Goal: Task Accomplishment & Management: Manage account settings

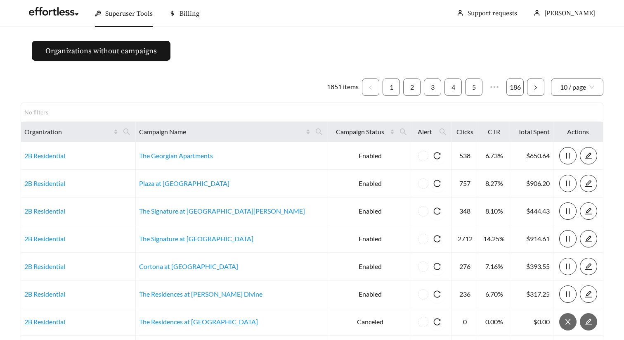
click at [241, 72] on div "1851 items 1 2 3 4 5 ••• 186 10 / page No filters Organization Campaign Name Ca…" at bounding box center [312, 260] width 583 height 377
click at [292, 73] on div "1851 items 1 2 3 4 5 ••• 186 10 / page No filters Organization Campaign Name Ca…" at bounding box center [312, 260] width 583 height 377
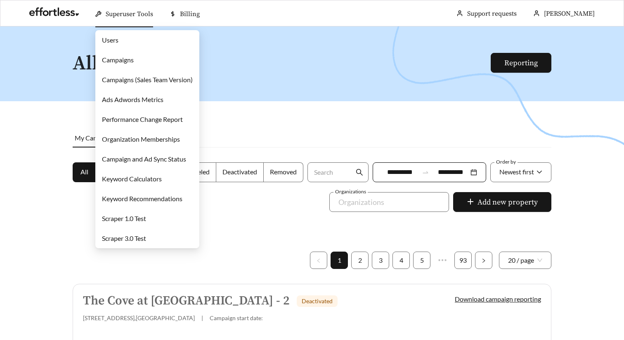
click at [131, 58] on link "Campaigns" at bounding box center [118, 60] width 32 height 8
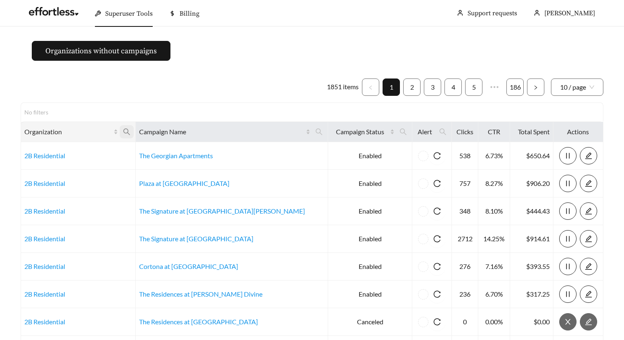
click at [134, 129] on span at bounding box center [127, 131] width 14 height 13
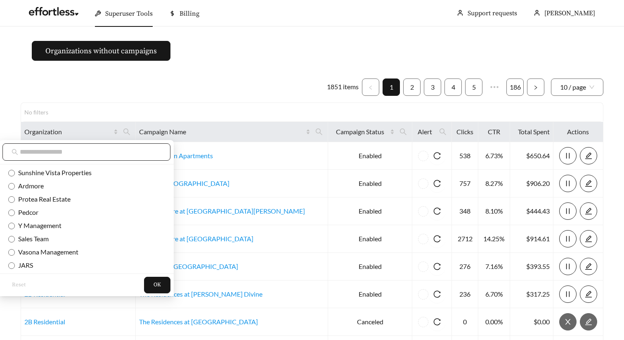
click at [105, 149] on input "text" at bounding box center [91, 152] width 142 height 10
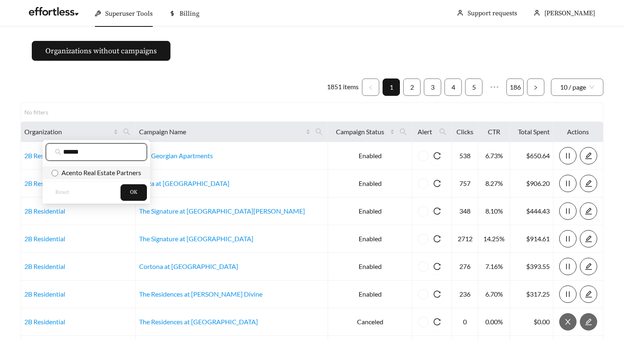
type input "******"
click at [139, 172] on span "Acento Real Estate Partners" at bounding box center [99, 172] width 83 height 8
click at [134, 193] on span "OK" at bounding box center [133, 192] width 7 height 8
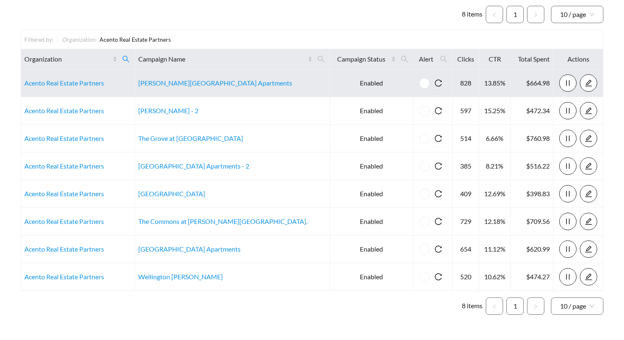
scroll to position [98, 0]
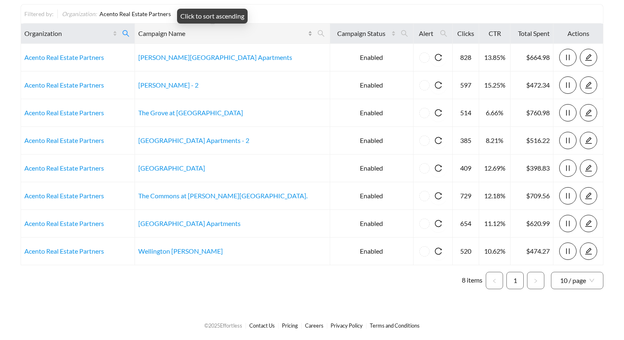
click at [267, 29] on div "Campaign Name" at bounding box center [225, 33] width 174 height 10
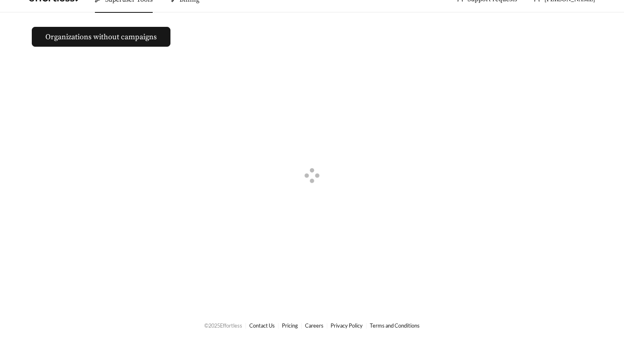
scroll to position [98, 0]
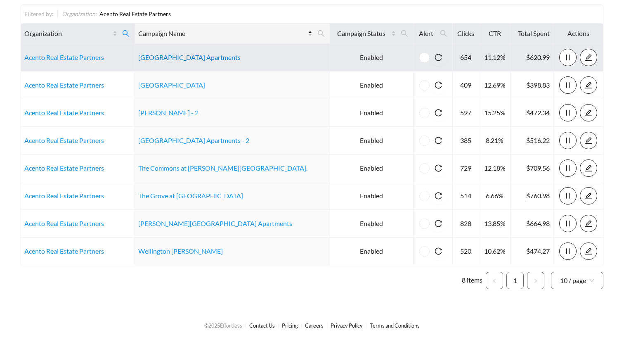
click at [192, 59] on link "Ashland Towne Square Apartments" at bounding box center [189, 57] width 102 height 8
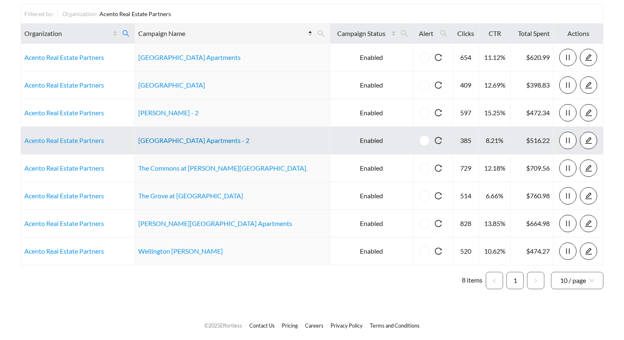
click at [182, 142] on link "Linden Park Apartments - 2" at bounding box center [193, 140] width 111 height 8
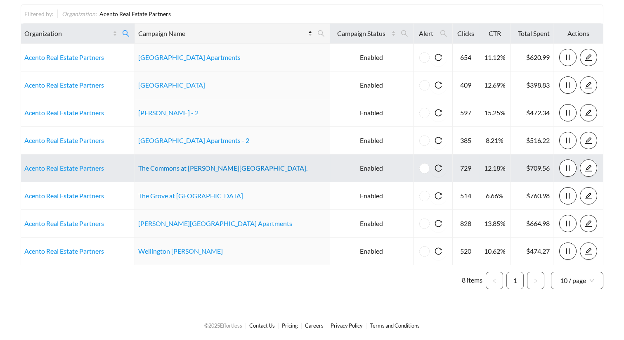
click at [183, 167] on link "The Commons at Cowan Blvd." at bounding box center [222, 168] width 169 height 8
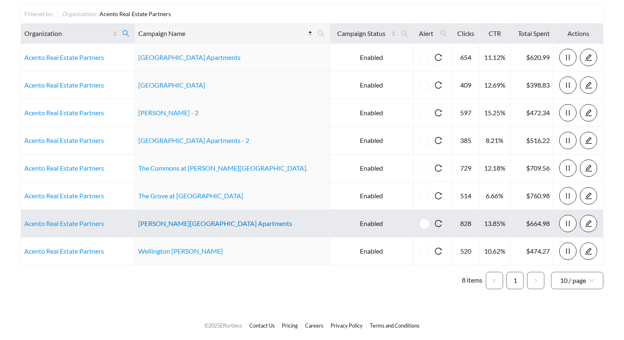
click at [203, 220] on link "Townsend Square Apartments" at bounding box center [215, 223] width 154 height 8
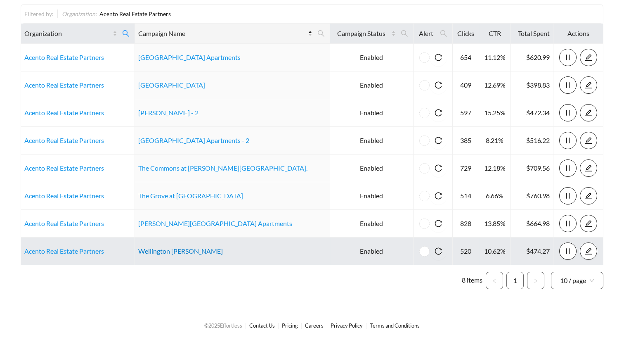
click at [187, 252] on link "Wellington Woods" at bounding box center [180, 251] width 85 height 8
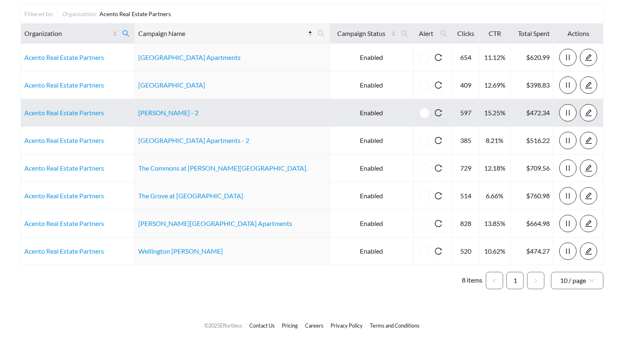
scroll to position [0, 0]
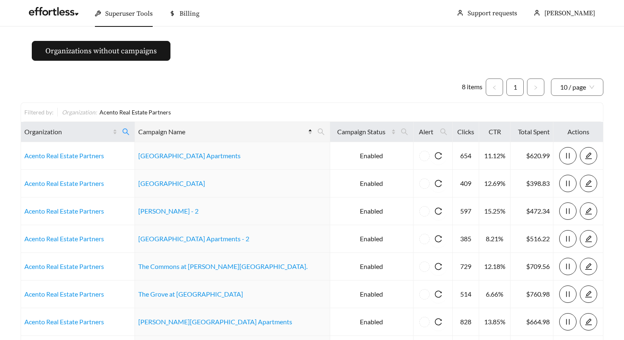
click at [274, 90] on ul "8 items 1 10 / page" at bounding box center [312, 86] width 583 height 17
click at [133, 137] on span at bounding box center [126, 131] width 14 height 13
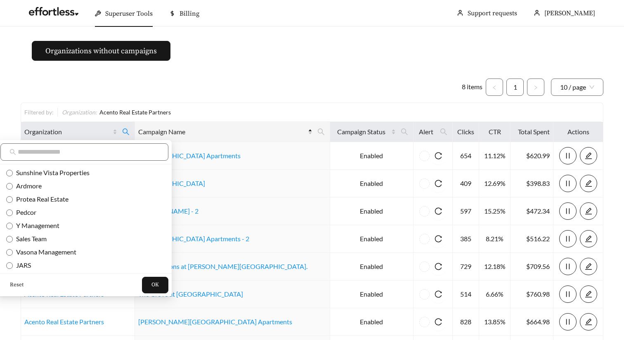
click at [19, 281] on span "Reset" at bounding box center [17, 285] width 14 height 8
click at [65, 154] on input "text" at bounding box center [89, 152] width 142 height 10
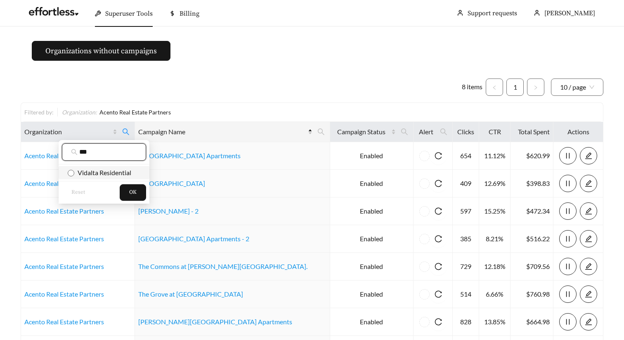
type input "***"
click at [81, 170] on span "Vidalta Residential" at bounding box center [102, 172] width 57 height 8
click at [133, 192] on span "OK" at bounding box center [132, 192] width 7 height 8
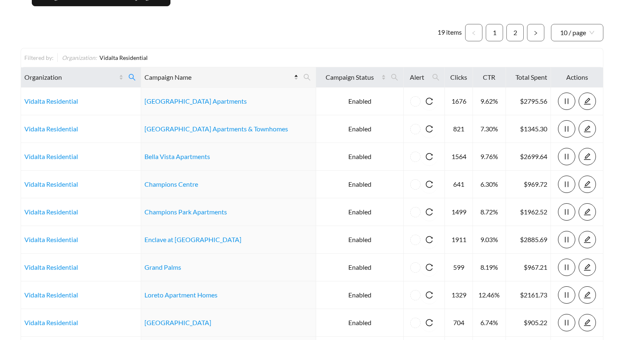
scroll to position [153, 0]
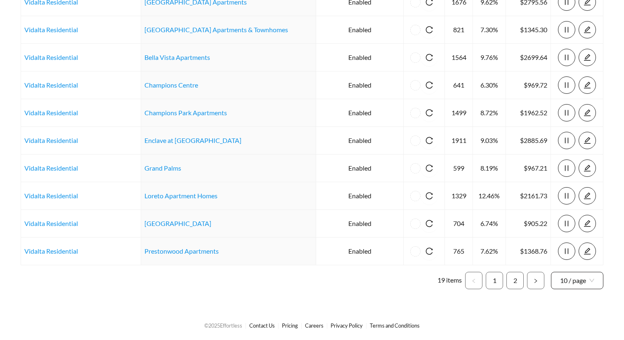
click at [571, 281] on span "10 / page" at bounding box center [577, 280] width 34 height 17
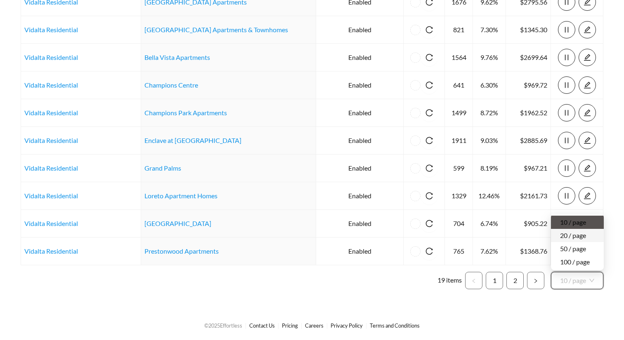
click at [580, 238] on div "20 / page" at bounding box center [577, 235] width 35 height 9
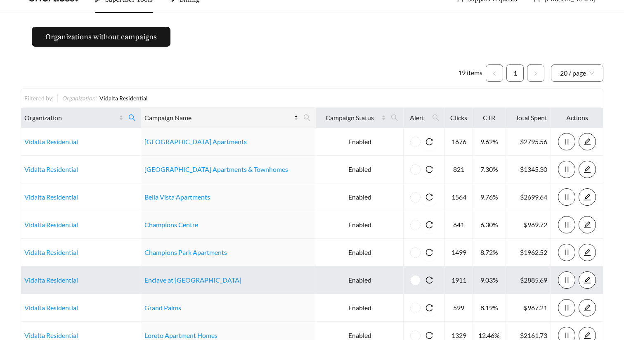
scroll to position [153, 0]
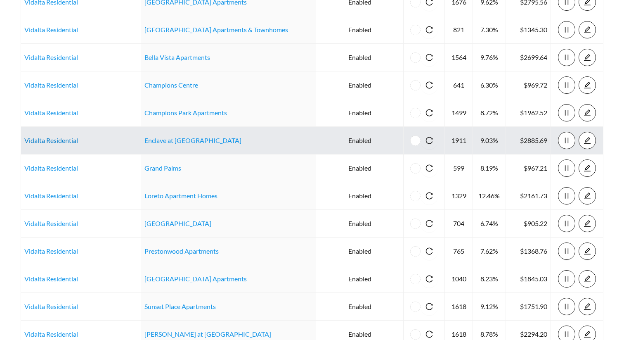
click at [71, 142] on link "Vidalta Residential" at bounding box center [51, 140] width 54 height 8
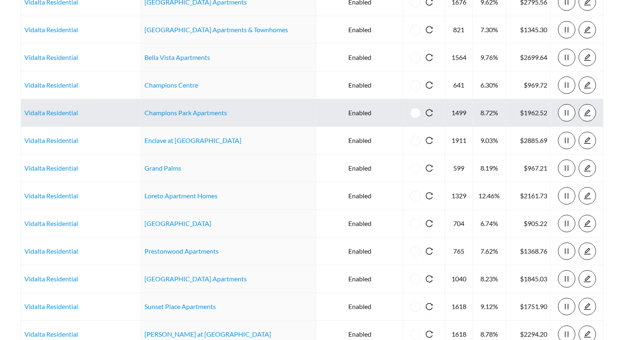
scroll to position [0, 0]
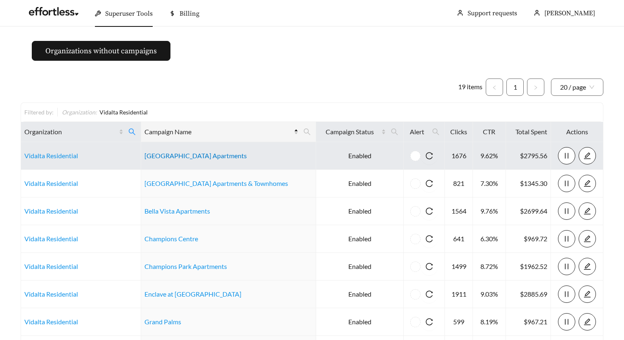
click at [203, 156] on link "Arbor Creek Apartments" at bounding box center [195, 155] width 102 height 8
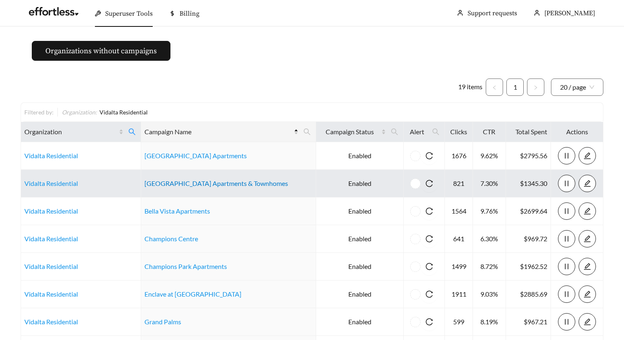
click at [245, 184] on link "Arlington Hills Apartments & Townhomes" at bounding box center [216, 183] width 144 height 8
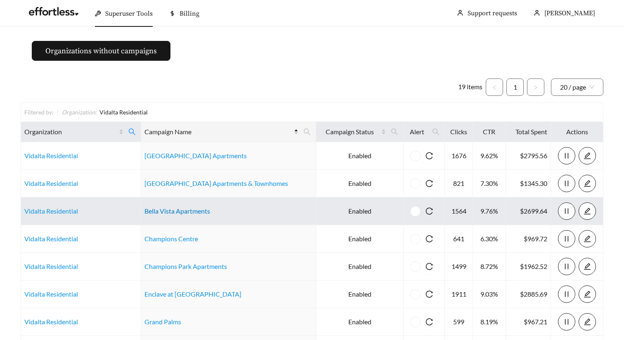
click at [183, 211] on link "Bella Vista Apartments" at bounding box center [177, 211] width 66 height 8
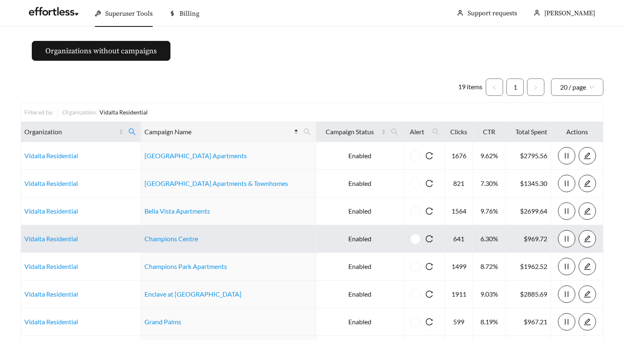
click at [191, 243] on td "Champions Centre" at bounding box center [228, 239] width 175 height 28
click at [186, 240] on link "Champions Centre" at bounding box center [171, 238] width 54 height 8
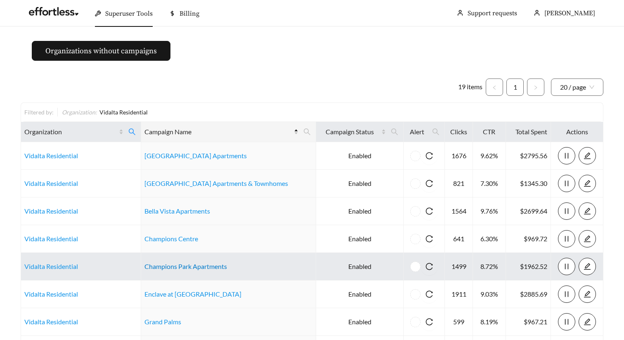
click at [200, 268] on link "Champions Park Apartments" at bounding box center [185, 266] width 83 height 8
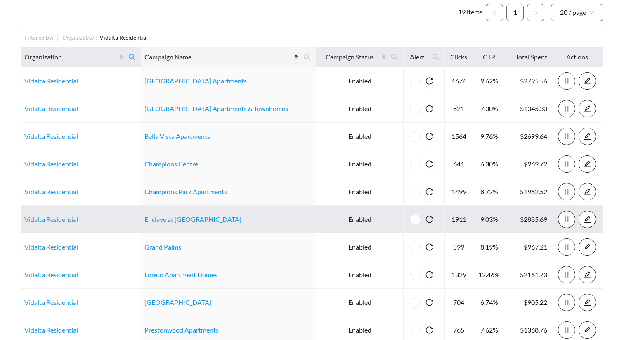
scroll to position [78, 0]
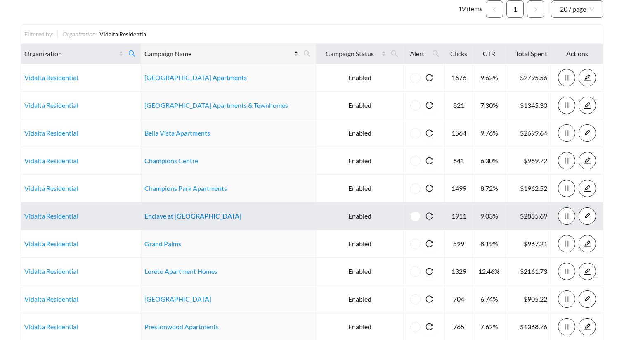
click at [234, 216] on link "Enclave at Prestonwood Apartments" at bounding box center [192, 216] width 97 height 8
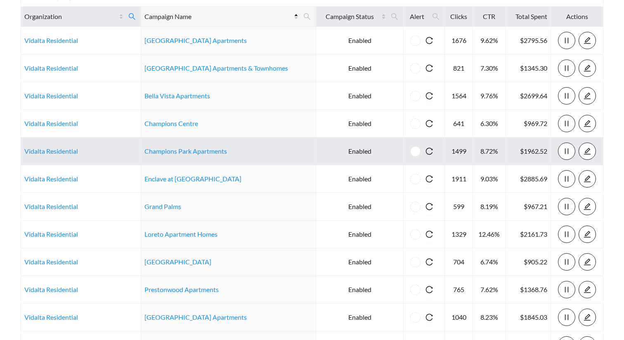
scroll to position [151, 0]
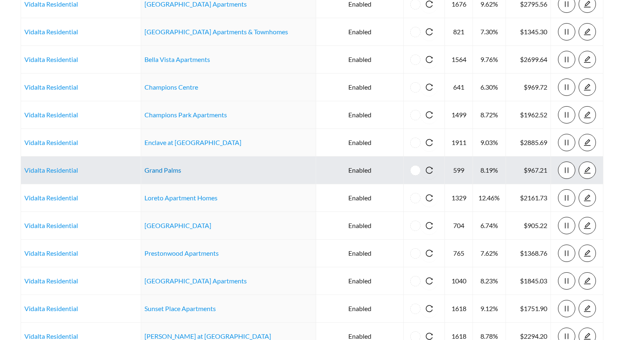
click at [169, 170] on link "Grand Palms" at bounding box center [162, 170] width 37 height 8
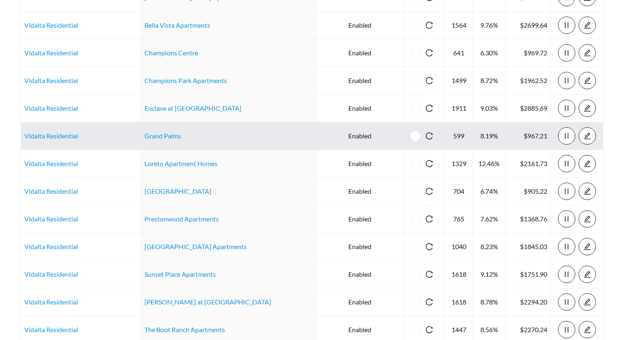
scroll to position [192, 0]
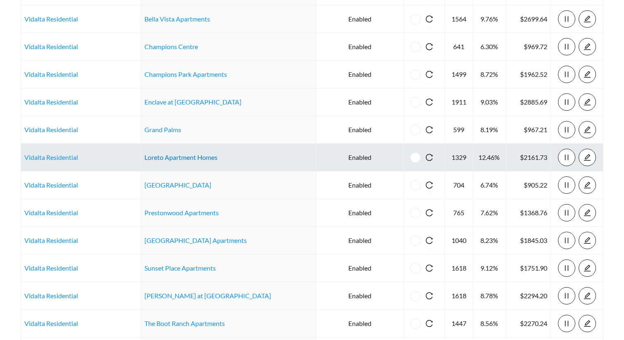
click at [200, 159] on link "Loreto Apartment Homes" at bounding box center [180, 157] width 73 height 8
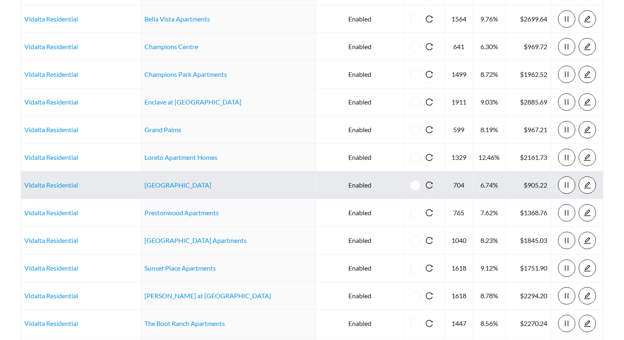
click at [215, 189] on td "Pelican Lake Apartments" at bounding box center [228, 185] width 175 height 28
click at [211, 186] on link "Pelican Lake Apartments" at bounding box center [177, 185] width 67 height 8
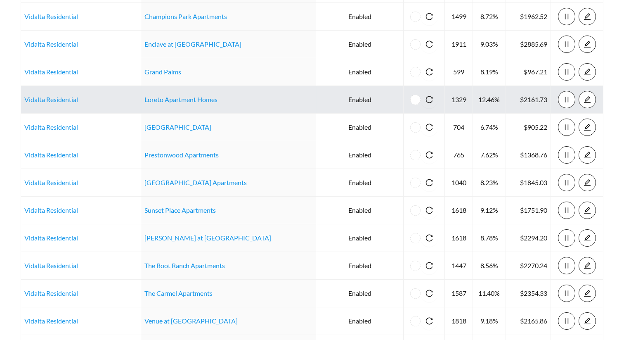
scroll to position [250, 0]
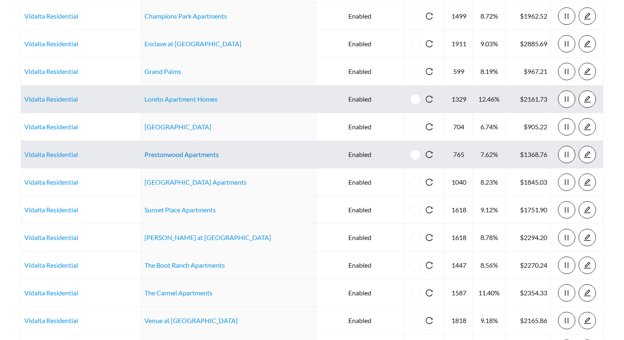
click at [200, 154] on link "Prestonwood Apartments" at bounding box center [181, 154] width 74 height 8
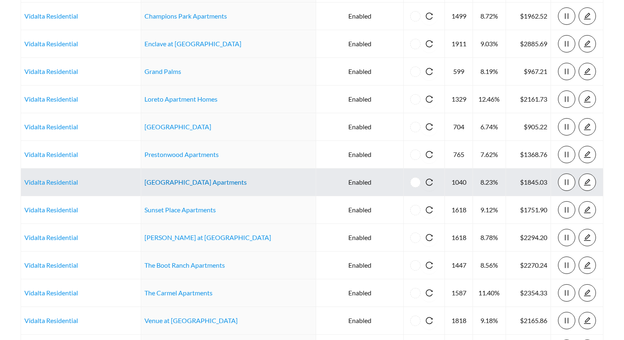
click at [214, 181] on link "[GEOGRAPHIC_DATA] Apartments" at bounding box center [195, 182] width 102 height 8
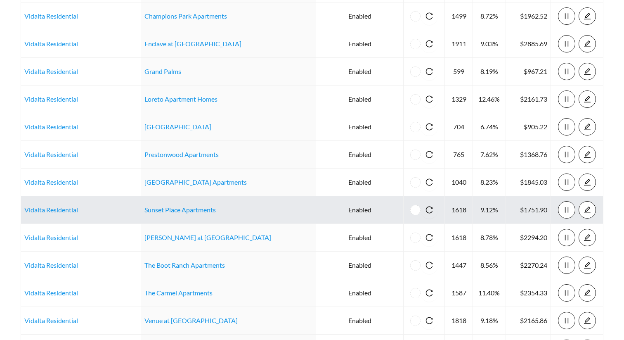
click at [188, 213] on td "Sunset Place Apartments" at bounding box center [228, 210] width 175 height 28
click at [187, 210] on link "Sunset Place Apartments" at bounding box center [179, 209] width 71 height 8
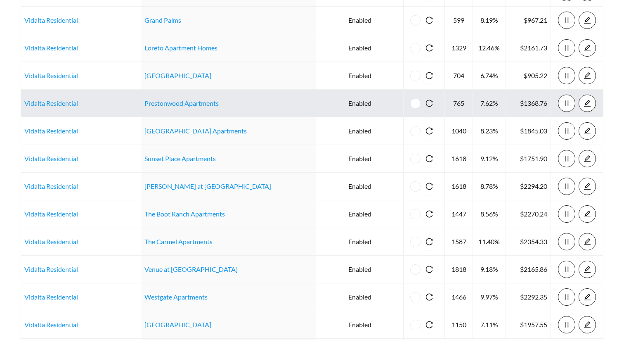
scroll to position [306, 0]
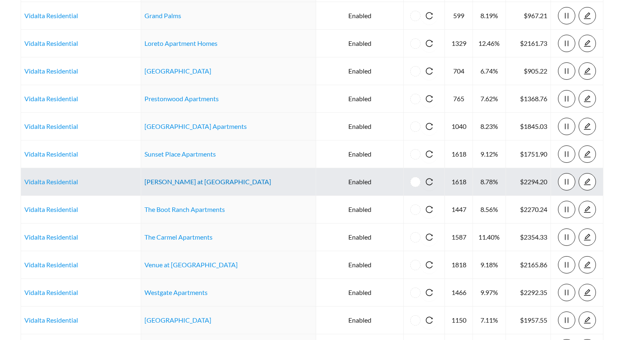
click at [166, 183] on link "Talcott at Windermere" at bounding box center [207, 181] width 127 height 8
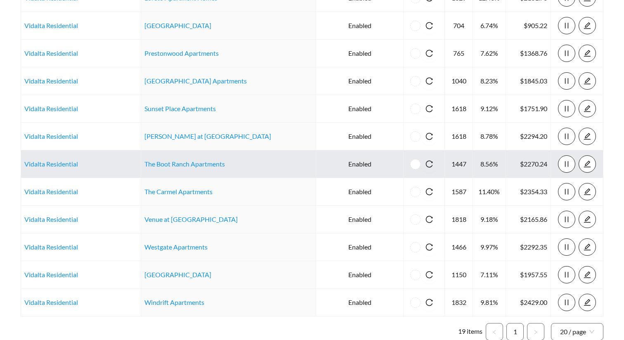
scroll to position [353, 0]
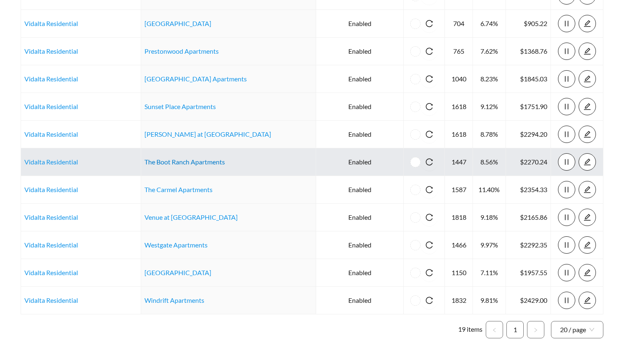
click at [210, 161] on link "The Boot Ranch Apartments" at bounding box center [184, 162] width 80 height 8
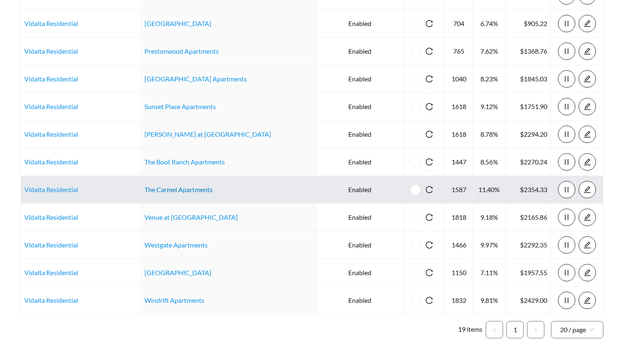
click at [212, 188] on link "The Carmel Apartments" at bounding box center [178, 189] width 68 height 8
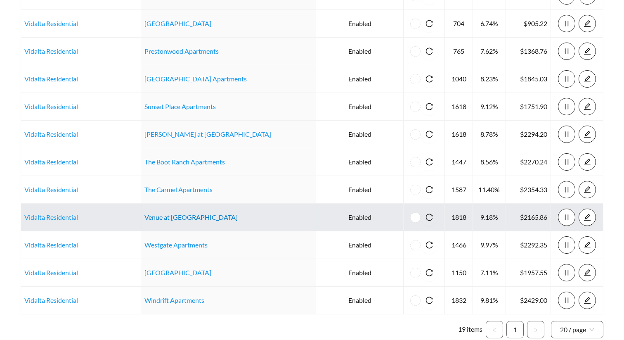
click at [205, 215] on link "Venue at Winter Park Apartments" at bounding box center [190, 217] width 93 height 8
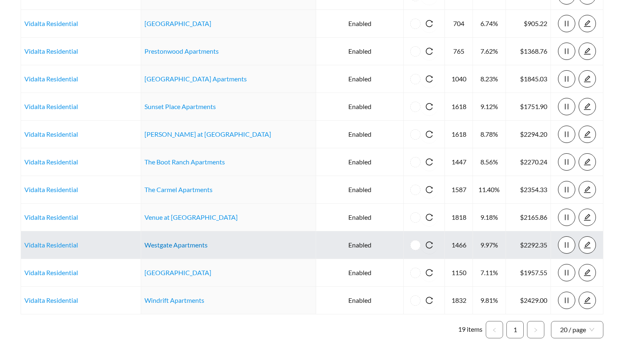
click at [183, 247] on link "Westgate Apartments" at bounding box center [175, 245] width 63 height 8
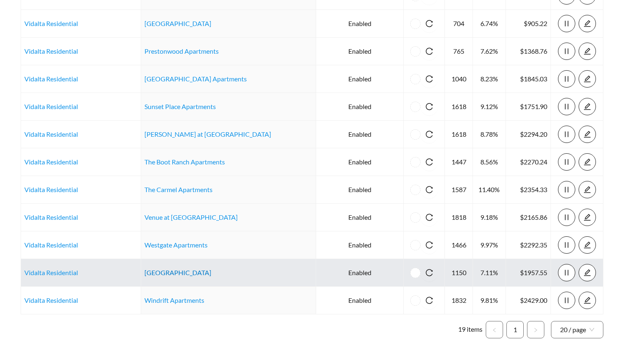
click at [169, 275] on link "Willow Park" at bounding box center [177, 272] width 67 height 8
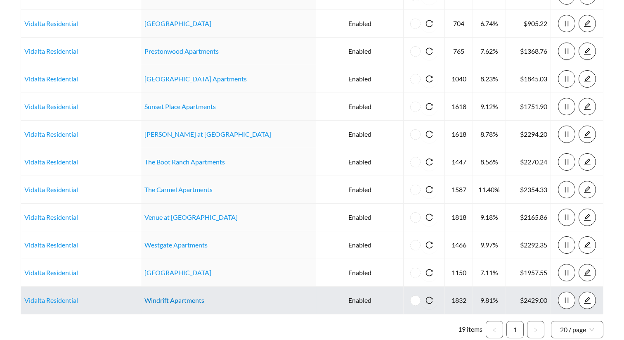
click at [195, 297] on link "Windrift Apartments" at bounding box center [174, 300] width 60 height 8
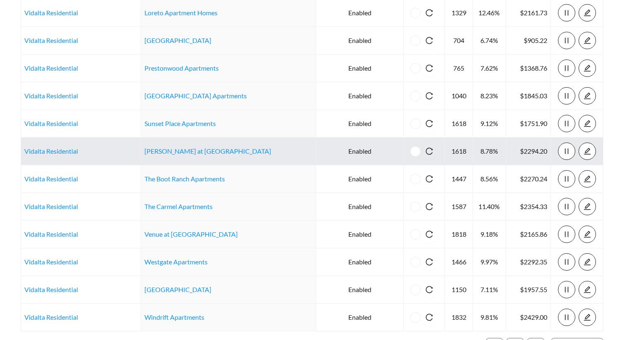
scroll to position [326, 0]
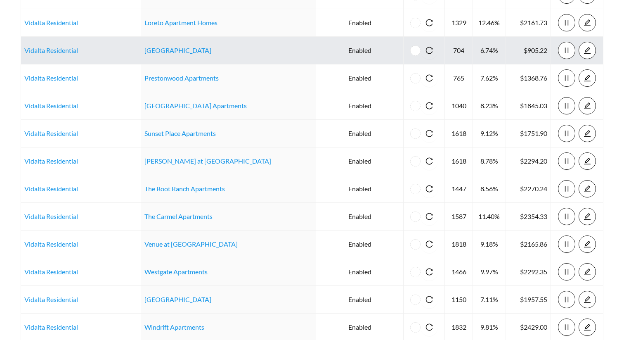
click at [194, 56] on td "[GEOGRAPHIC_DATA]" at bounding box center [228, 51] width 175 height 28
click at [193, 52] on link "[GEOGRAPHIC_DATA]" at bounding box center [177, 50] width 67 height 8
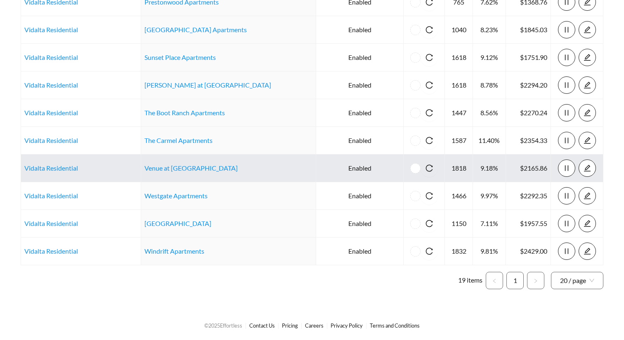
scroll to position [382, 0]
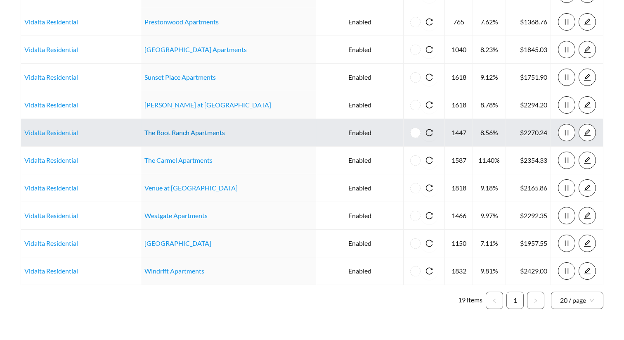
click at [195, 133] on link "The Boot Ranch Apartments" at bounding box center [184, 132] width 80 height 8
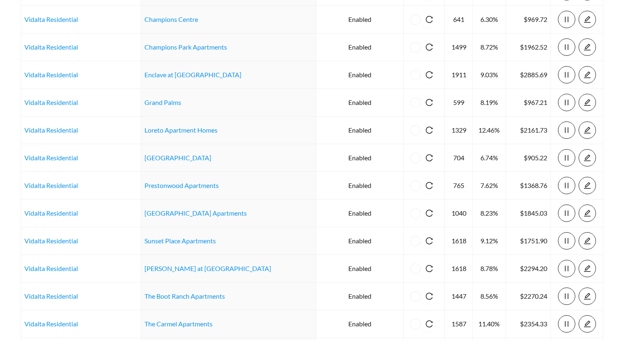
scroll to position [0, 0]
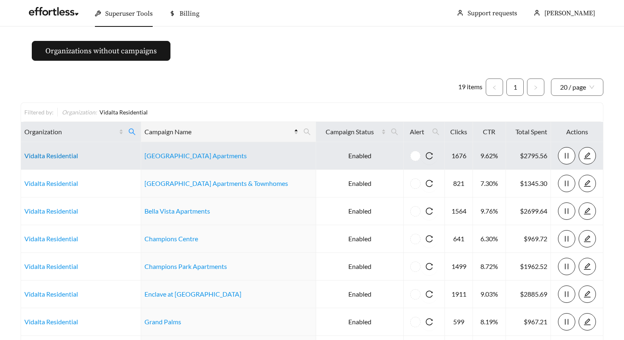
click at [59, 154] on link "Vidalta Residential" at bounding box center [51, 155] width 54 height 8
click at [61, 153] on link "Vidalta Residential" at bounding box center [51, 155] width 54 height 8
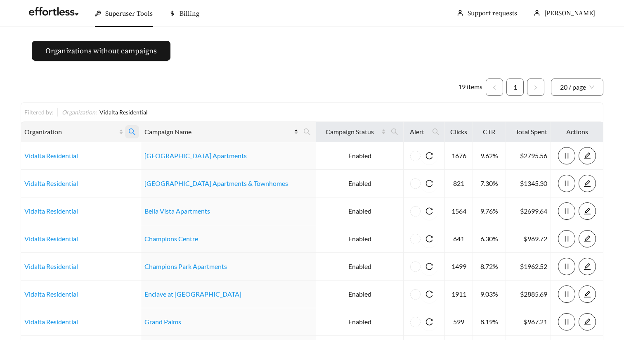
click at [136, 132] on icon "search" at bounding box center [131, 131] width 7 height 7
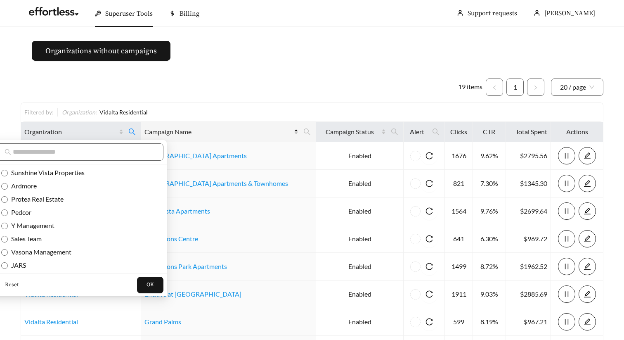
click at [11, 278] on button "Reset" at bounding box center [11, 284] width 33 height 17
click at [137, 286] on button "OK" at bounding box center [150, 284] width 26 height 17
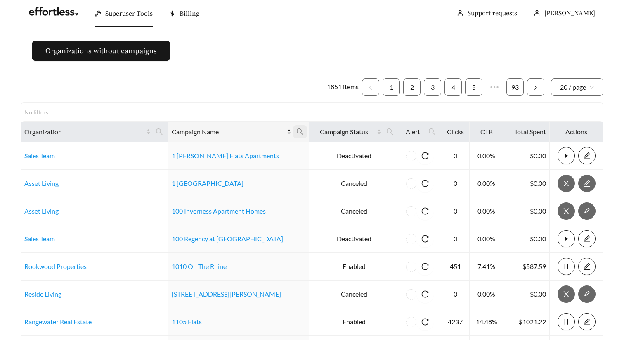
click at [296, 132] on icon "search" at bounding box center [299, 131] width 7 height 7
click at [248, 151] on input "text" at bounding box center [234, 151] width 84 height 17
type input "*****"
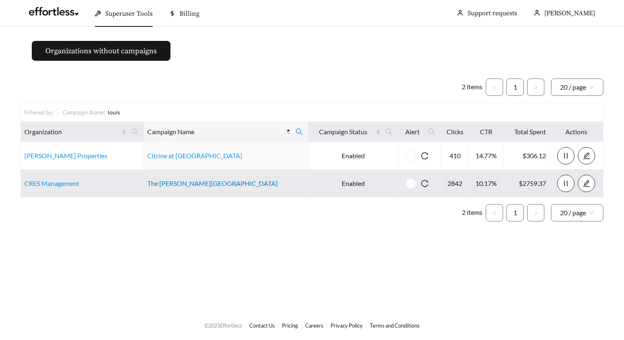
click at [211, 184] on link "The Louis Overland Park" at bounding box center [212, 183] width 130 height 8
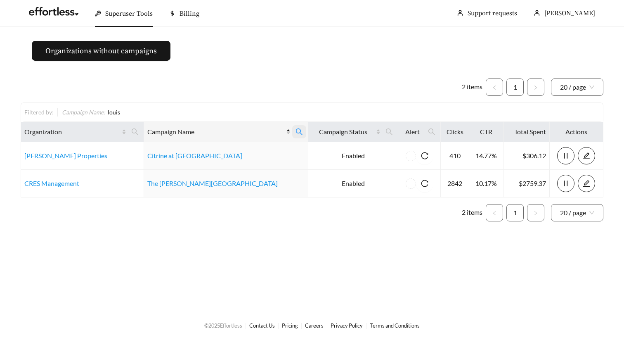
click at [295, 133] on icon "search" at bounding box center [298, 131] width 7 height 7
drag, startPoint x: 234, startPoint y: 150, endPoint x: 173, endPoint y: 150, distance: 60.6
click at [173, 150] on input "*****" at bounding box center [214, 151] width 84 height 17
type input "******"
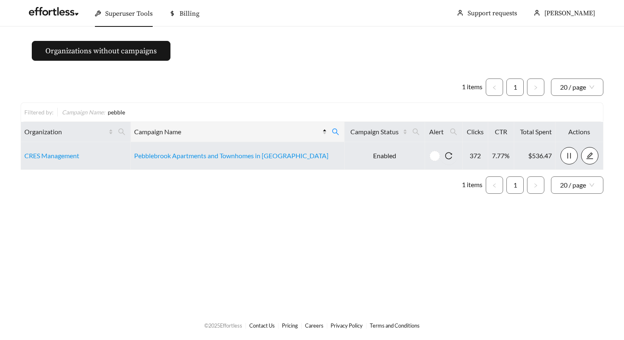
click at [164, 161] on td "Pebblebrook Apartments and Townhomes in [GEOGRAPHIC_DATA]" at bounding box center [238, 156] width 214 height 28
click at [164, 157] on link "Pebblebrook Apartments and Townhomes in Manhattan" at bounding box center [231, 155] width 194 height 8
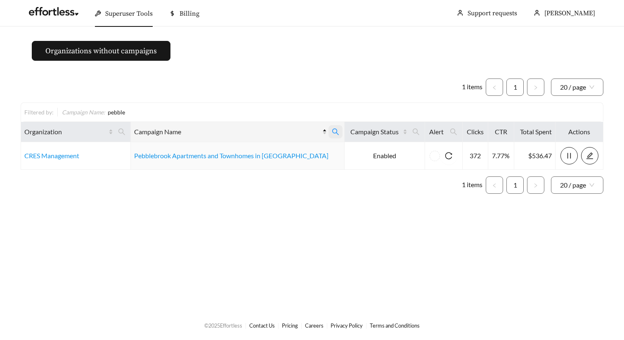
click at [332, 128] on icon "search" at bounding box center [335, 131] width 7 height 7
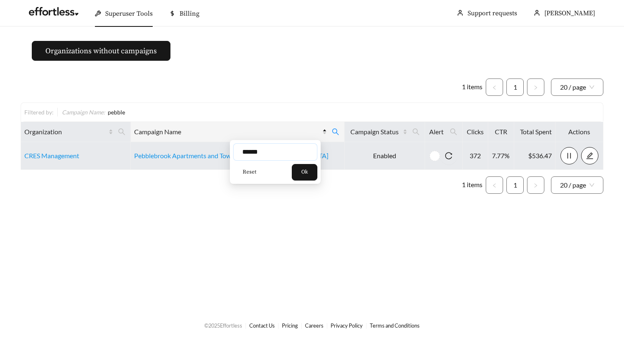
drag, startPoint x: 281, startPoint y: 151, endPoint x: 180, endPoint y: 151, distance: 100.7
click at [180, 151] on body "Superuser Tools Billing Maddi Herrick-Foster Support requests More Organization…" at bounding box center [312, 170] width 624 height 340
type input "**********"
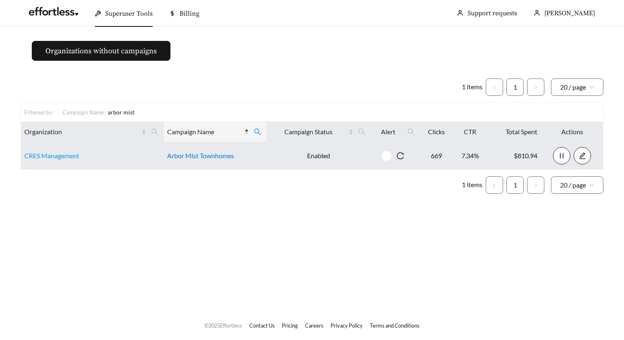
click at [177, 154] on link "Arbor Mist Townhomes" at bounding box center [200, 155] width 67 height 8
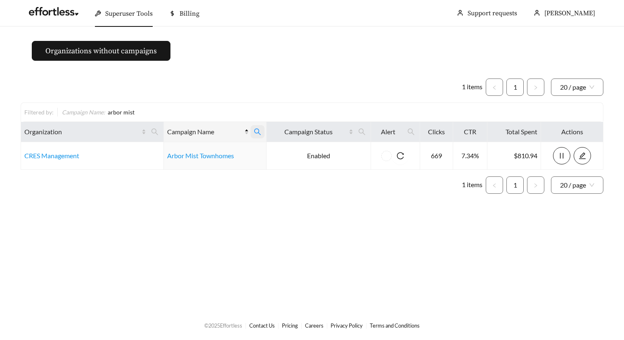
click at [255, 132] on icon "search" at bounding box center [257, 131] width 7 height 7
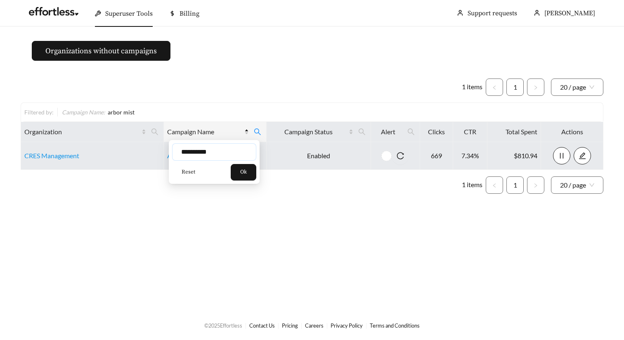
drag, startPoint x: 184, startPoint y: 153, endPoint x: 162, endPoint y: 153, distance: 22.7
click at [162, 153] on body "**********" at bounding box center [312, 170] width 624 height 340
type input "****"
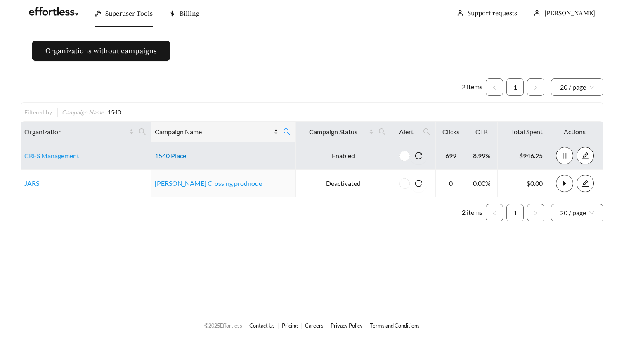
click at [174, 155] on link "1540 Place" at bounding box center [170, 155] width 31 height 8
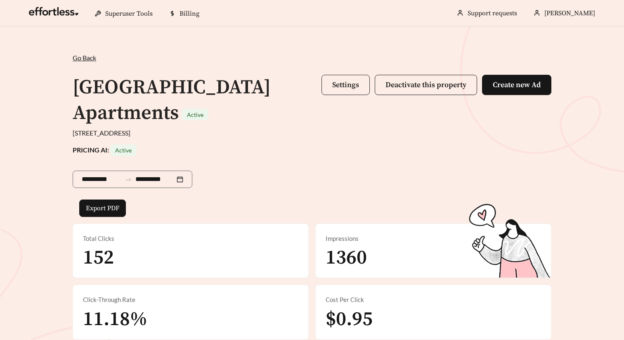
click at [349, 80] on span "Settings" at bounding box center [345, 84] width 27 height 9
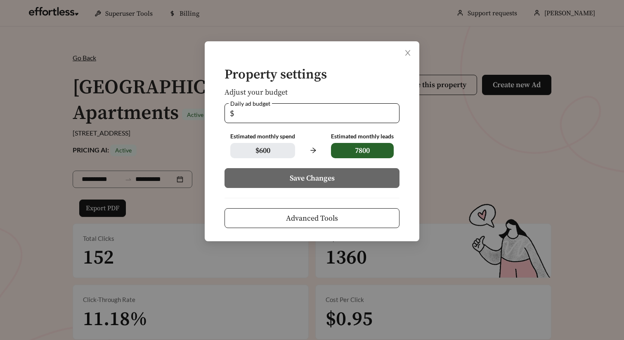
click at [342, 210] on button "Advanced Tools" at bounding box center [311, 218] width 175 height 20
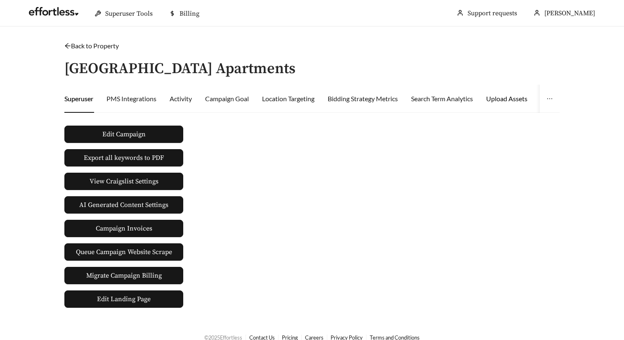
click at [517, 98] on div "Upload Assets" at bounding box center [506, 99] width 41 height 10
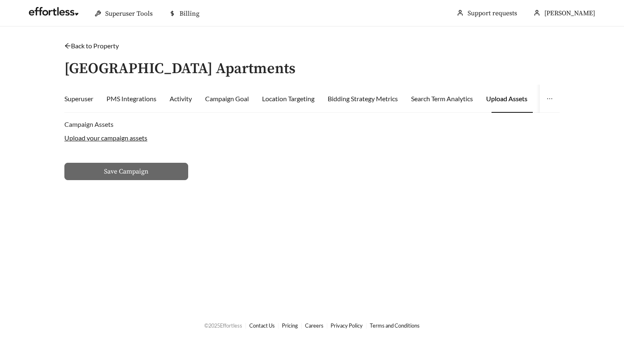
click at [125, 142] on div "Upload your campaign assets" at bounding box center [311, 137] width 495 height 17
click at [124, 137] on label "Upload your campaign assets" at bounding box center [105, 138] width 83 height 8
click at [0, 0] on input "Upload your campaign assets" at bounding box center [0, 0] width 0 height 0
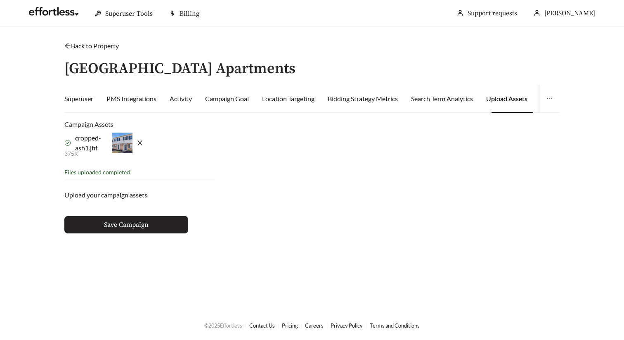
click at [121, 220] on span "Save Campaign" at bounding box center [126, 224] width 45 height 10
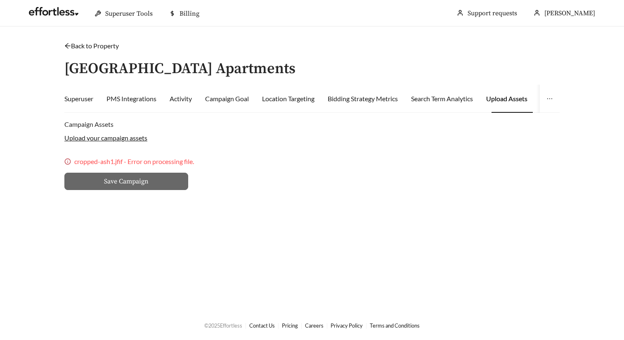
click at [137, 139] on label "Upload your campaign assets" at bounding box center [105, 138] width 83 height 8
click at [0, 0] on input "Upload your campaign assets" at bounding box center [0, 0] width 0 height 0
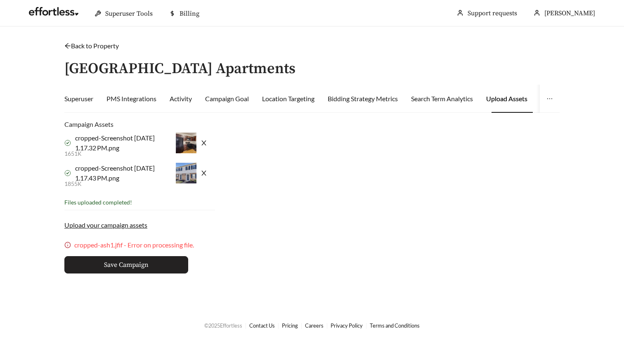
click at [167, 262] on button "Save Campaign" at bounding box center [126, 264] width 124 height 17
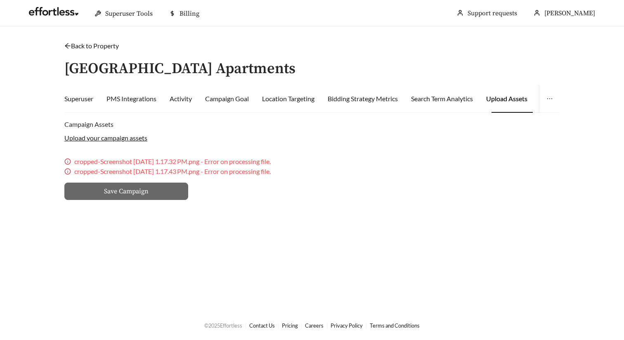
click at [138, 136] on label "Upload your campaign assets" at bounding box center [105, 138] width 83 height 8
click at [0, 0] on input "Upload your campaign assets" at bounding box center [0, 0] width 0 height 0
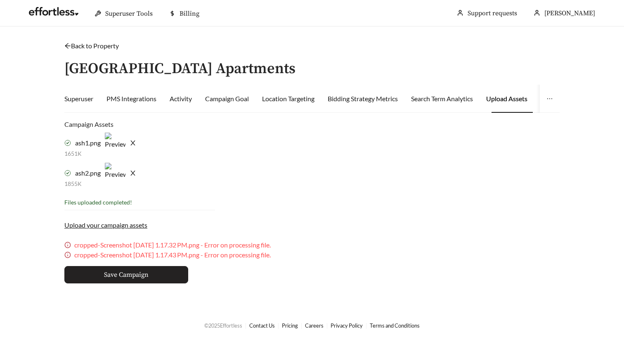
click at [158, 272] on button "Save Campaign" at bounding box center [126, 274] width 124 height 17
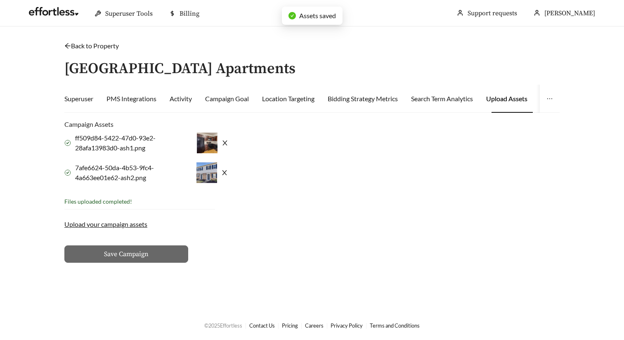
click at [101, 43] on link "Back to Property" at bounding box center [91, 46] width 54 height 8
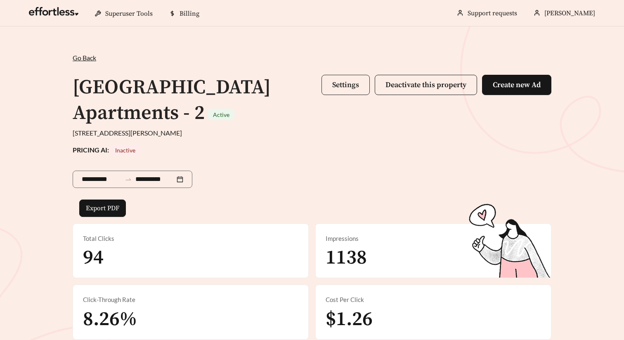
click at [351, 85] on span "Settings" at bounding box center [345, 84] width 27 height 9
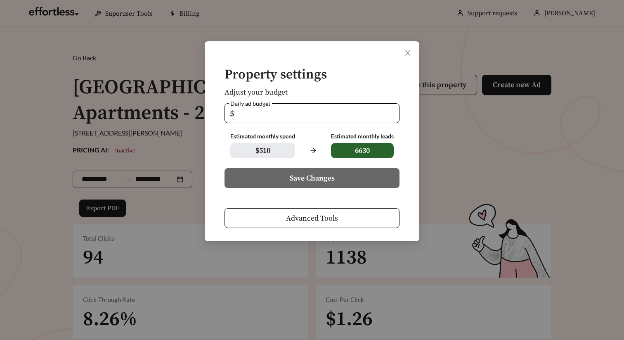
click at [333, 214] on span "Advanced Tools" at bounding box center [312, 217] width 52 height 11
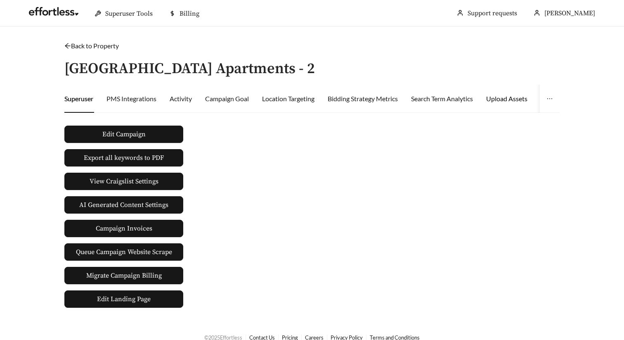
click at [519, 98] on div "Upload Assets" at bounding box center [506, 99] width 41 height 10
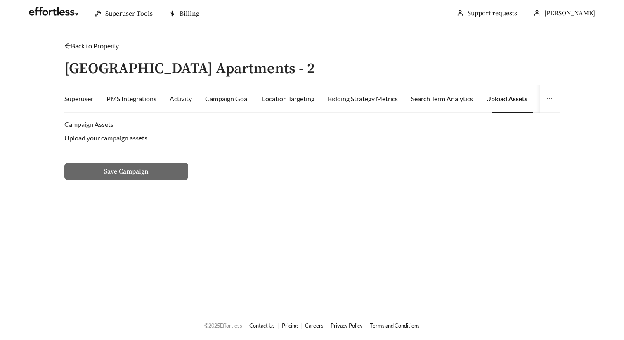
click at [131, 139] on label "Upload your campaign assets" at bounding box center [105, 138] width 83 height 8
click at [0, 0] on input "Upload your campaign assets" at bounding box center [0, 0] width 0 height 0
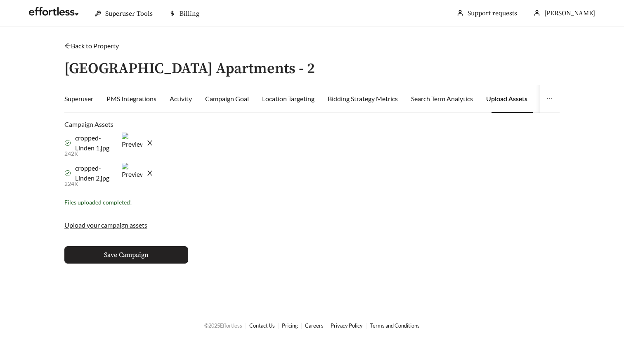
click at [129, 253] on span "Save Campaign" at bounding box center [126, 255] width 45 height 10
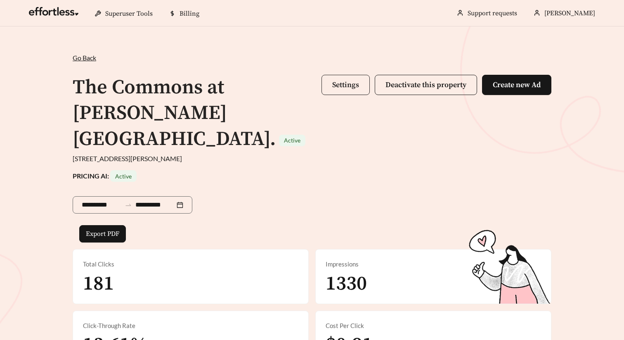
click at [351, 88] on span "Settings" at bounding box center [345, 84] width 27 height 9
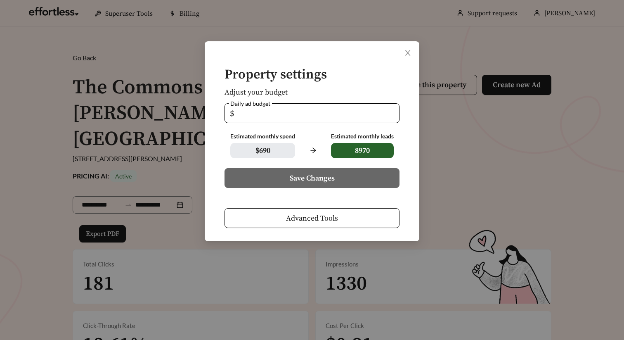
click at [338, 219] on button "Advanced Tools" at bounding box center [311, 218] width 175 height 20
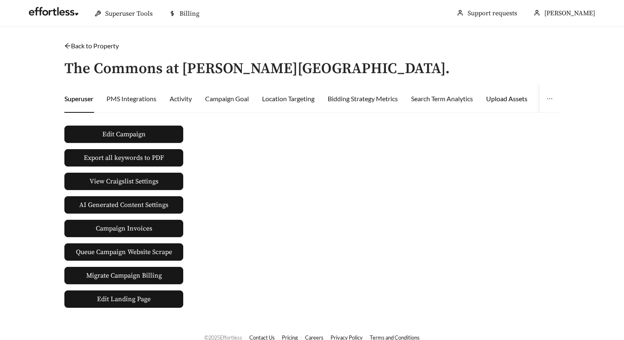
click at [502, 101] on div "Upload Assets" at bounding box center [506, 99] width 41 height 10
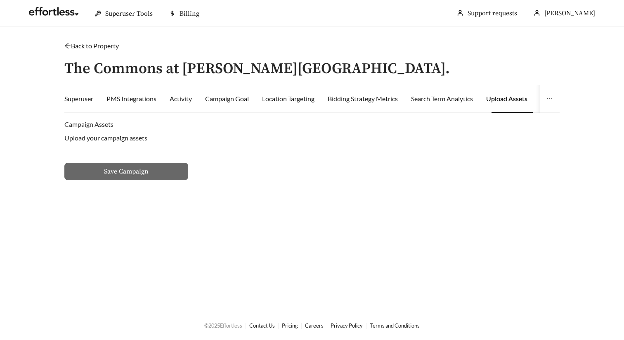
click at [104, 139] on label "Upload your campaign assets" at bounding box center [105, 138] width 83 height 8
click at [0, 0] on input "Upload your campaign assets" at bounding box center [0, 0] width 0 height 0
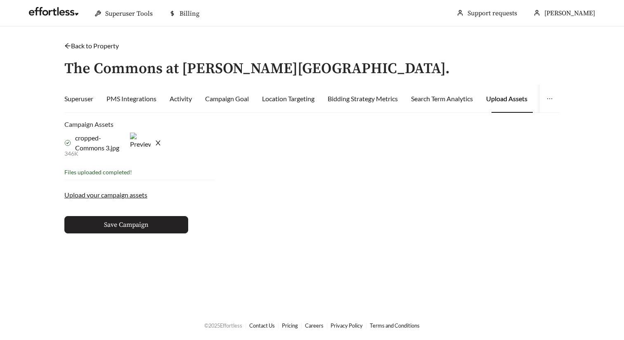
click at [168, 229] on button "Save Campaign" at bounding box center [126, 224] width 124 height 17
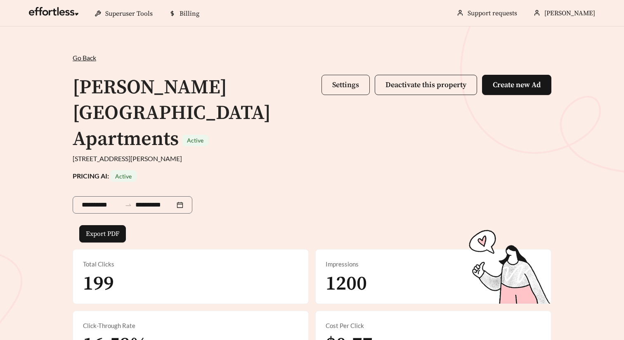
click at [353, 85] on span "Settings" at bounding box center [345, 84] width 27 height 9
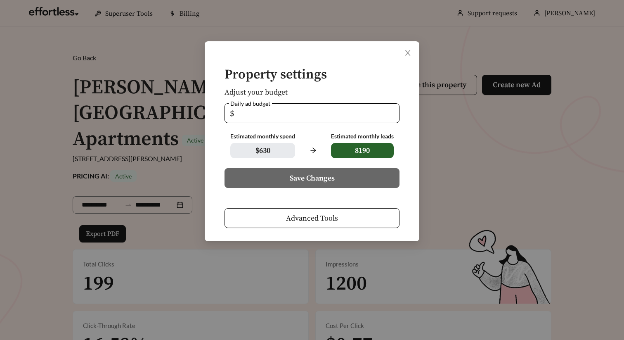
click at [318, 218] on span "Advanced Tools" at bounding box center [312, 217] width 52 height 11
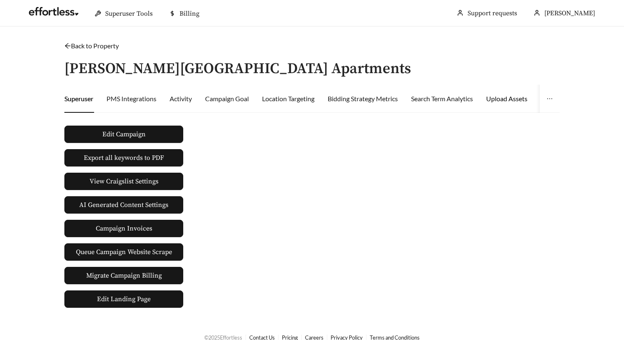
click at [500, 95] on div "Upload Assets" at bounding box center [506, 99] width 41 height 10
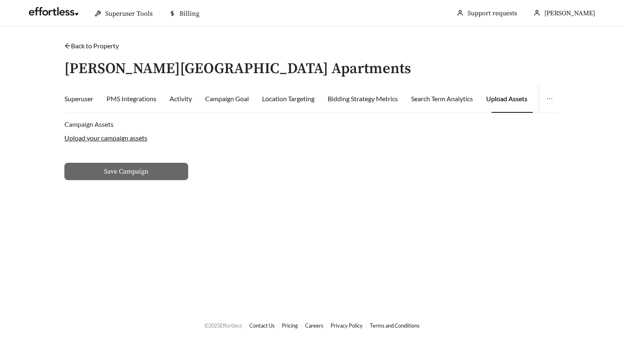
click at [115, 136] on label "Upload your campaign assets" at bounding box center [105, 138] width 83 height 8
click at [0, 0] on input "Upload your campaign assets" at bounding box center [0, 0] width 0 height 0
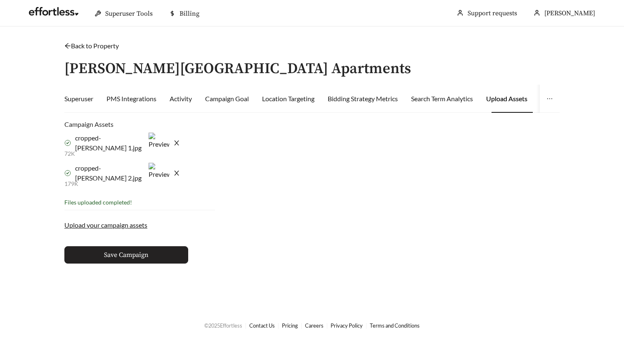
click at [150, 254] on button "Save Campaign" at bounding box center [126, 254] width 124 height 17
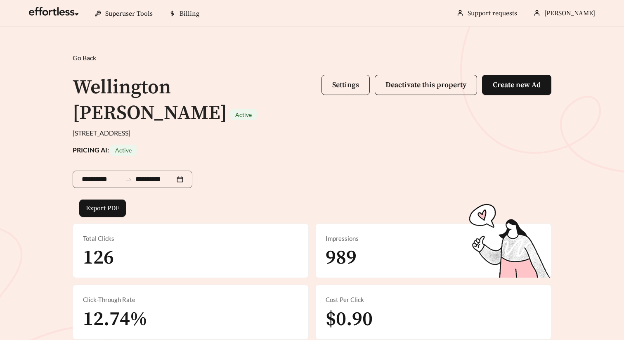
click at [351, 91] on button "Settings" at bounding box center [345, 85] width 48 height 20
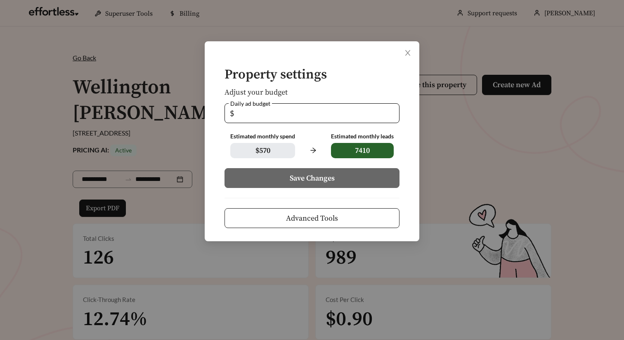
click at [326, 212] on span "Advanced Tools" at bounding box center [312, 217] width 52 height 11
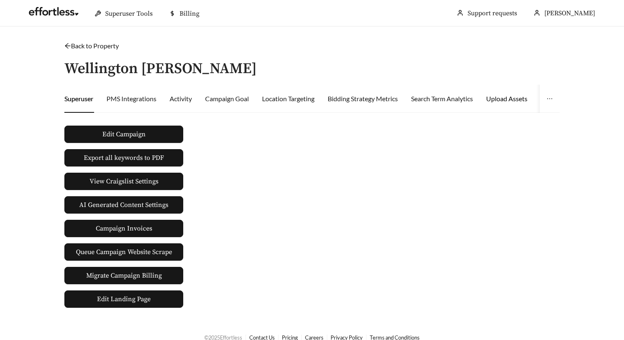
click at [509, 103] on div "Upload Assets" at bounding box center [506, 99] width 41 height 10
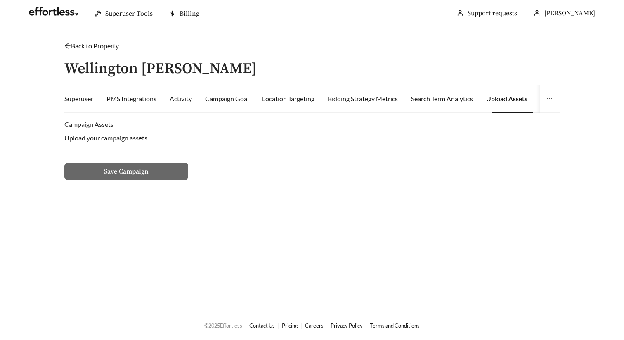
click at [125, 136] on label "Upload your campaign assets" at bounding box center [105, 138] width 83 height 8
click at [0, 0] on input "Upload your campaign assets" at bounding box center [0, 0] width 0 height 0
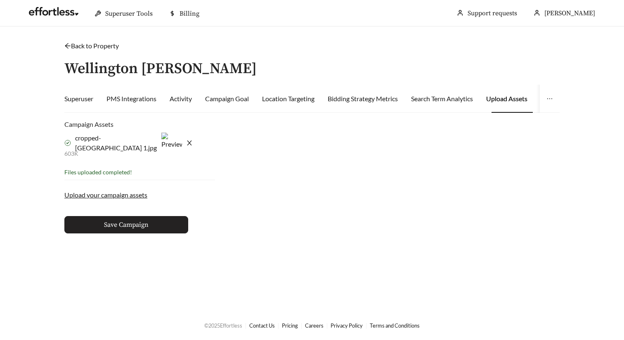
click at [107, 218] on button "Save Campaign" at bounding box center [126, 224] width 124 height 17
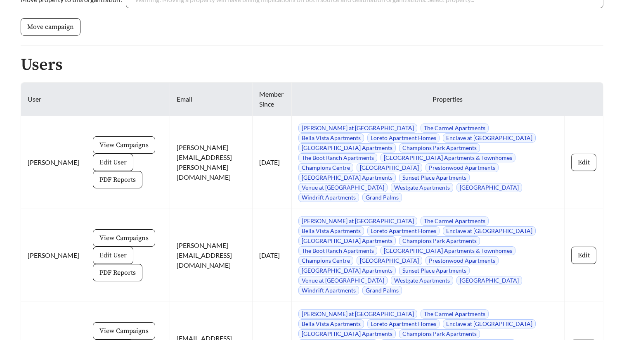
scroll to position [789, 0]
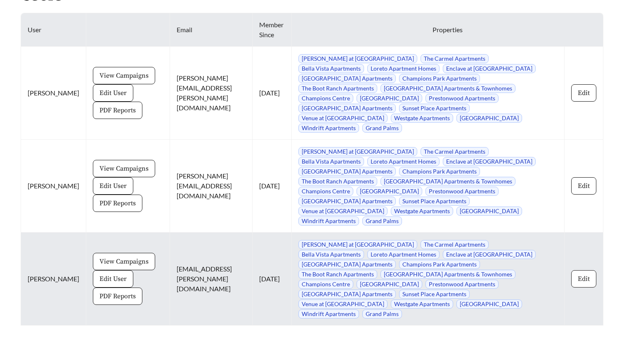
click at [574, 270] on button "Edit" at bounding box center [583, 278] width 25 height 17
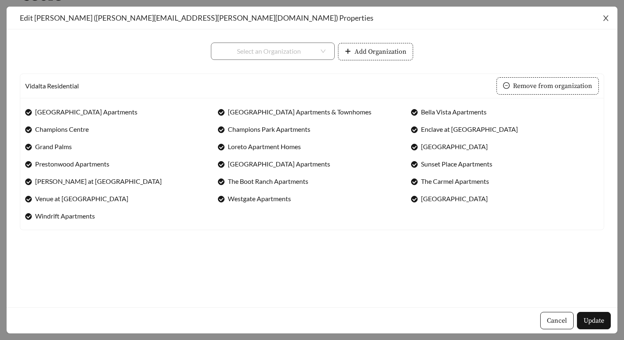
click at [602, 14] on icon "close" at bounding box center [605, 17] width 7 height 7
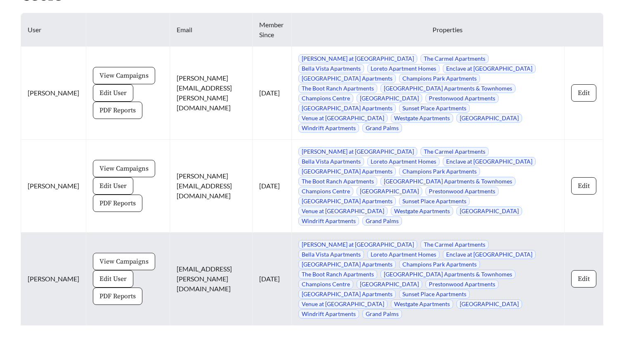
click at [127, 252] on button "View Campaigns" at bounding box center [124, 260] width 62 height 17
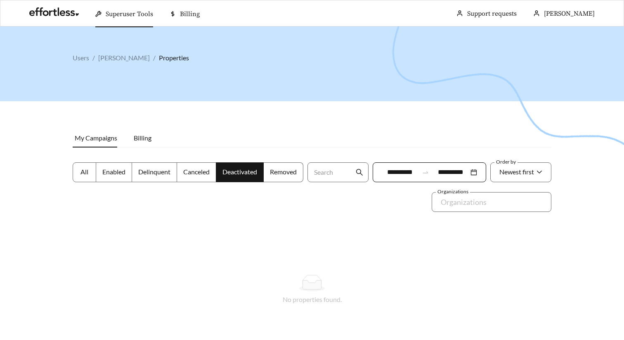
click at [83, 170] on span "All" at bounding box center [84, 171] width 8 height 8
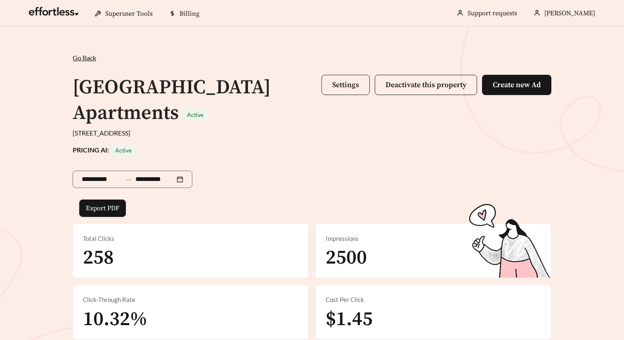
click at [351, 84] on span "Settings" at bounding box center [345, 84] width 27 height 9
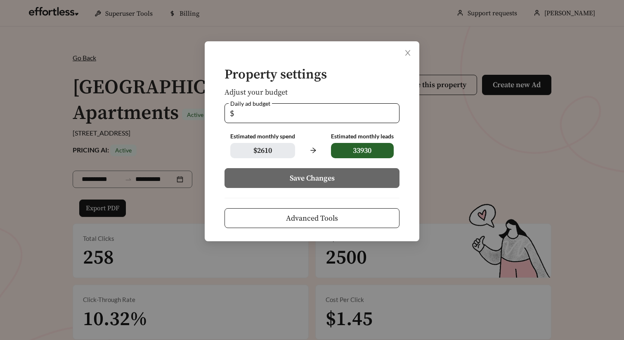
click at [304, 222] on span "Advanced Tools" at bounding box center [312, 217] width 52 height 11
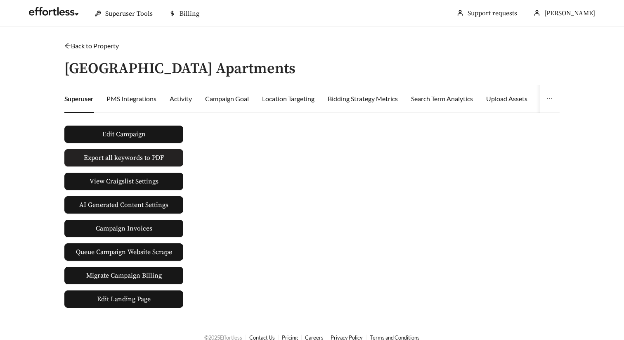
click at [164, 161] on button "Export all keywords to PDF" at bounding box center [123, 157] width 119 height 17
click at [562, 57] on div "Back to Property / Arbor Creek Apartments Superuser PMS Integrations Activity C…" at bounding box center [312, 174] width 512 height 267
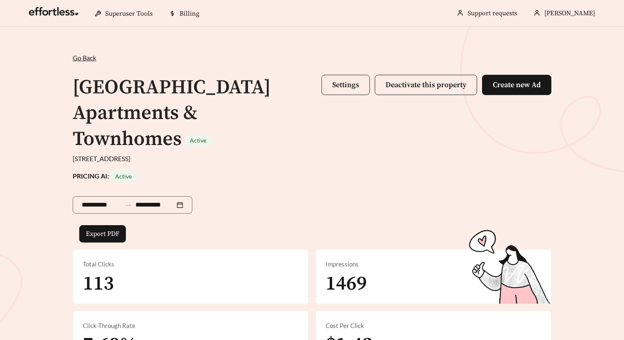
click at [343, 90] on button "Settings" at bounding box center [345, 85] width 48 height 20
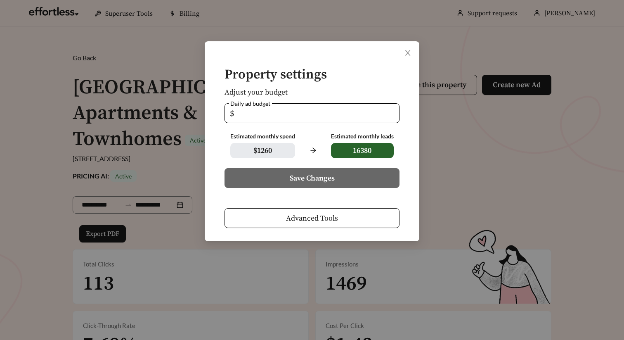
click at [342, 211] on button "Advanced Tools" at bounding box center [311, 218] width 175 height 20
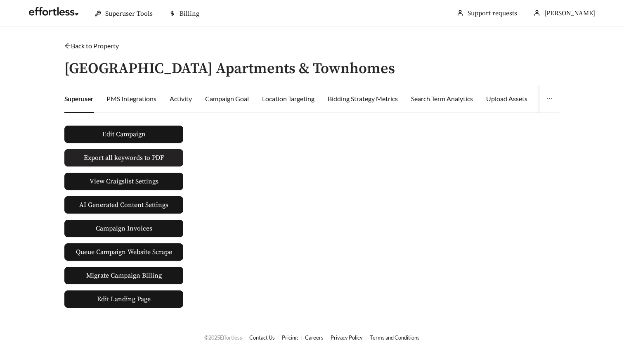
click at [148, 159] on span "Export all keywords to PDF" at bounding box center [124, 158] width 80 height 10
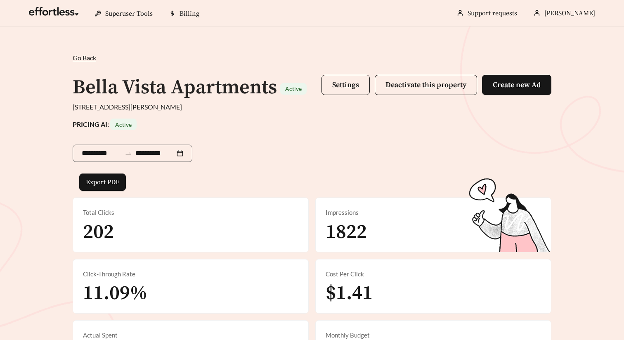
click at [336, 96] on span "Settings Deactivate this property Create new Ad" at bounding box center [436, 88] width 230 height 26
click at [336, 88] on span "Settings" at bounding box center [345, 84] width 27 height 9
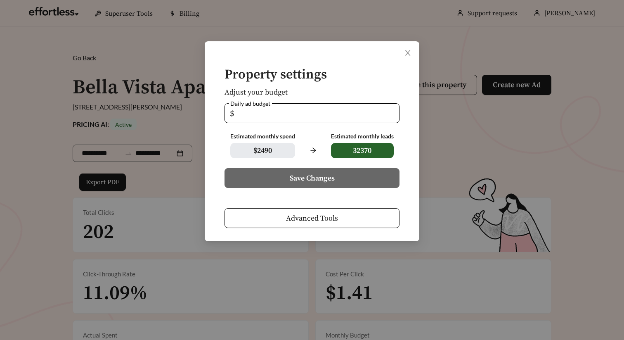
click at [304, 219] on span "Advanced Tools" at bounding box center [312, 217] width 52 height 11
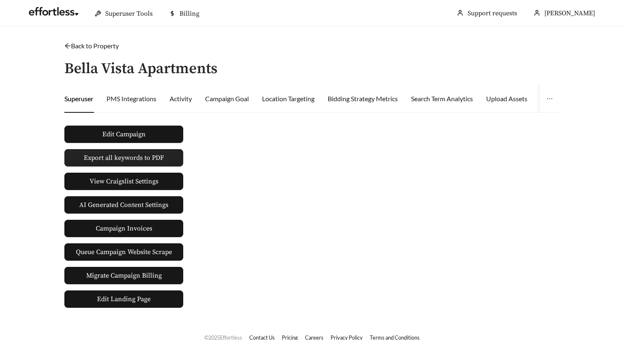
click at [140, 156] on span "Export all keywords to PDF" at bounding box center [124, 158] width 80 height 10
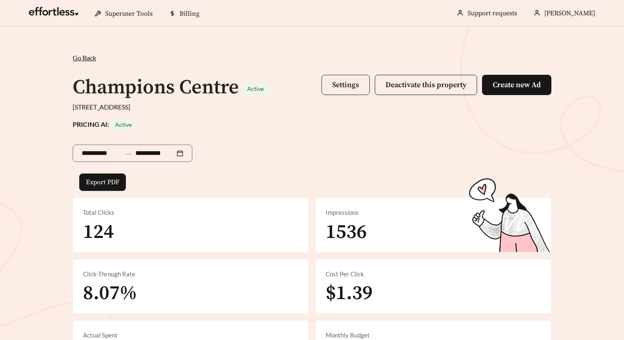
click at [347, 90] on button "Settings" at bounding box center [345, 85] width 48 height 20
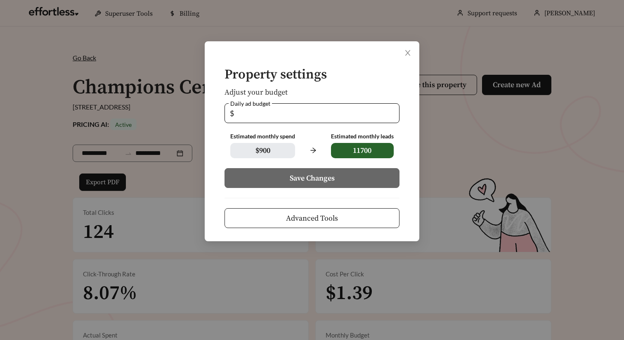
click at [326, 213] on span "Advanced Tools" at bounding box center [312, 217] width 52 height 11
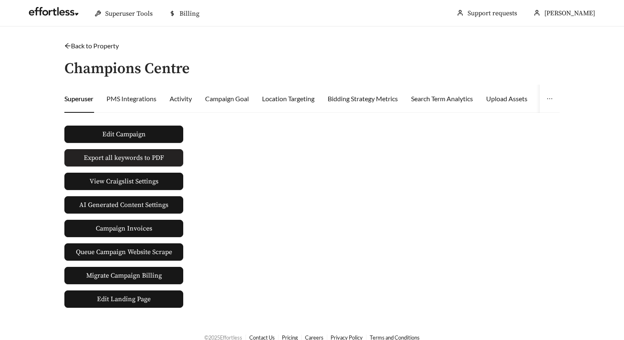
click at [125, 156] on span "Export all keywords to PDF" at bounding box center [124, 158] width 80 height 10
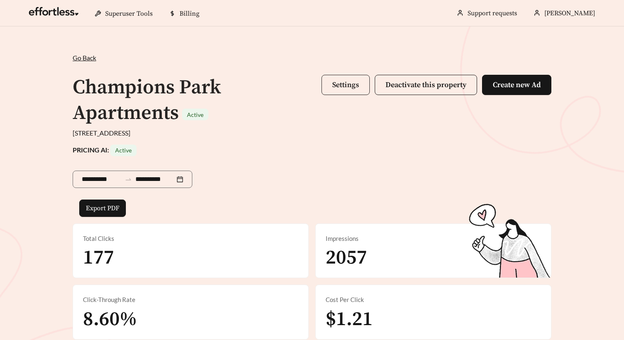
click at [361, 87] on button "Settings" at bounding box center [345, 85] width 48 height 20
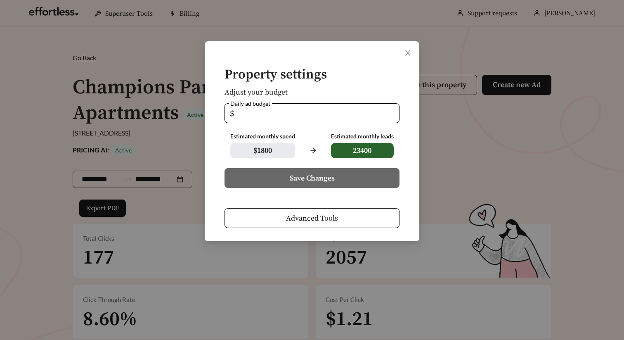
click at [347, 224] on button "Advanced Tools" at bounding box center [311, 218] width 175 height 20
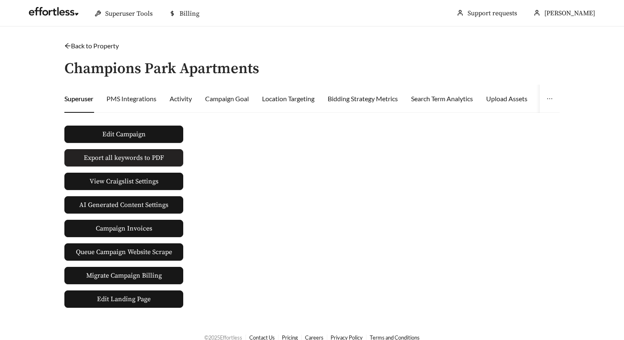
click at [146, 159] on span "Export all keywords to PDF" at bounding box center [124, 158] width 80 height 10
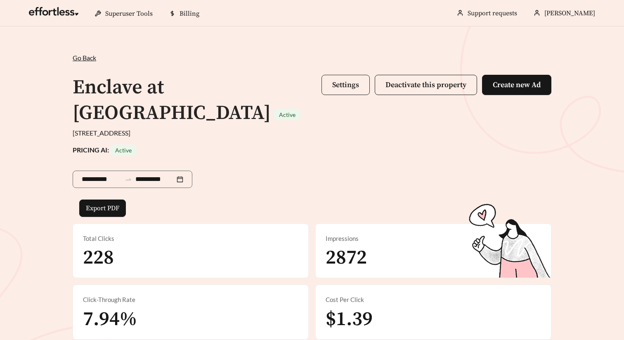
click at [344, 85] on span "Settings" at bounding box center [345, 84] width 27 height 9
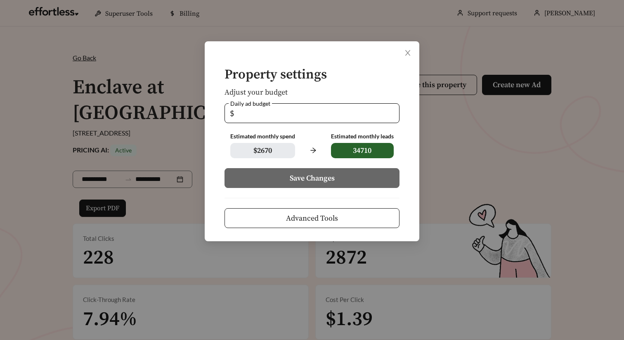
click at [309, 215] on span "Advanced Tools" at bounding box center [312, 217] width 52 height 11
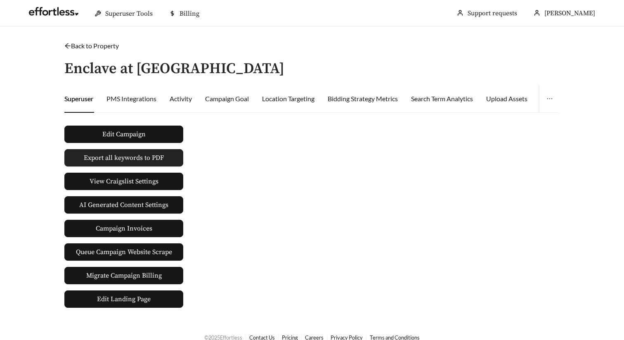
click at [164, 163] on button "Export all keywords to PDF" at bounding box center [123, 157] width 119 height 17
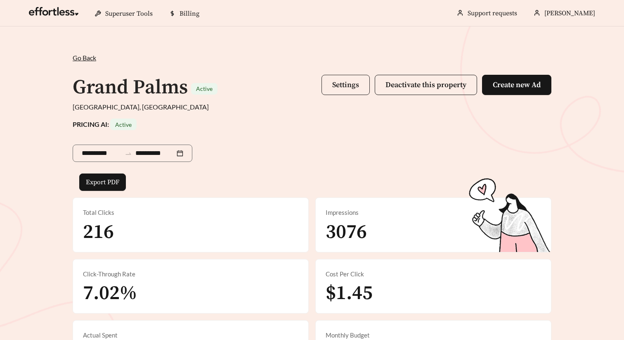
click at [349, 83] on span "Settings" at bounding box center [345, 84] width 27 height 9
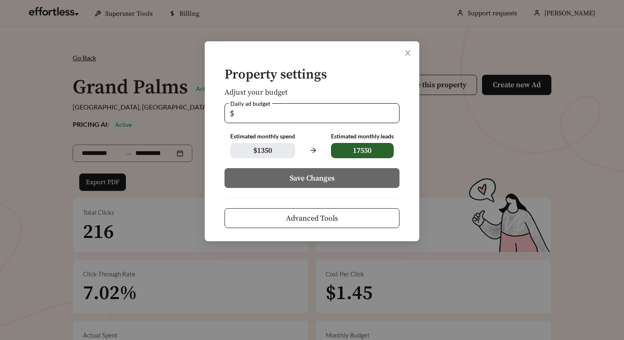
click at [349, 219] on button "Advanced Tools" at bounding box center [311, 218] width 175 height 20
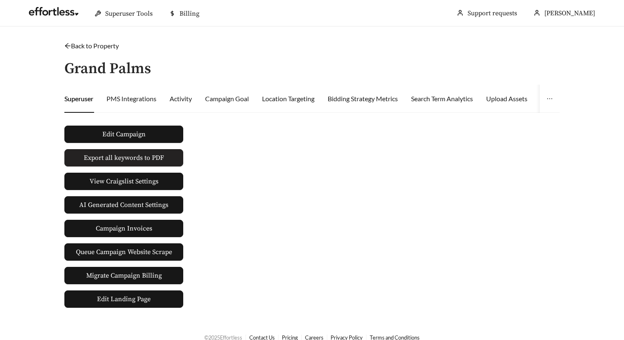
click at [166, 157] on button "Export all keywords to PDF" at bounding box center [123, 157] width 119 height 17
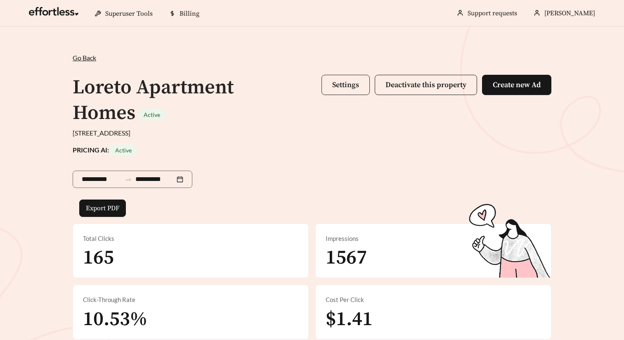
click at [342, 92] on button "Settings" at bounding box center [345, 85] width 48 height 20
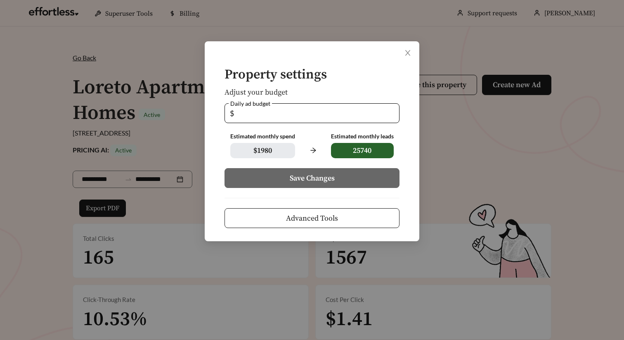
click at [333, 231] on div "Property settings Adjust your budget Daily ad budget $ ** Estimated monthly spe…" at bounding box center [312, 141] width 215 height 200
click at [327, 216] on span "Advanced Tools" at bounding box center [312, 217] width 52 height 11
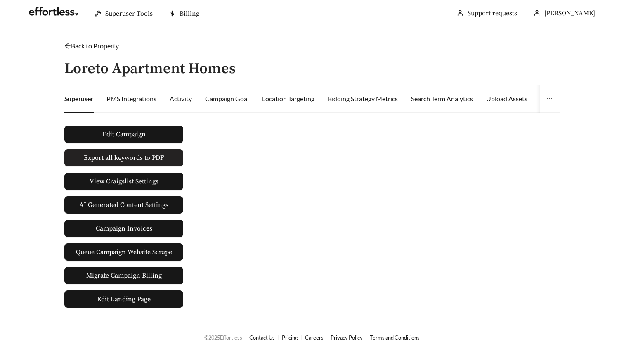
click at [160, 160] on span "Export all keywords to PDF" at bounding box center [124, 158] width 80 height 10
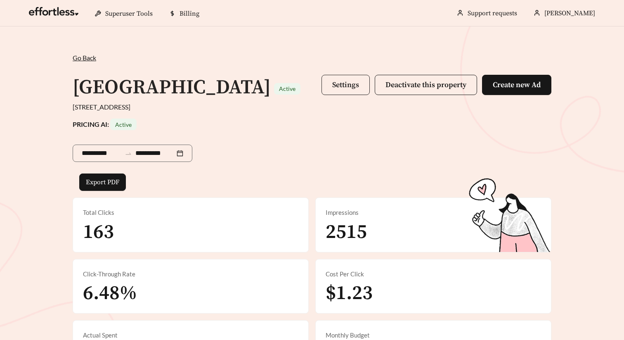
click at [352, 88] on span "Settings" at bounding box center [345, 84] width 27 height 9
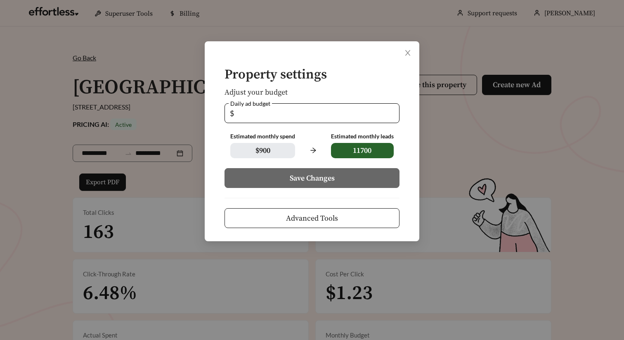
click at [356, 209] on button "Advanced Tools" at bounding box center [311, 218] width 175 height 20
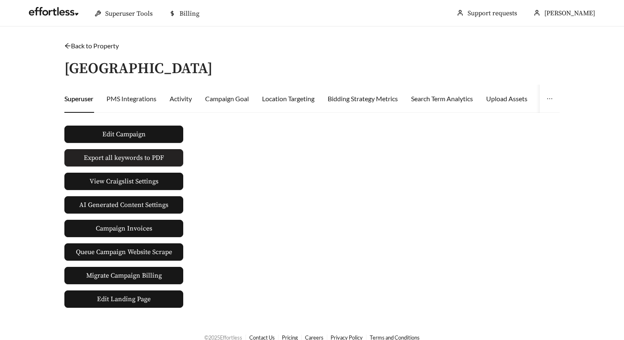
click at [175, 151] on button "Export all keywords to PDF" at bounding box center [123, 157] width 119 height 17
click at [258, 206] on div "Edit Campaign Export all keywords to PDF View Craigslist Settings AI Generated …" at bounding box center [312, 213] width 502 height 188
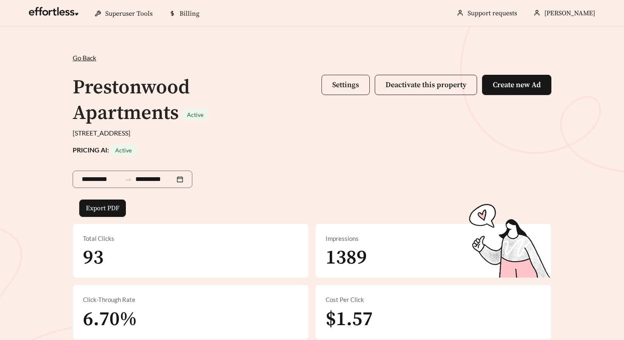
click at [337, 94] on button "Settings" at bounding box center [345, 85] width 48 height 20
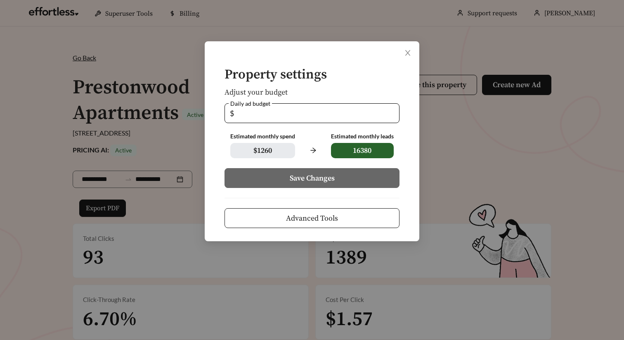
click at [321, 219] on span "Advanced Tools" at bounding box center [312, 217] width 52 height 11
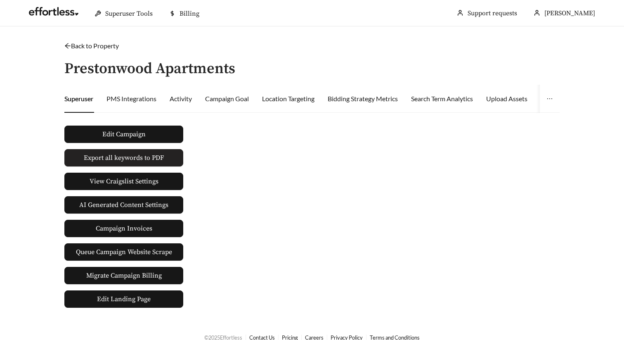
click at [160, 161] on span "Export all keywords to PDF" at bounding box center [124, 158] width 80 height 10
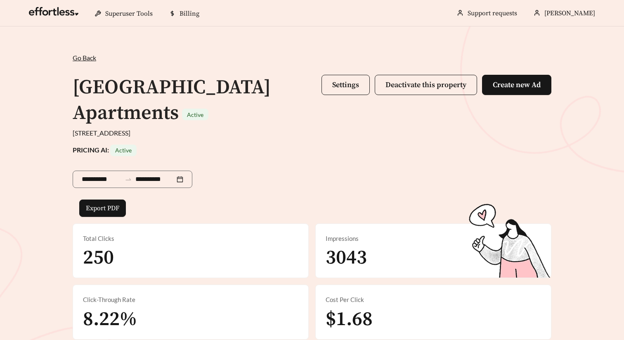
click at [334, 179] on div "**********" at bounding box center [312, 177] width 479 height 43
click at [349, 85] on span "Settings" at bounding box center [345, 84] width 27 height 9
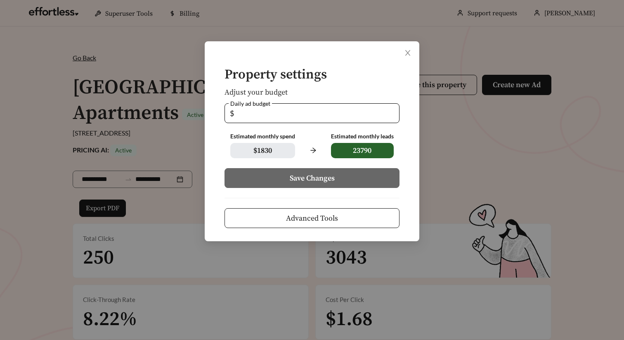
click at [322, 215] on span "Advanced Tools" at bounding box center [312, 217] width 52 height 11
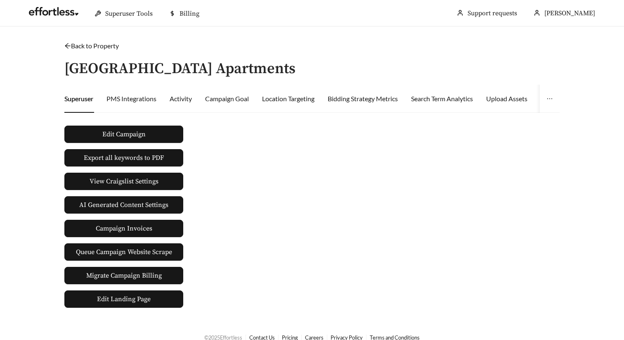
click at [351, 39] on main "Back to Property / [GEOGRAPHIC_DATA] Apartments Superuser PMS Integrations Acti…" at bounding box center [312, 173] width 624 height 295
click at [118, 158] on span "Export all keywords to PDF" at bounding box center [124, 158] width 80 height 10
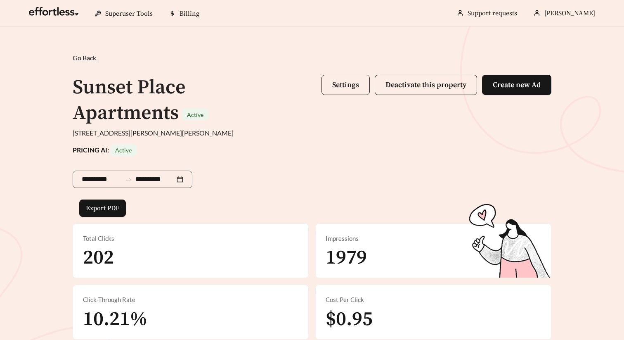
click at [351, 93] on button "Settings" at bounding box center [345, 85] width 48 height 20
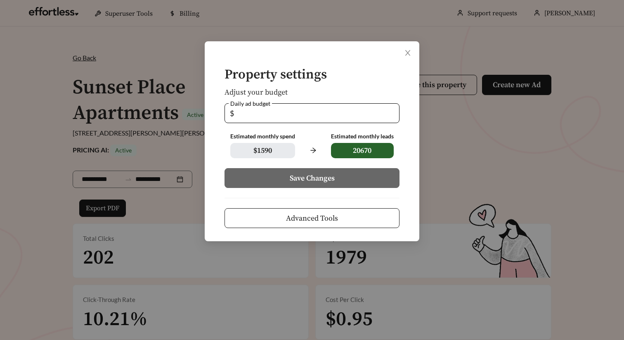
click at [288, 217] on span "Advanced Tools" at bounding box center [312, 217] width 52 height 11
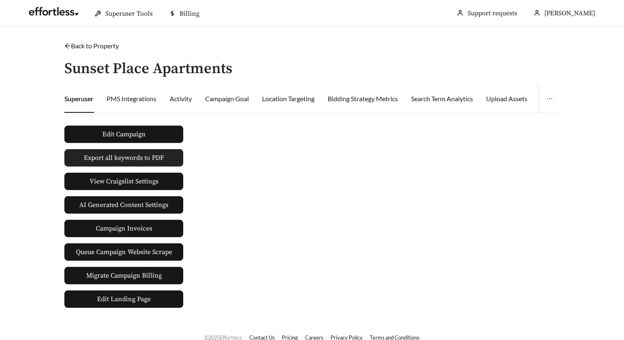
click at [158, 163] on button "Export all keywords to PDF" at bounding box center [123, 157] width 119 height 17
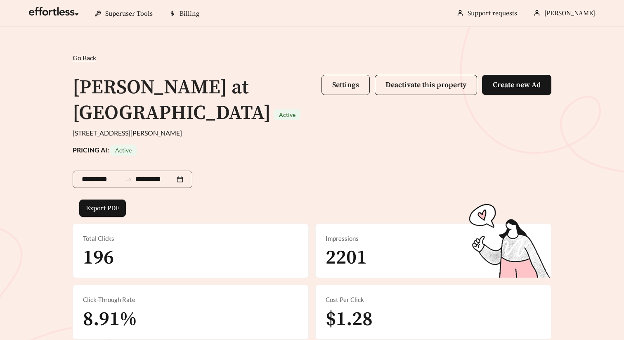
click at [338, 94] on button "Settings" at bounding box center [345, 85] width 48 height 20
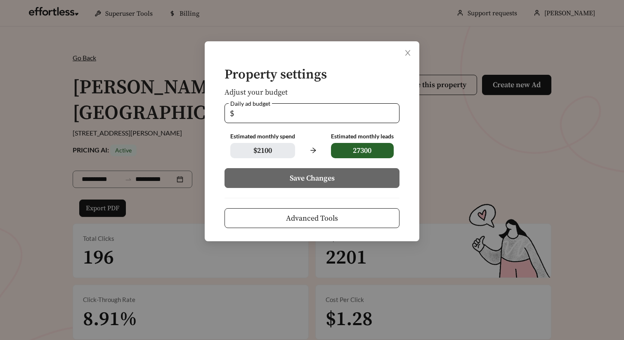
click at [300, 227] on button "Advanced Tools" at bounding box center [311, 218] width 175 height 20
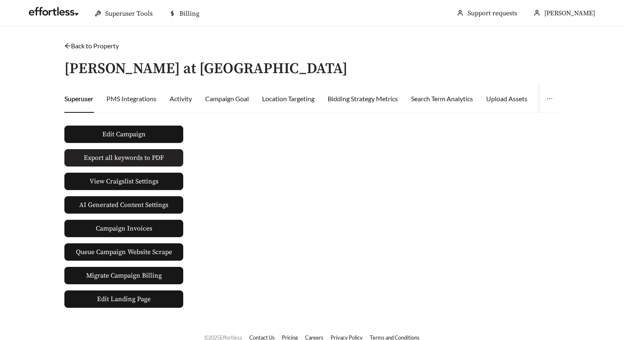
click at [156, 158] on span "Export all keywords to PDF" at bounding box center [124, 158] width 80 height 10
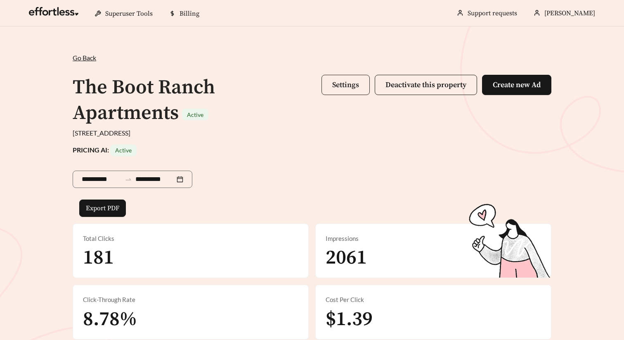
click at [338, 90] on button "Settings" at bounding box center [345, 85] width 48 height 20
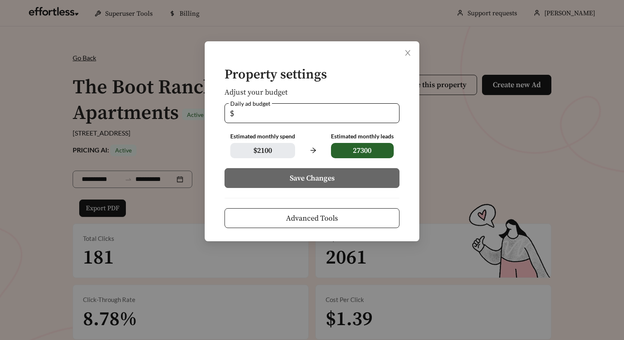
click at [299, 218] on span "Advanced Tools" at bounding box center [312, 217] width 52 height 11
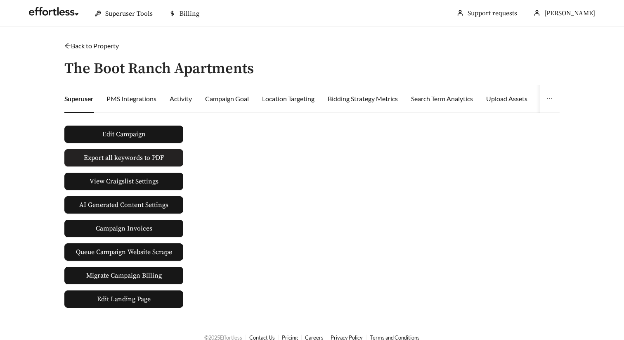
click at [149, 158] on span "Export all keywords to PDF" at bounding box center [124, 158] width 80 height 10
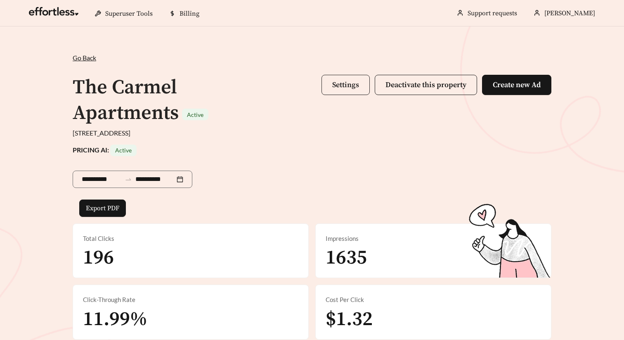
click at [354, 85] on span "Settings" at bounding box center [345, 84] width 27 height 9
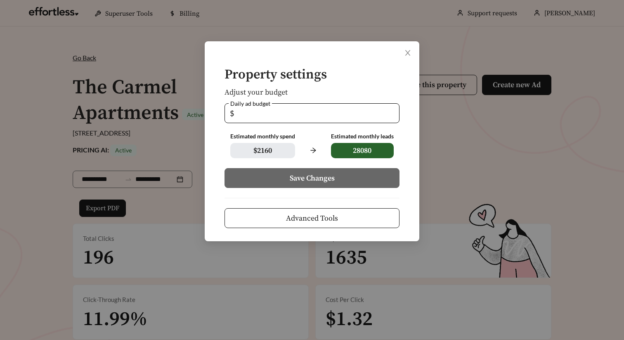
click at [307, 222] on span "Advanced Tools" at bounding box center [312, 217] width 52 height 11
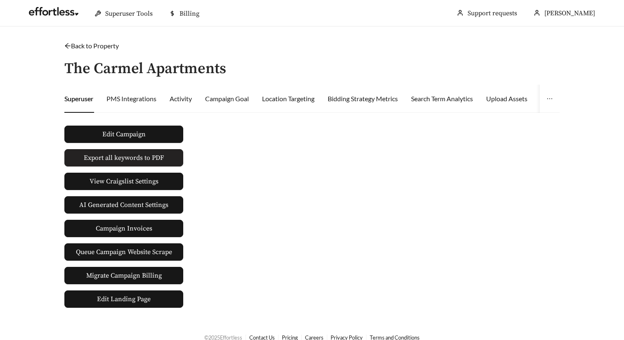
click at [169, 158] on button "Export all keywords to PDF" at bounding box center [123, 157] width 119 height 17
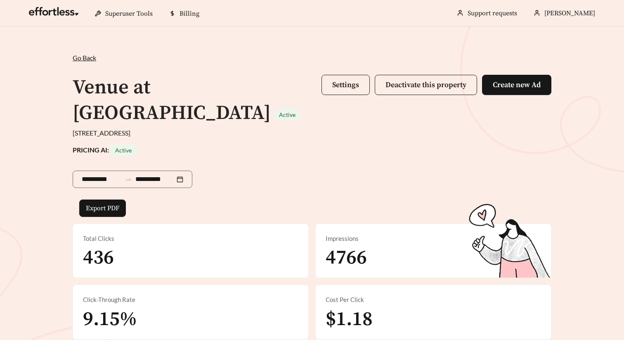
click at [337, 96] on span "Settings Deactivate this property Create new Ad" at bounding box center [436, 101] width 230 height 52
click at [337, 91] on button "Settings" at bounding box center [345, 85] width 48 height 20
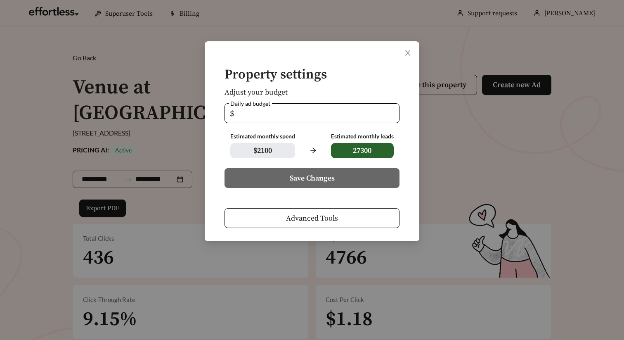
click at [290, 226] on button "Advanced Tools" at bounding box center [311, 218] width 175 height 20
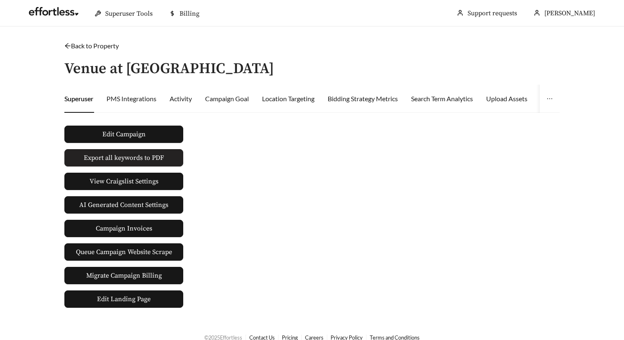
click at [122, 159] on span "Export all keywords to PDF" at bounding box center [124, 158] width 80 height 10
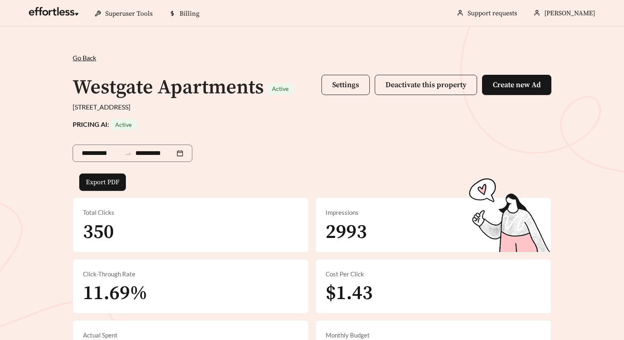
click at [313, 139] on div "**********" at bounding box center [312, 151] width 479 height 43
click at [354, 78] on button "Settings" at bounding box center [345, 85] width 48 height 20
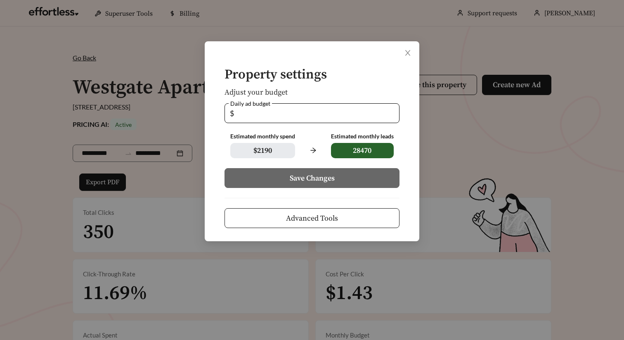
click at [277, 209] on button "Advanced Tools" at bounding box center [311, 218] width 175 height 20
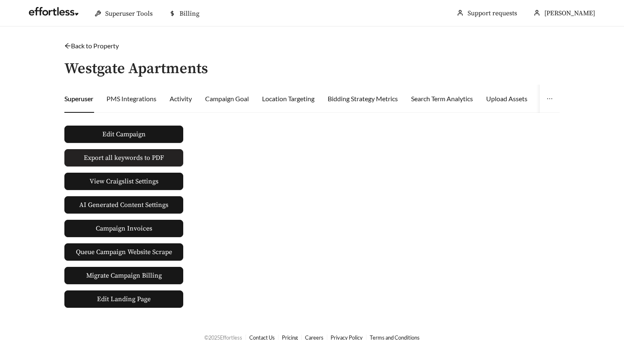
click at [147, 158] on span "Export all keywords to PDF" at bounding box center [124, 158] width 80 height 10
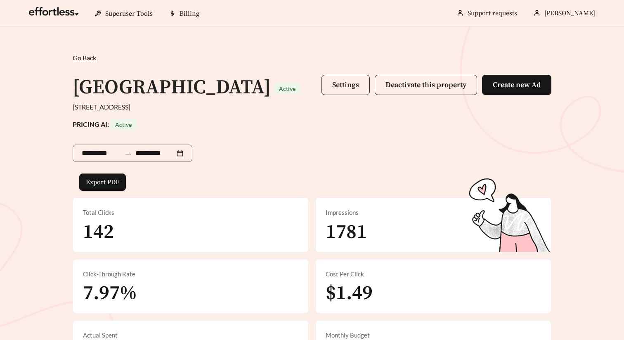
click at [344, 83] on span "Settings" at bounding box center [345, 84] width 27 height 9
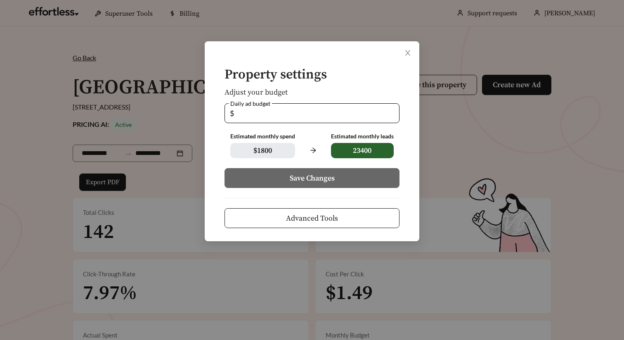
click at [337, 215] on span "Advanced Tools" at bounding box center [312, 217] width 52 height 11
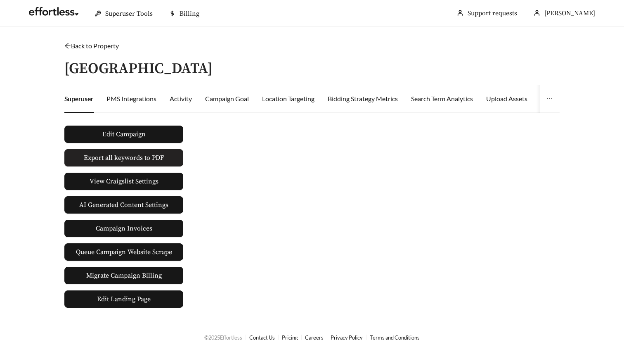
click at [163, 155] on button "Export all keywords to PDF" at bounding box center [123, 157] width 119 height 17
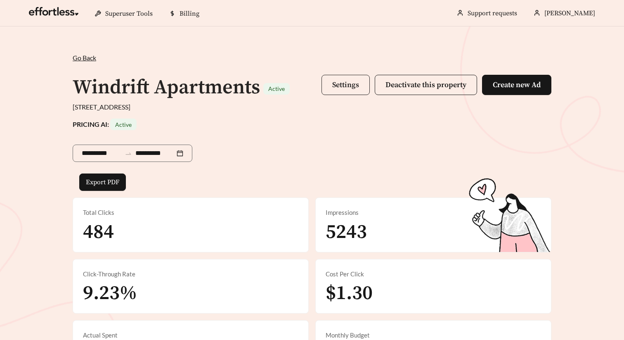
click at [340, 89] on span "Settings" at bounding box center [345, 84] width 27 height 9
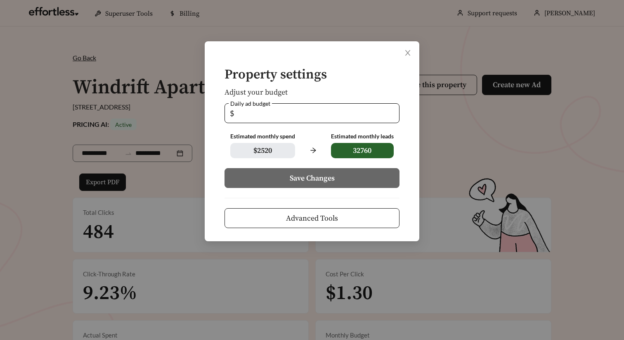
click at [300, 216] on span "Advanced Tools" at bounding box center [312, 217] width 52 height 11
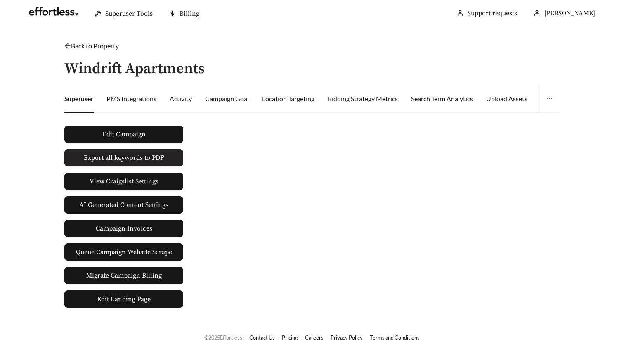
click at [154, 155] on span "Export all keywords to PDF" at bounding box center [124, 158] width 80 height 10
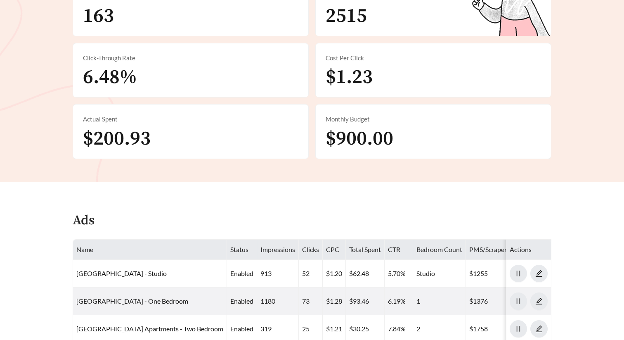
scroll to position [336, 0]
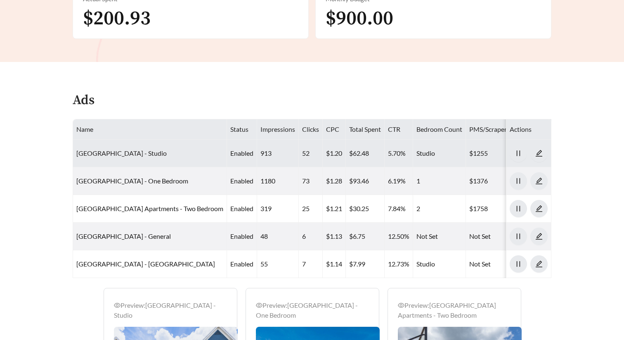
click at [152, 157] on link "Pelican Lake Apartments - Studio" at bounding box center [121, 153] width 90 height 8
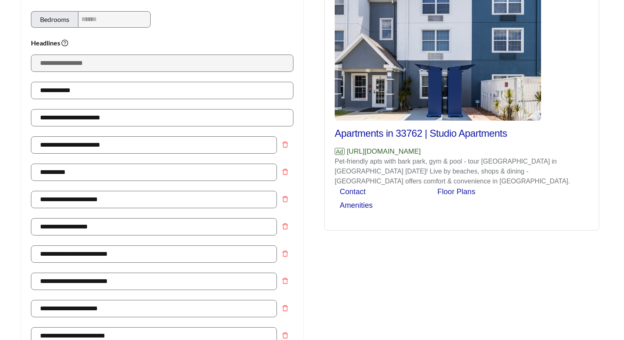
scroll to position [165, 0]
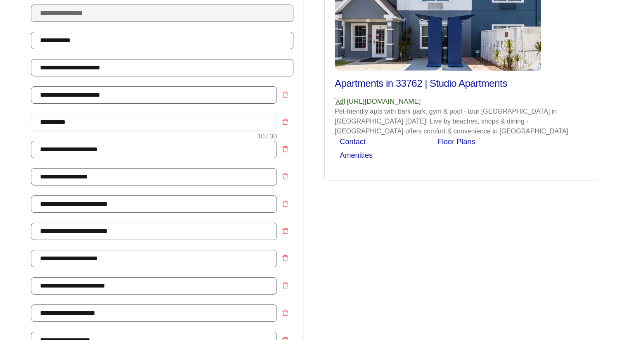
drag, startPoint x: 84, startPoint y: 123, endPoint x: 0, endPoint y: 123, distance: 84.2
click at [0, 123] on main "**********" at bounding box center [312, 340] width 624 height 956
paste input "**********"
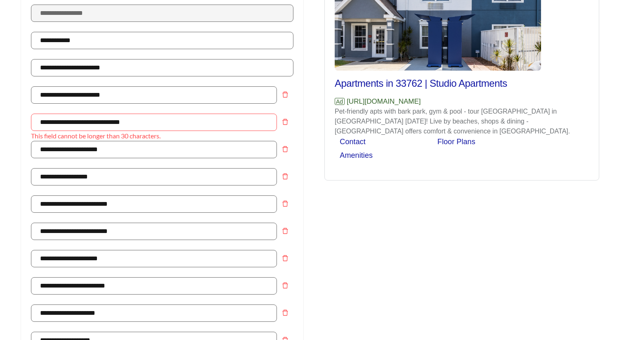
click at [346, 173] on div "Preview: Pelican Lake Apartments - Studio Apartments in 33762 | Studio Apartmen…" at bounding box center [462, 50] width 274 height 260
click at [160, 120] on input "**********" at bounding box center [154, 121] width 246 height 17
click at [123, 120] on input "**********" at bounding box center [154, 121] width 246 height 17
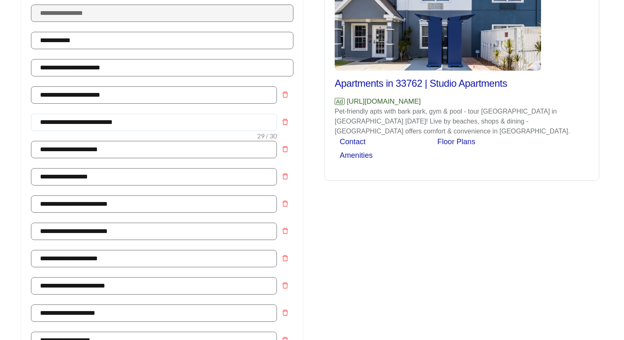
drag, startPoint x: 132, startPoint y: 122, endPoint x: -5, endPoint y: 121, distance: 137.4
click at [0, 121] on html "**********" at bounding box center [312, 5] width 624 height 340
type input "**********"
click at [426, 271] on div "Preview: Pelican Lake Apartments - Studio Apartments in 33762 | Studio Apartmen…" at bounding box center [462, 321] width 300 height 807
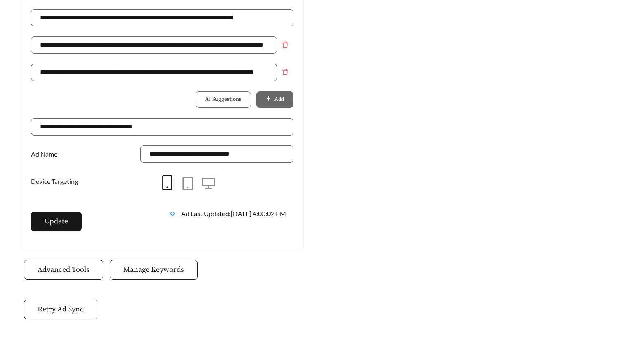
scroll to position [673, 0]
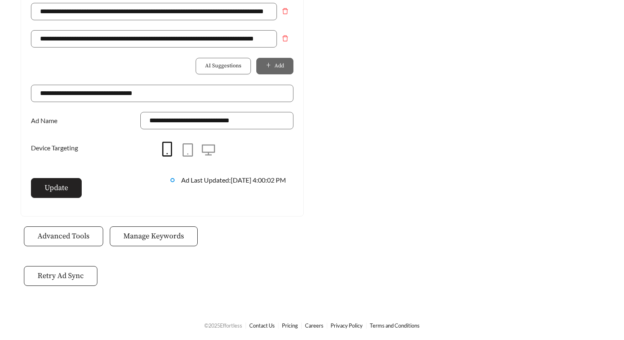
click at [64, 196] on button "Update" at bounding box center [56, 188] width 51 height 20
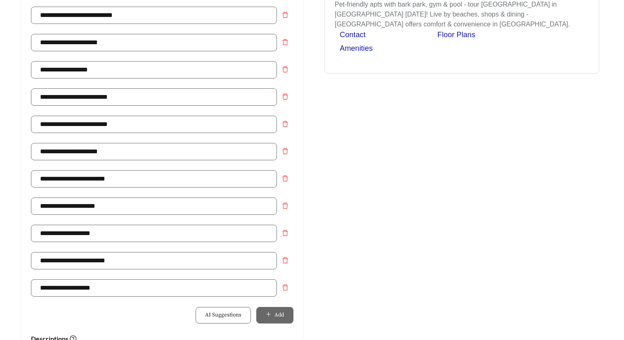
scroll to position [0, 0]
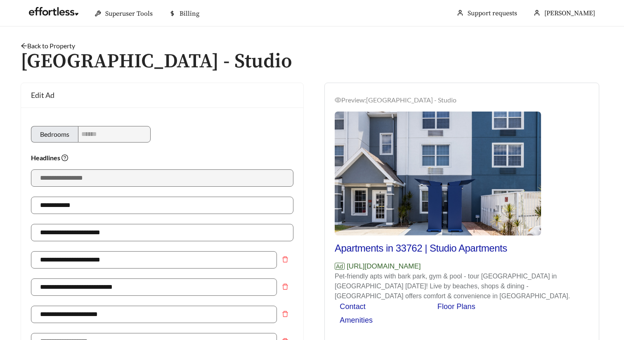
click at [65, 47] on link "Back to Property" at bounding box center [48, 46] width 54 height 8
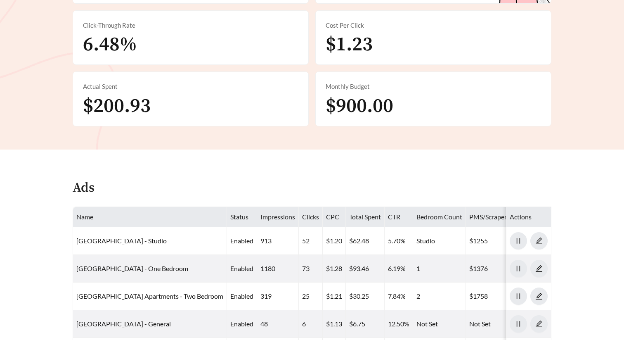
scroll to position [256, 0]
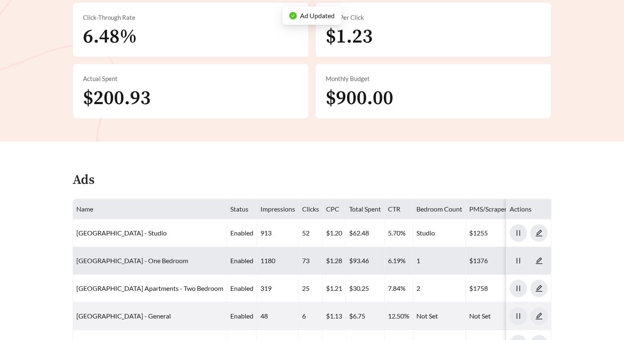
click at [157, 264] on link "Pelican Lake Apartments - One Bedroom" at bounding box center [132, 260] width 112 height 8
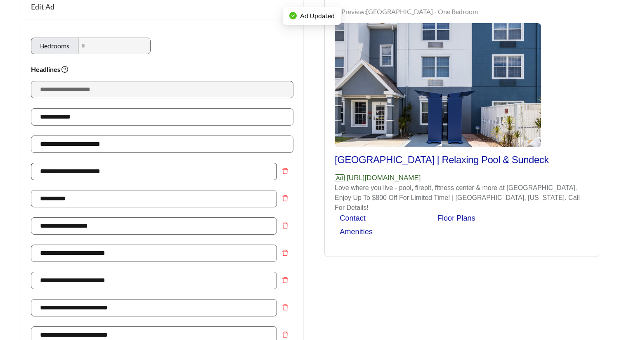
scroll to position [90, 0]
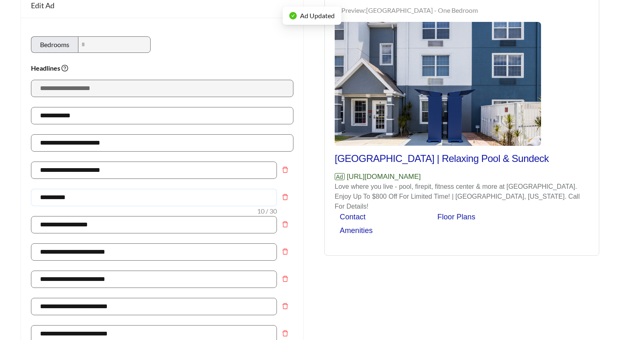
drag, startPoint x: 81, startPoint y: 198, endPoint x: -2, endPoint y: 193, distance: 83.5
click at [0, 193] on html "**********" at bounding box center [312, 80] width 624 height 340
paste input "**********"
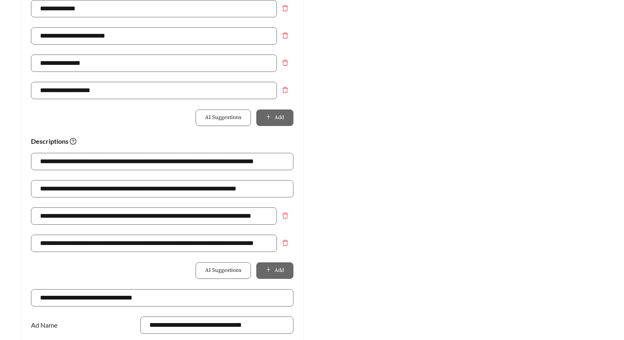
scroll to position [673, 0]
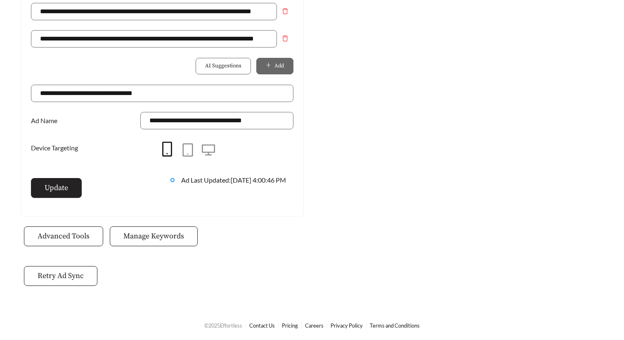
type input "**********"
click at [69, 181] on button "Update" at bounding box center [56, 188] width 51 height 20
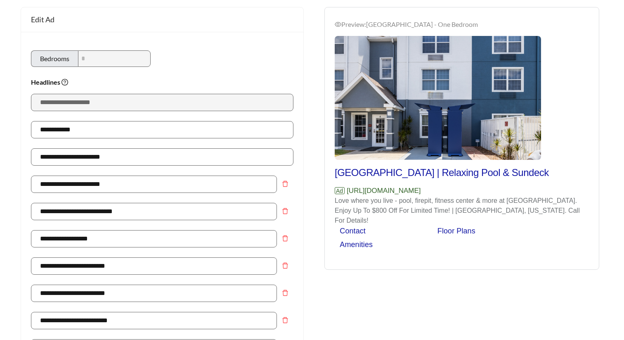
scroll to position [0, 0]
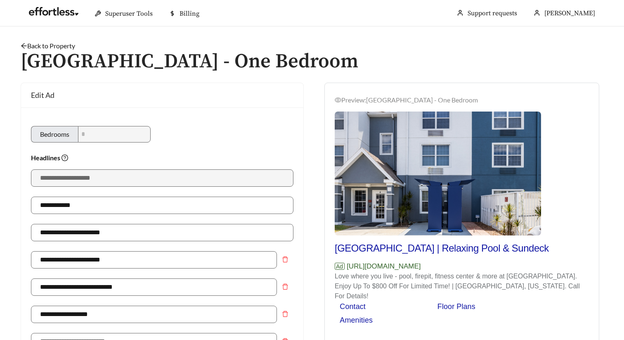
click at [50, 46] on link "Back to Property" at bounding box center [48, 46] width 54 height 8
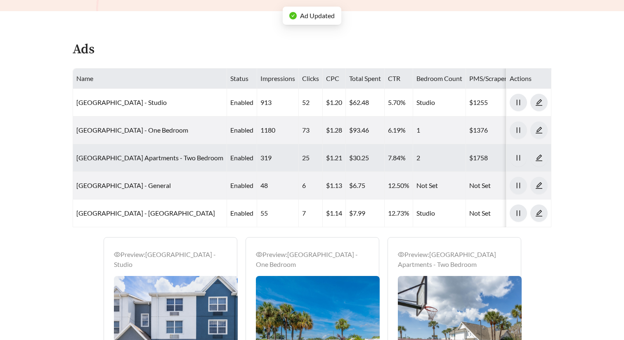
scroll to position [389, 0]
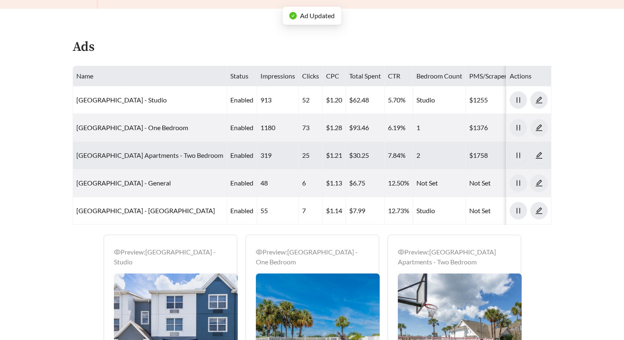
click at [167, 159] on link "Pelican Lake Apartments - Two Bedroom" at bounding box center [149, 155] width 147 height 8
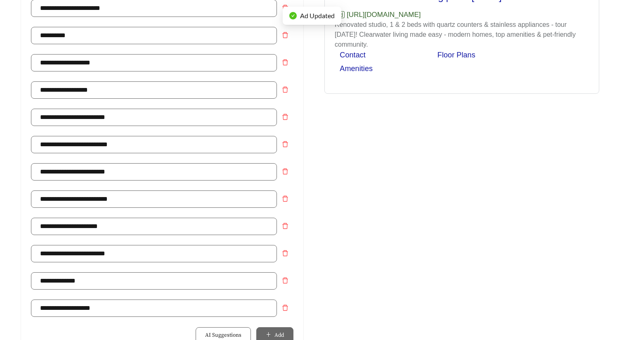
scroll to position [270, 0]
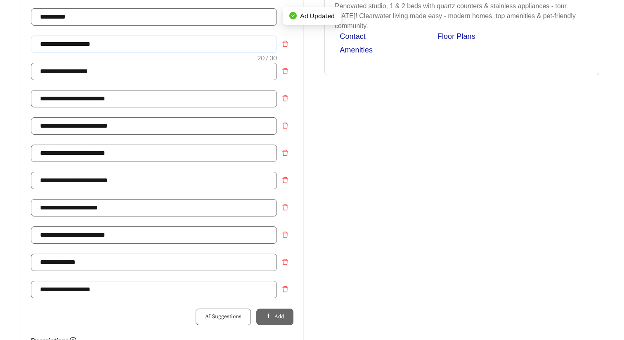
drag, startPoint x: 108, startPoint y: 47, endPoint x: -5, endPoint y: 46, distance: 113.1
paste input "********"
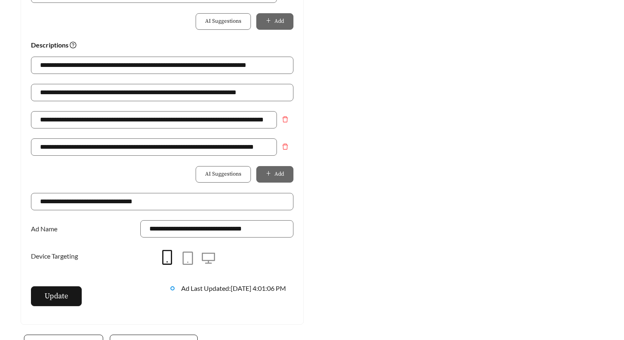
scroll to position [673, 0]
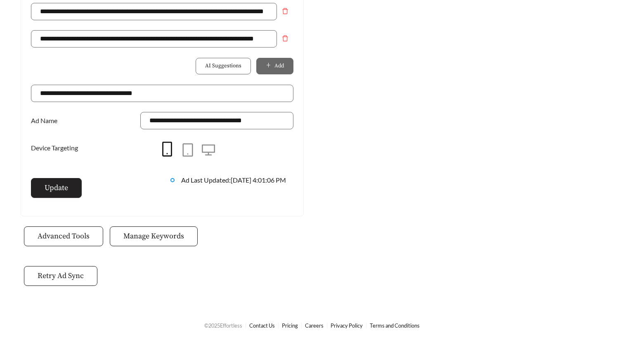
type input "**********"
click at [77, 184] on button "Update" at bounding box center [56, 188] width 51 height 20
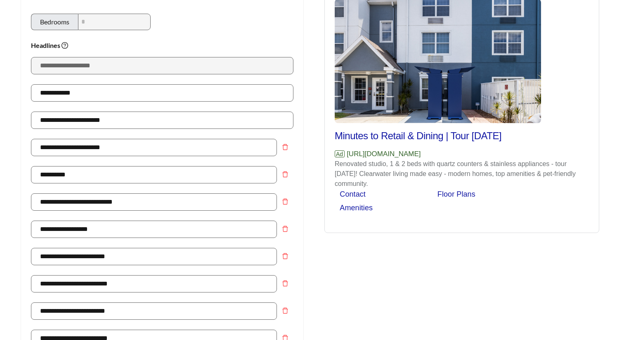
scroll to position [0, 0]
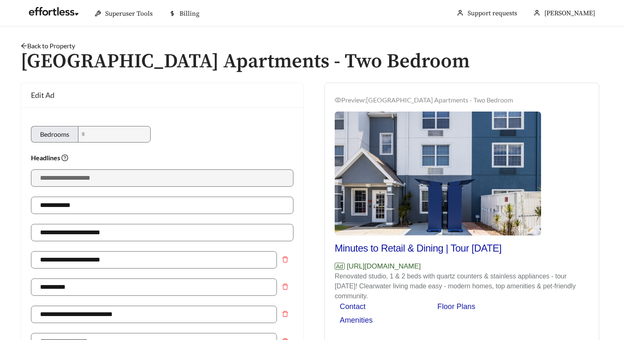
click at [68, 47] on link "Back to Property" at bounding box center [48, 46] width 54 height 8
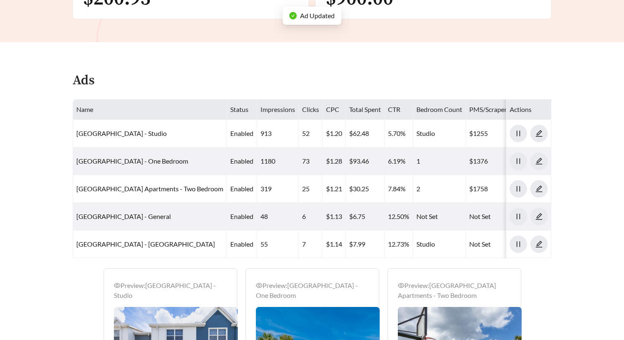
scroll to position [401, 0]
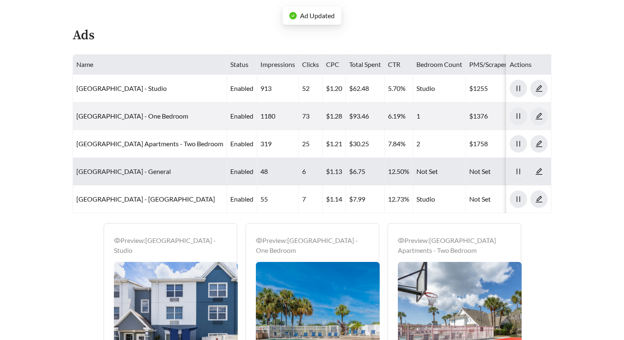
click at [166, 175] on link "Pelican Lake Apartments - General" at bounding box center [123, 171] width 94 height 8
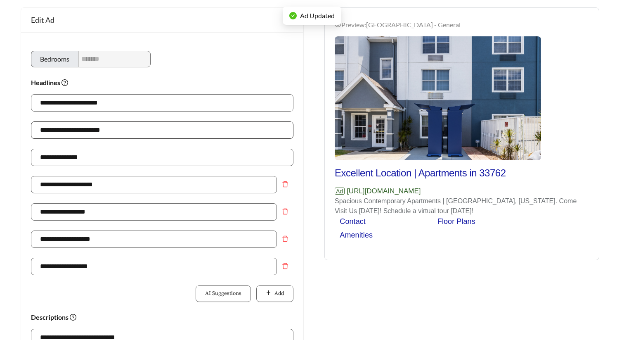
scroll to position [78, 0]
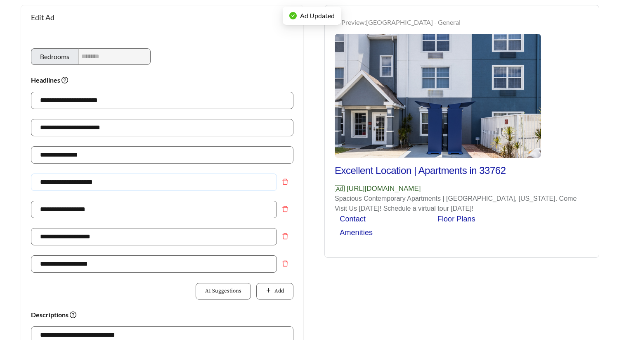
drag, startPoint x: 116, startPoint y: 181, endPoint x: 0, endPoint y: 181, distance: 115.1
click at [0, 181] on main "**********" at bounding box center [312, 287] width 624 height 676
paste input "*******"
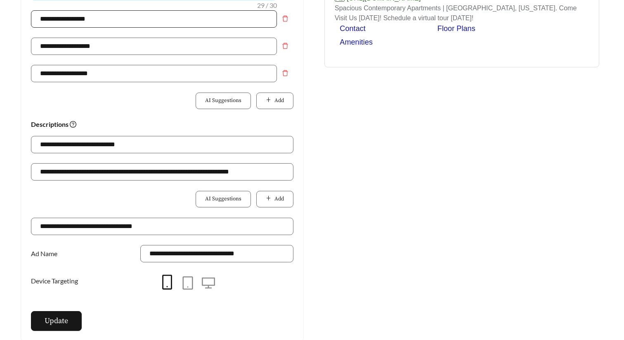
scroll to position [392, 0]
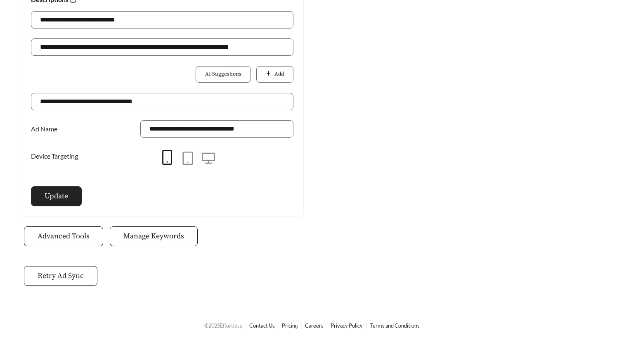
type input "**********"
click at [59, 192] on span "Update" at bounding box center [57, 195] width 24 height 11
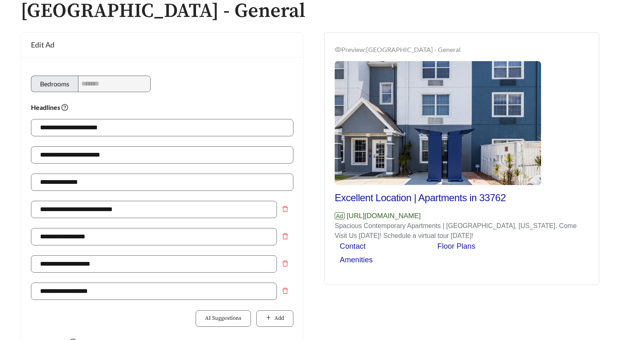
scroll to position [0, 0]
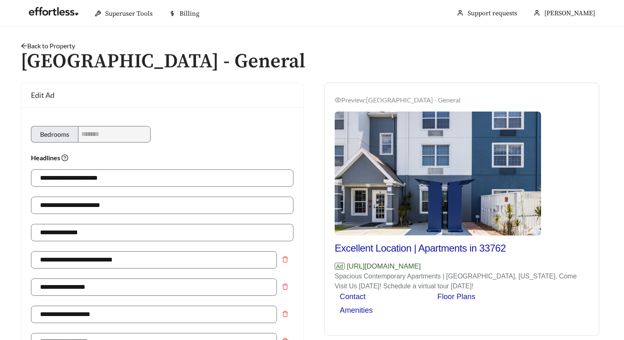
click at [57, 45] on link "Back to Property" at bounding box center [48, 46] width 54 height 8
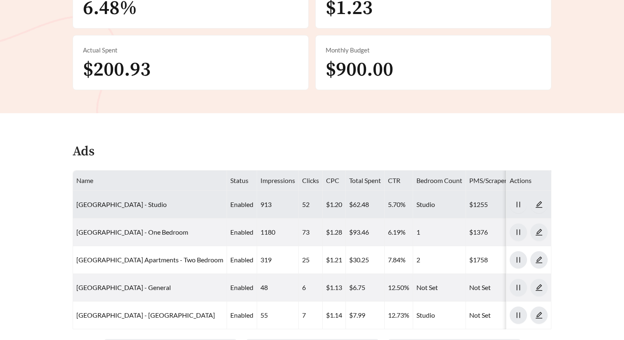
scroll to position [364, 0]
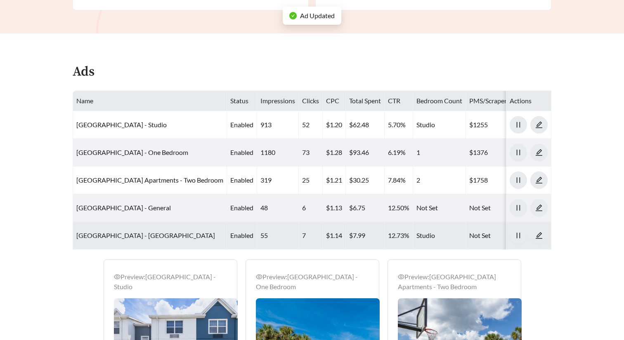
click at [156, 239] on link "Pelican Lake Apartments - Studio Push" at bounding box center [145, 235] width 139 height 8
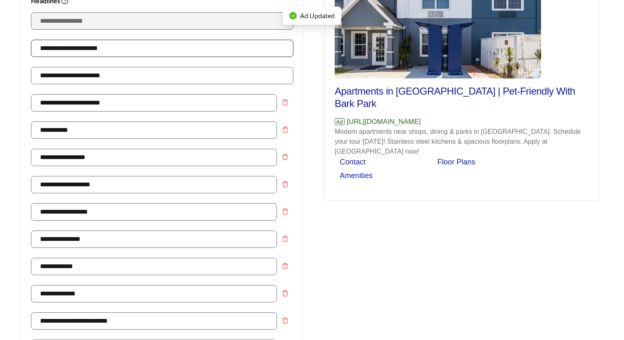
scroll to position [167, 0]
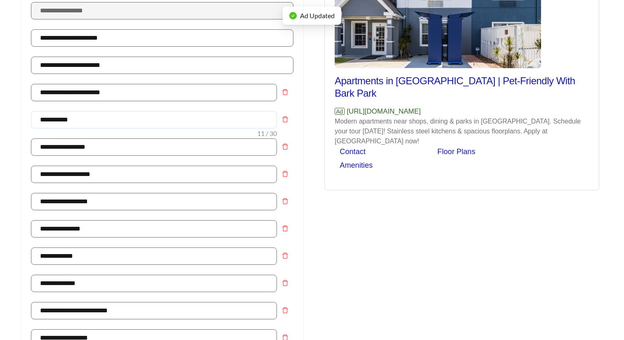
drag, startPoint x: 85, startPoint y: 120, endPoint x: 14, endPoint y: 117, distance: 71.4
click at [14, 118] on div "**********" at bounding box center [162, 318] width 300 height 807
paste input "**********"
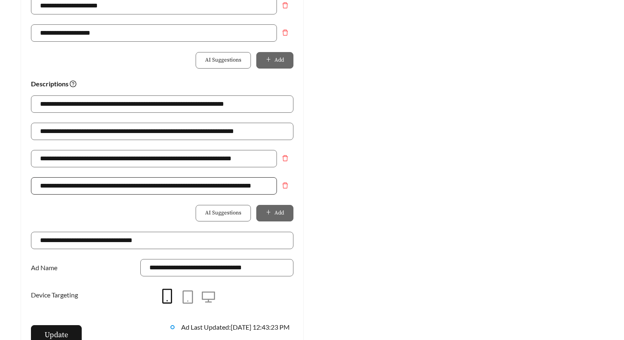
scroll to position [538, 0]
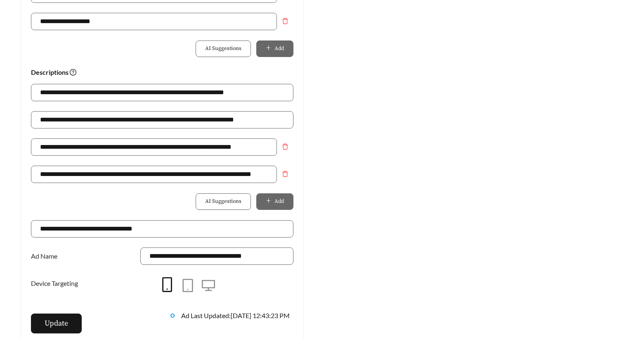
type input "**********"
click at [74, 319] on button "Update" at bounding box center [56, 323] width 51 height 20
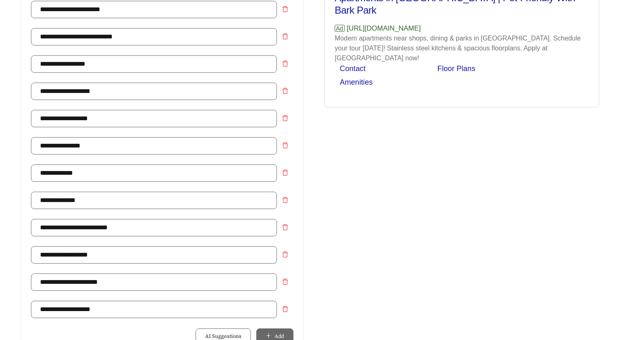
scroll to position [0, 0]
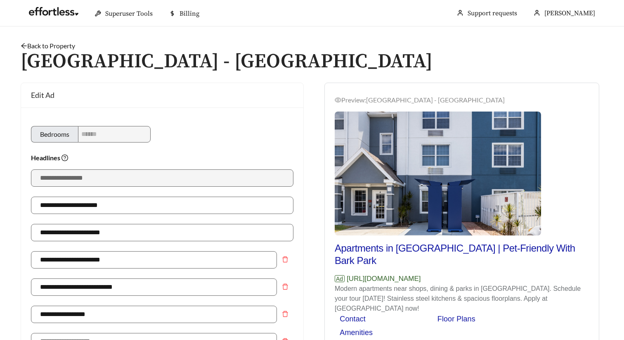
click at [49, 45] on link "Back to Property" at bounding box center [48, 46] width 54 height 8
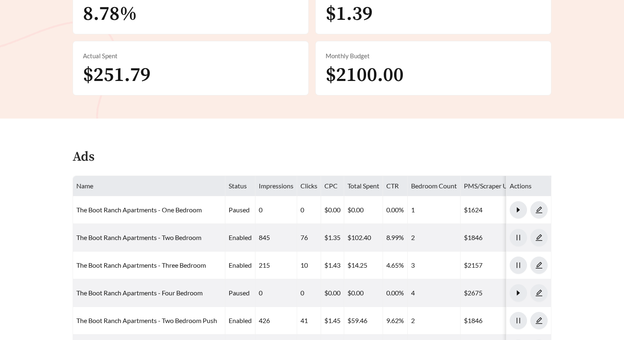
scroll to position [309, 0]
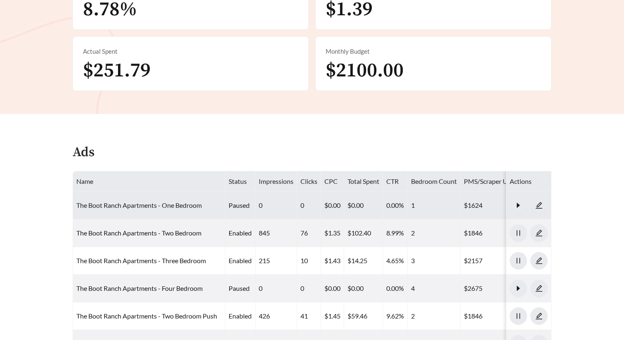
click at [165, 203] on link "The Boot Ranch Apartments - One Bedroom" at bounding box center [138, 205] width 125 height 8
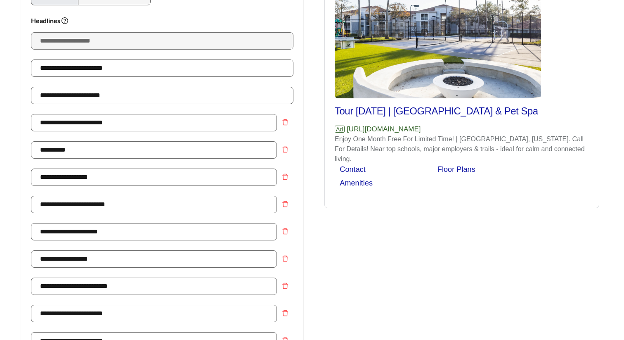
scroll to position [142, 0]
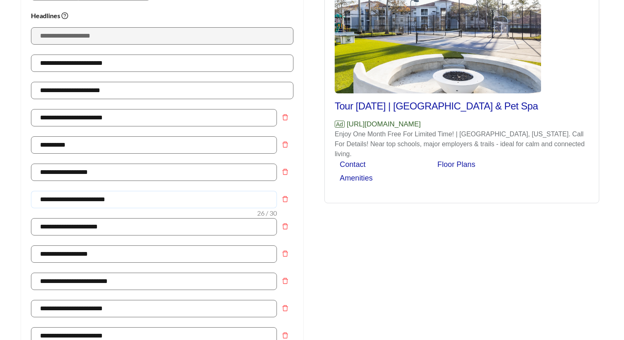
drag, startPoint x: 130, startPoint y: 200, endPoint x: -4, endPoint y: 200, distance: 133.3
click at [0, 198] on html "**********" at bounding box center [312, 28] width 624 height 340
paste input "**"
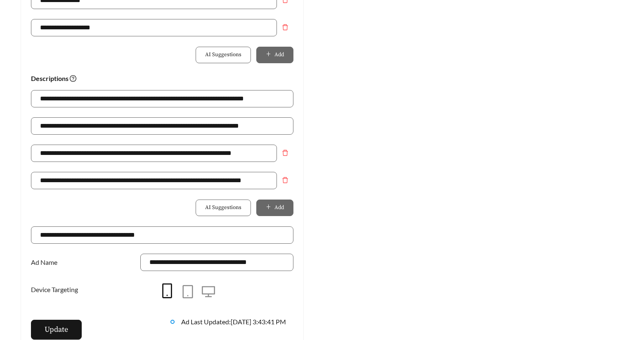
scroll to position [532, 0]
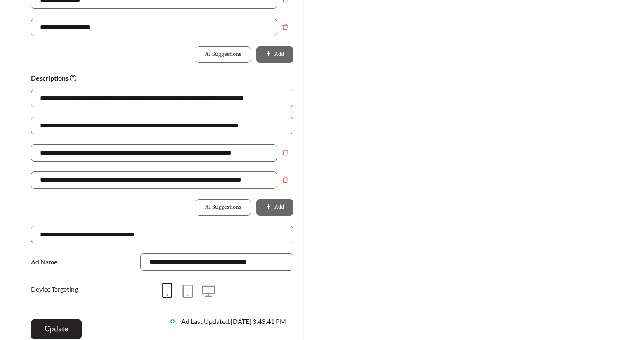
type input "**********"
click at [69, 326] on button "Update" at bounding box center [56, 329] width 51 height 20
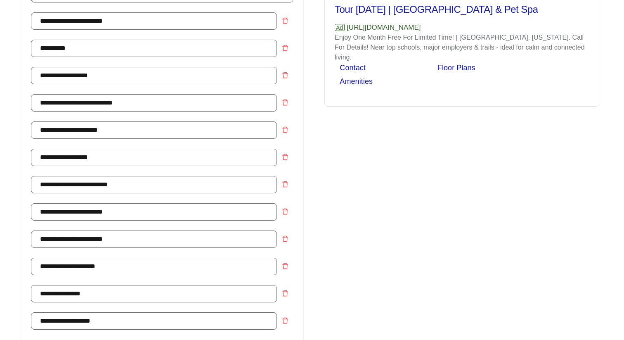
scroll to position [0, 0]
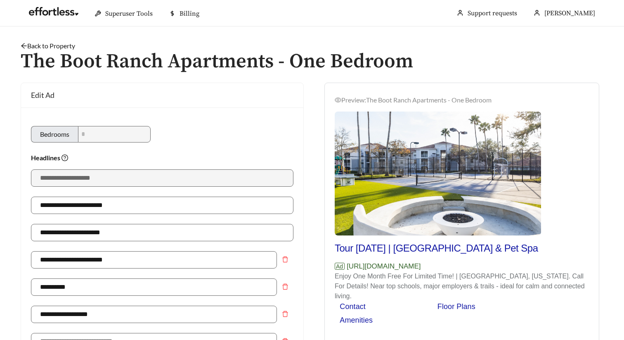
click at [69, 47] on link "Back to Property" at bounding box center [48, 46] width 54 height 8
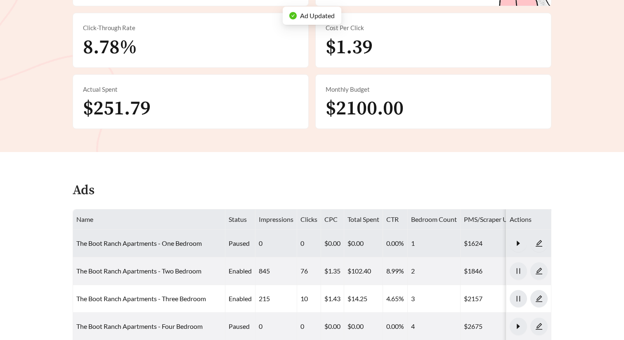
scroll to position [380, 0]
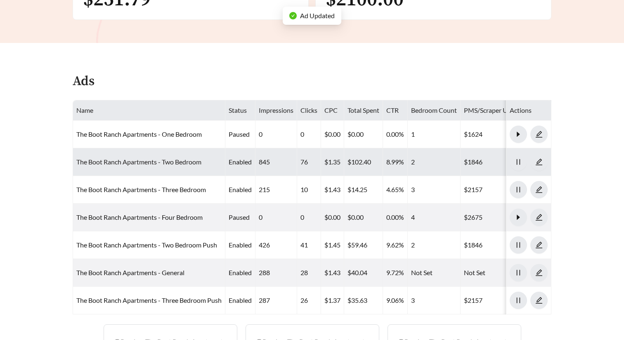
click at [165, 163] on link "The Boot Ranch Apartments - Two Bedroom" at bounding box center [138, 162] width 125 height 8
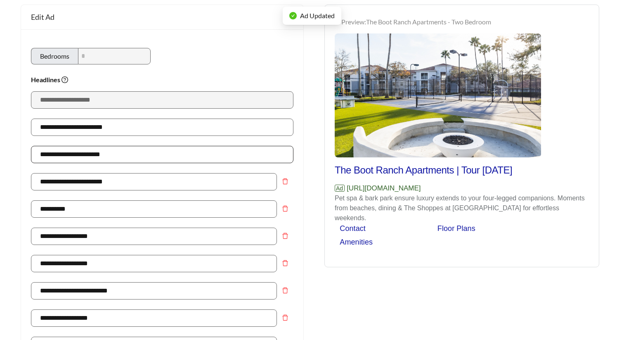
scroll to position [90, 0]
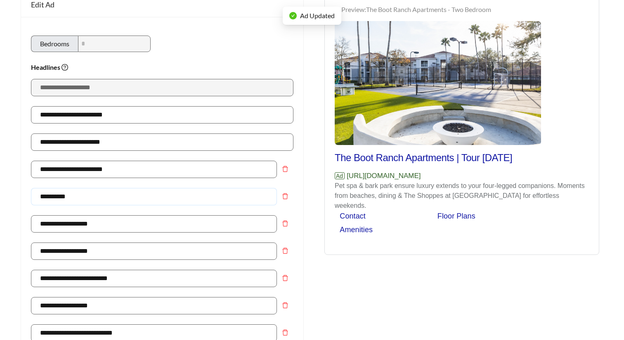
drag, startPoint x: 76, startPoint y: 197, endPoint x: 2, endPoint y: 197, distance: 74.3
paste input "**********"
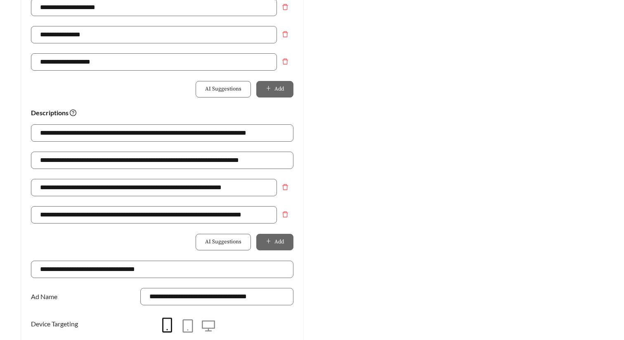
scroll to position [528, 0]
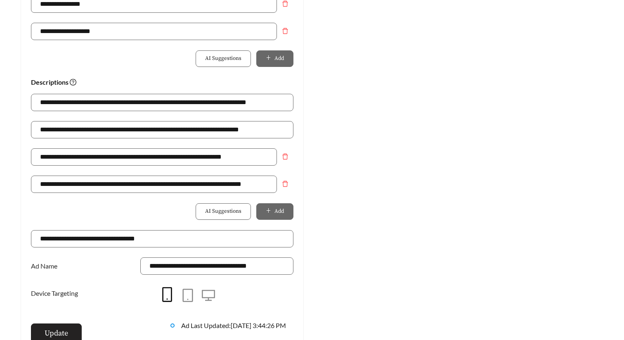
type input "**********"
click at [65, 328] on span "Update" at bounding box center [57, 332] width 24 height 11
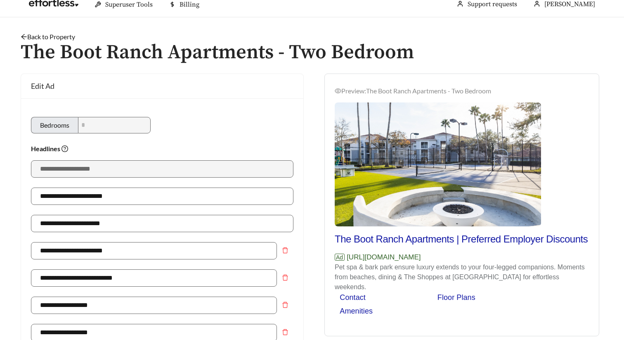
scroll to position [0, 0]
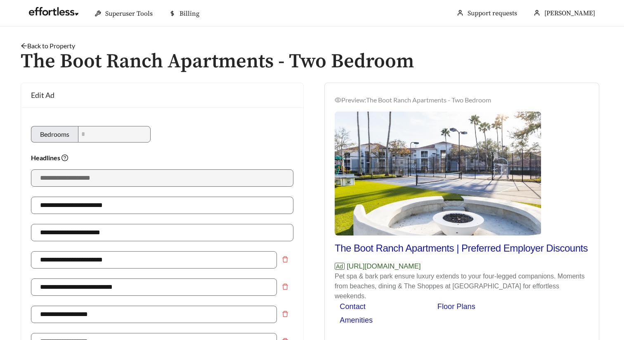
click at [61, 46] on link "Back to Property" at bounding box center [48, 46] width 54 height 8
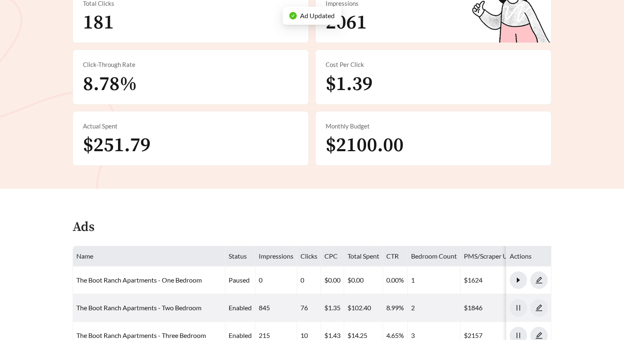
scroll to position [373, 0]
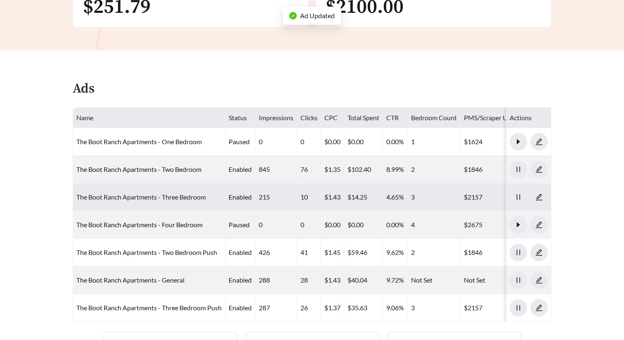
click at [160, 193] on link "The Boot Ranch Apartments - Three Bedroom" at bounding box center [141, 197] width 130 height 8
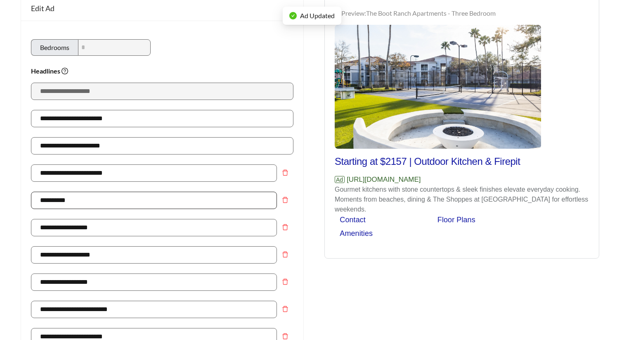
scroll to position [89, 0]
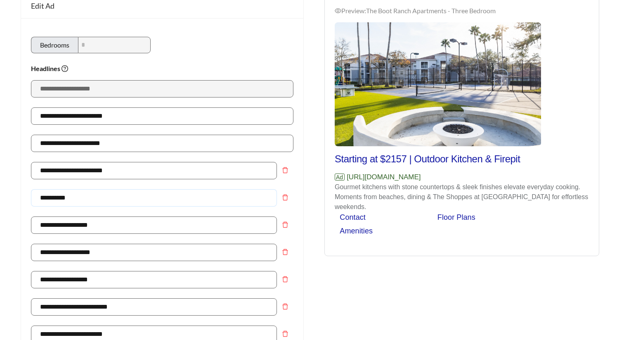
drag, startPoint x: 83, startPoint y: 199, endPoint x: 4, endPoint y: 195, distance: 78.9
paste input "**********"
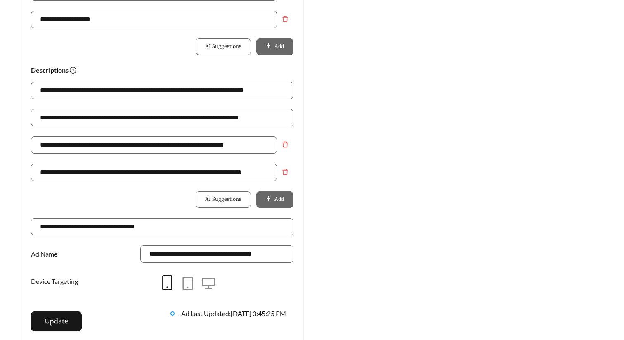
scroll to position [548, 0]
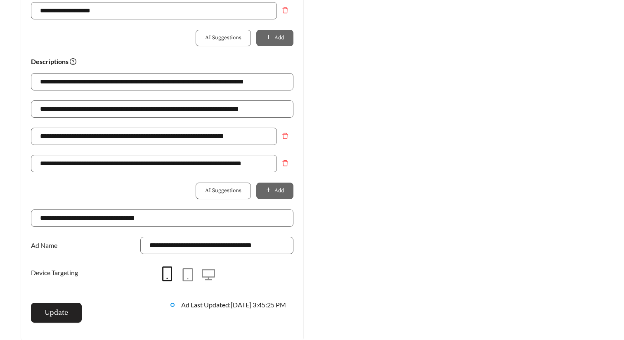
type input "**********"
click at [74, 312] on button "Update" at bounding box center [56, 312] width 51 height 20
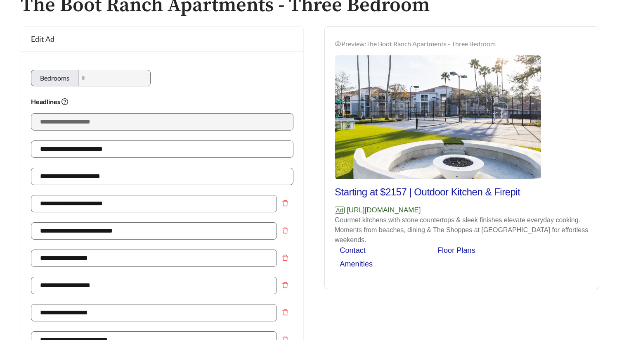
scroll to position [0, 0]
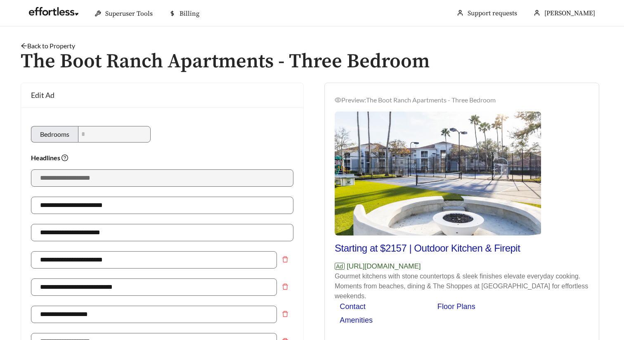
click at [61, 44] on link "Back to Property" at bounding box center [48, 46] width 54 height 8
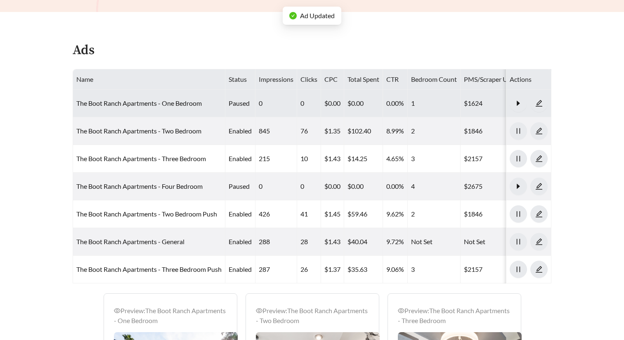
scroll to position [412, 0]
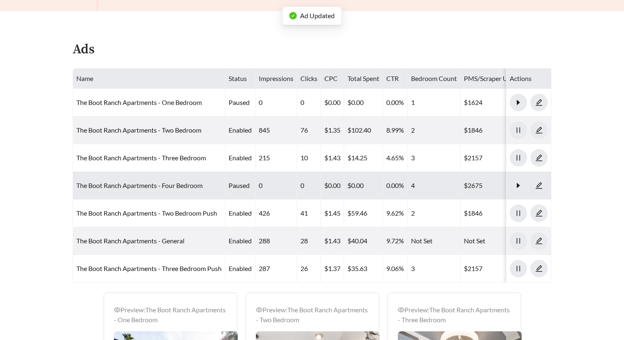
click at [164, 187] on link "The Boot Ranch Apartments - Four Bedroom" at bounding box center [139, 185] width 126 height 8
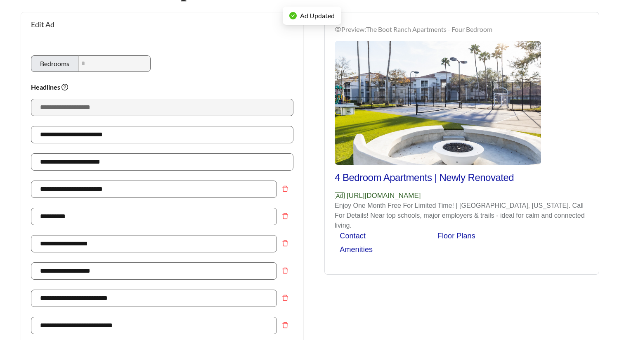
scroll to position [77, 0]
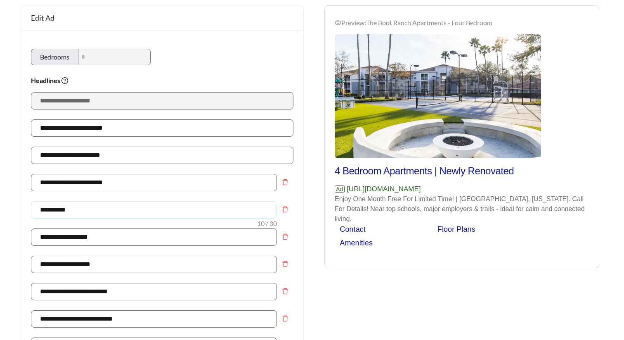
drag, startPoint x: 78, startPoint y: 205, endPoint x: 15, endPoint y: 205, distance: 62.3
paste input "**********"
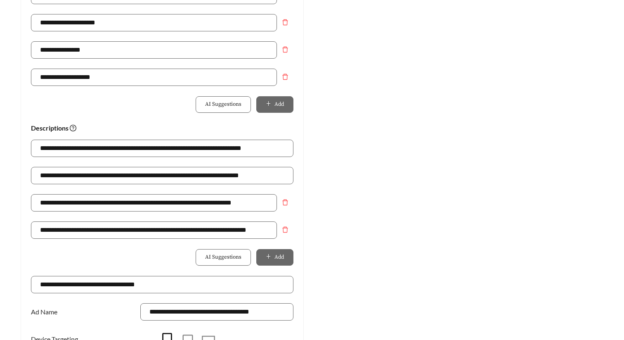
scroll to position [563, 0]
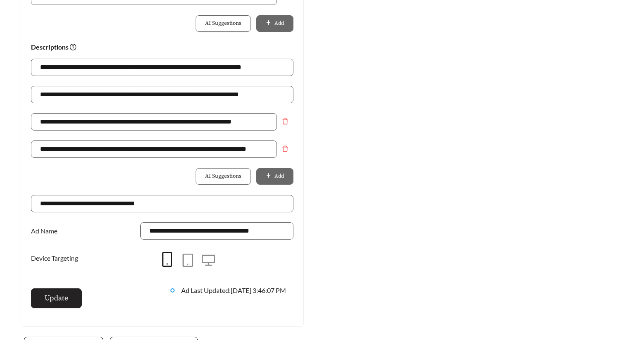
type input "**********"
click at [76, 295] on button "Update" at bounding box center [56, 298] width 51 height 20
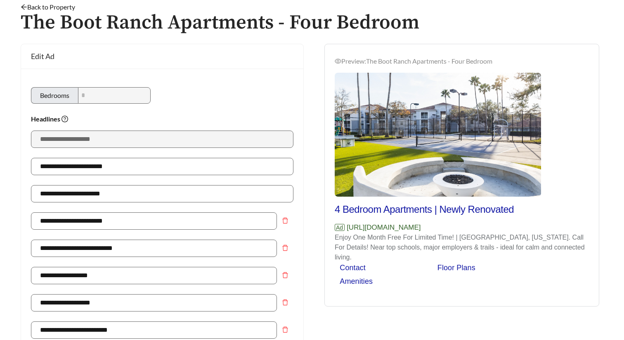
scroll to position [0, 0]
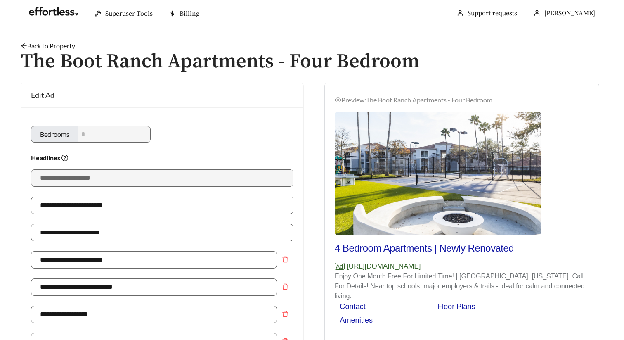
click at [72, 46] on link "Back to Property" at bounding box center [48, 46] width 54 height 8
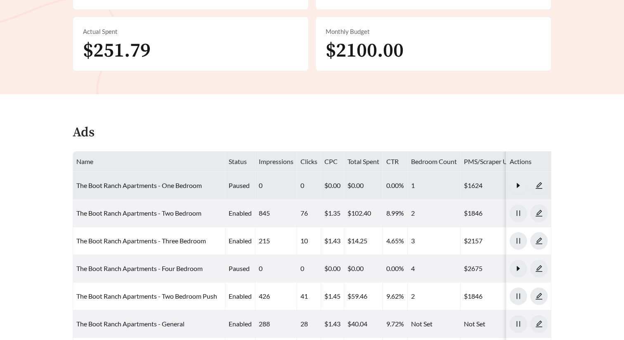
scroll to position [377, 0]
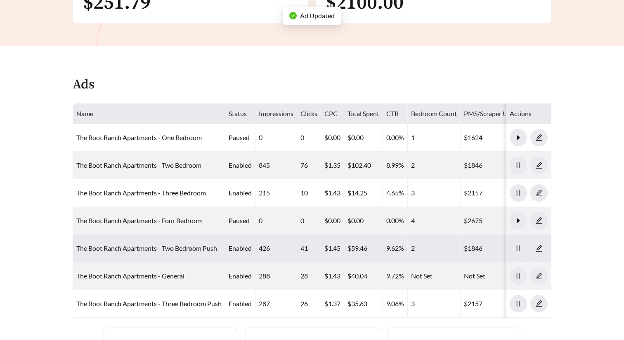
click at [166, 245] on link "The Boot Ranch Apartments - Two Bedroom Push" at bounding box center [146, 248] width 141 height 8
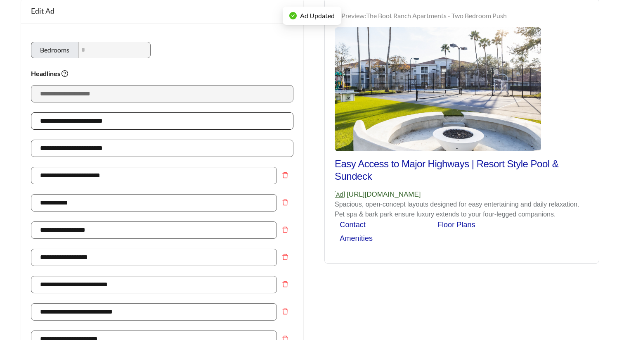
scroll to position [90, 0]
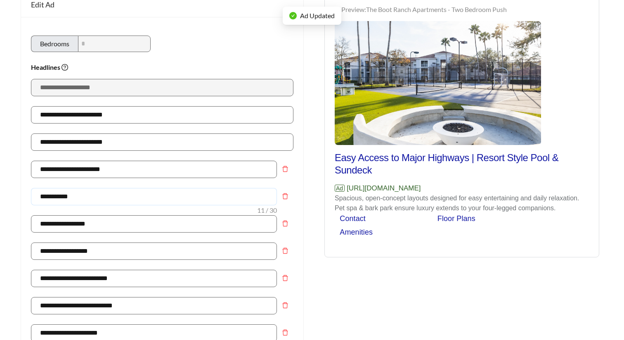
drag, startPoint x: 92, startPoint y: 193, endPoint x: 12, endPoint y: 193, distance: 79.6
paste input "**********"
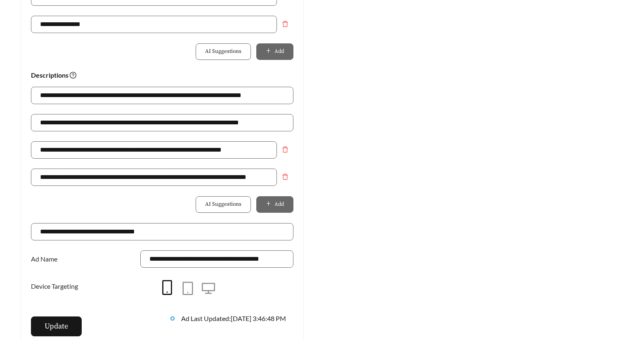
scroll to position [559, 0]
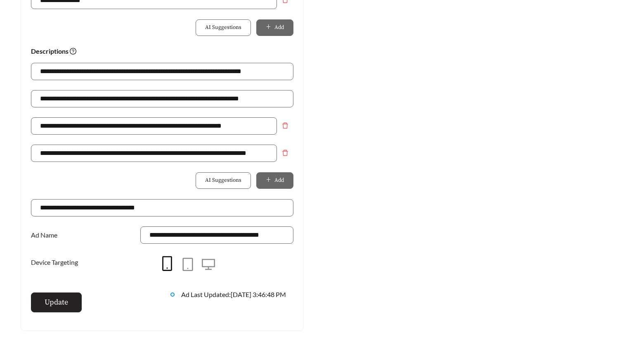
type input "**********"
click at [69, 293] on button "Update" at bounding box center [56, 302] width 51 height 20
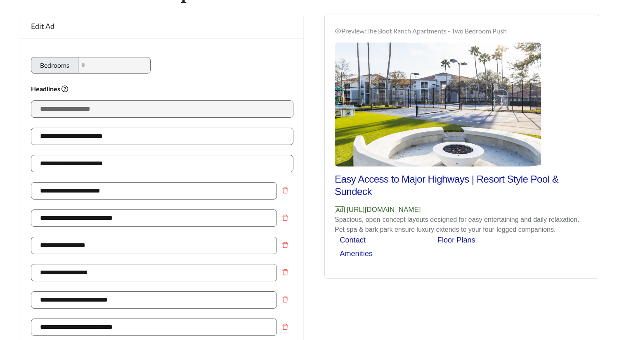
scroll to position [0, 0]
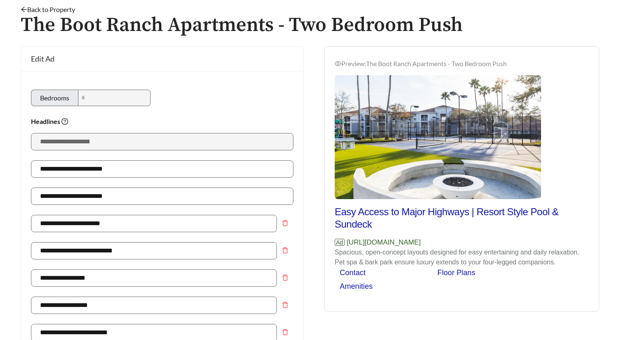
click at [48, 11] on link "Back to Property" at bounding box center [48, 9] width 54 height 8
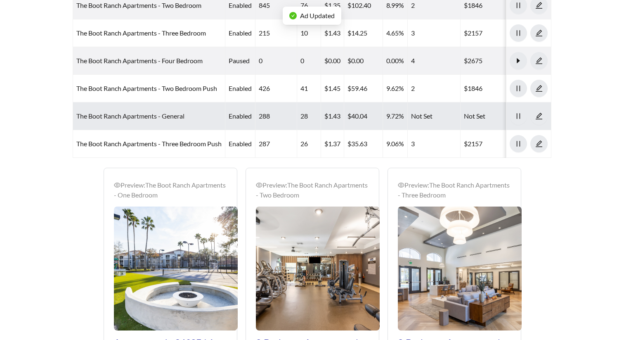
click at [164, 116] on link "The Boot Ranch Apartments - General" at bounding box center [130, 116] width 108 height 8
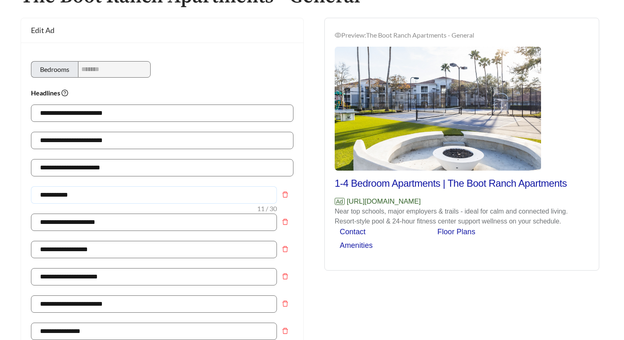
drag, startPoint x: 77, startPoint y: 192, endPoint x: 6, endPoint y: 191, distance: 71.0
paste input "**********"
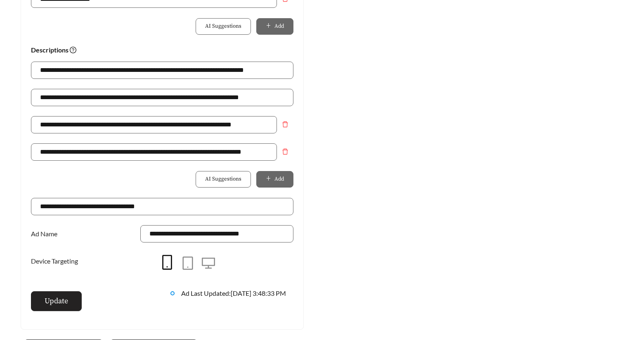
type input "**********"
click at [65, 302] on span "Update" at bounding box center [57, 300] width 24 height 11
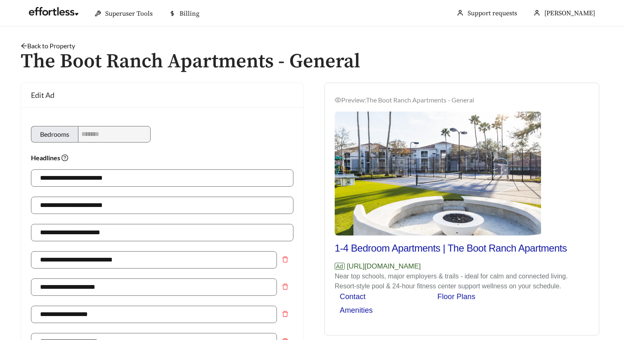
click at [71, 44] on link "Back to Property" at bounding box center [48, 46] width 54 height 8
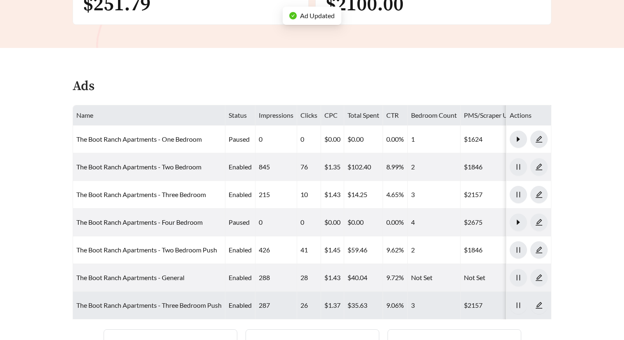
click at [124, 307] on link "The Boot Ranch Apartments - Three Bedroom Push" at bounding box center [148, 305] width 145 height 8
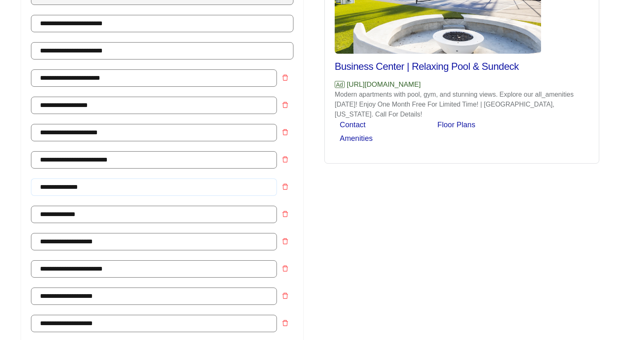
drag, startPoint x: 98, startPoint y: 185, endPoint x: 2, endPoint y: 185, distance: 96.5
click at [2, 185] on main "**********" at bounding box center [312, 323] width 624 height 956
paste input "**********"
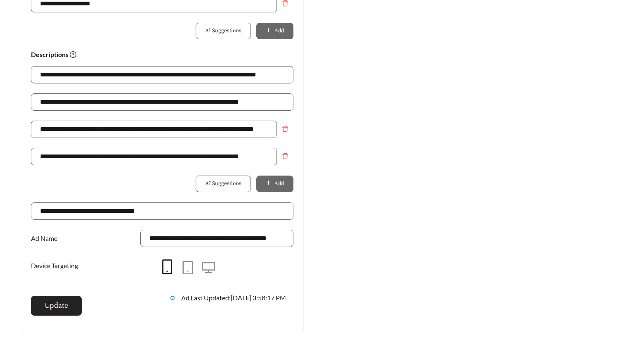
type input "**********"
click at [72, 309] on button "Update" at bounding box center [56, 305] width 51 height 20
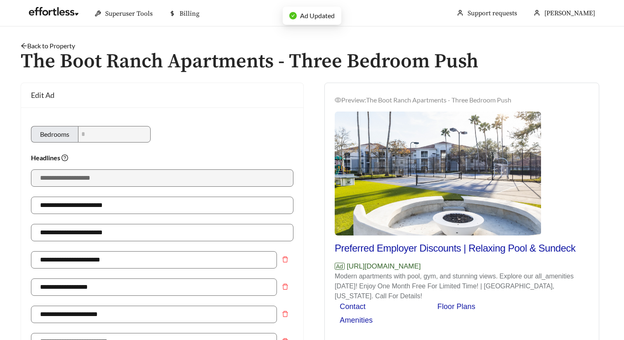
click at [71, 51] on h1 "The Boot Ranch Apartments - Three Bedroom Push" at bounding box center [312, 62] width 583 height 22
click at [71, 48] on link "Back to Property" at bounding box center [48, 46] width 54 height 8
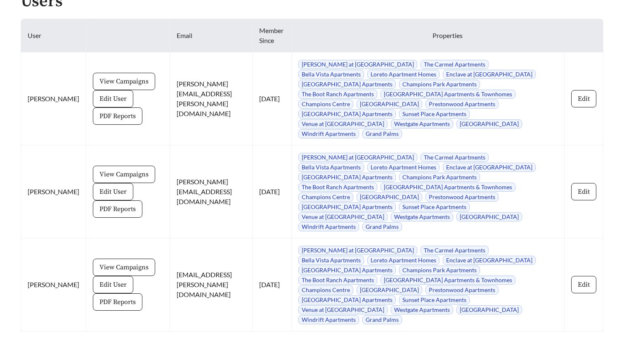
scroll to position [789, 0]
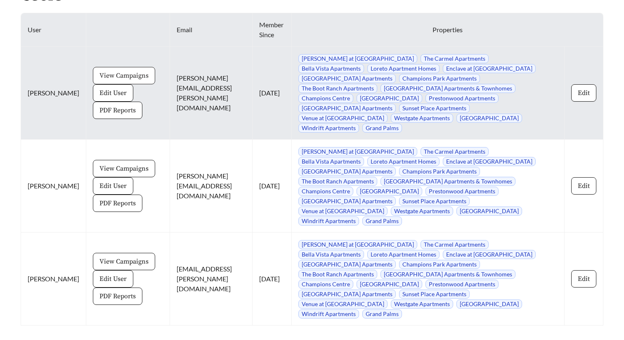
click at [122, 71] on span "View Campaigns" at bounding box center [123, 76] width 49 height 10
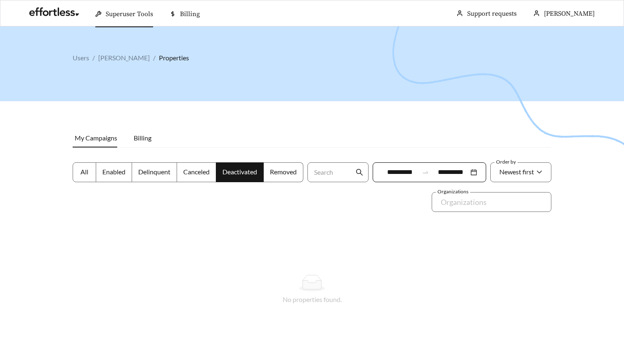
click at [80, 172] on span "All" at bounding box center [84, 171] width 8 height 8
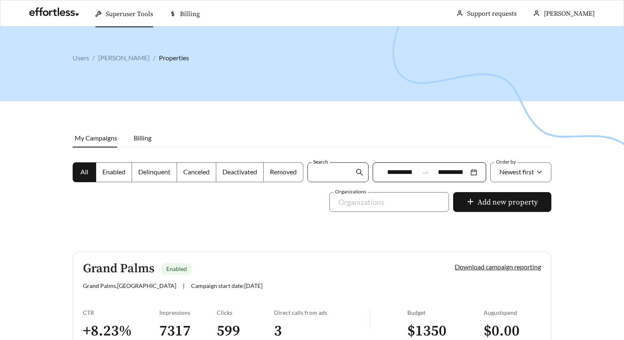
click at [330, 171] on input "Search" at bounding box center [333, 172] width 41 height 19
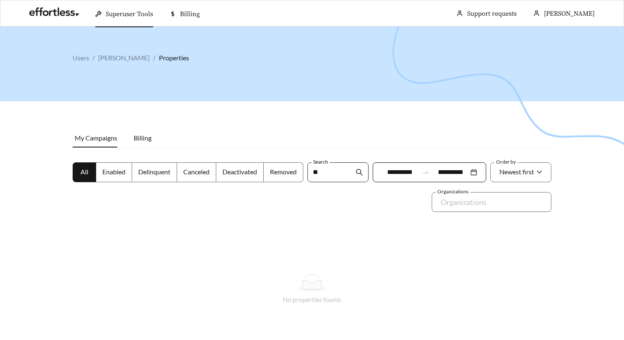
type input "*"
click at [410, 135] on div at bounding box center [312, 196] width 624 height 340
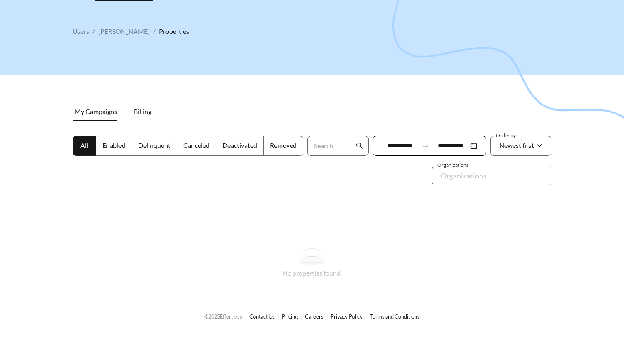
click at [83, 149] on label "All" at bounding box center [85, 146] width 24 height 20
click at [109, 147] on span "Enabled" at bounding box center [113, 145] width 23 height 8
click at [90, 149] on label "All" at bounding box center [85, 146] width 24 height 20
click at [362, 145] on icon "search" at bounding box center [359, 145] width 7 height 7
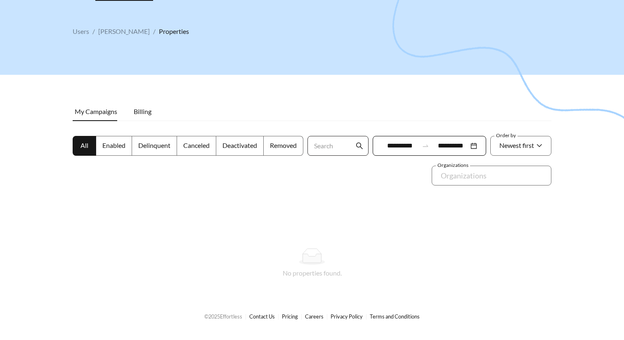
click at [344, 145] on input "Search" at bounding box center [333, 145] width 41 height 19
click at [346, 115] on div at bounding box center [312, 170] width 624 height 340
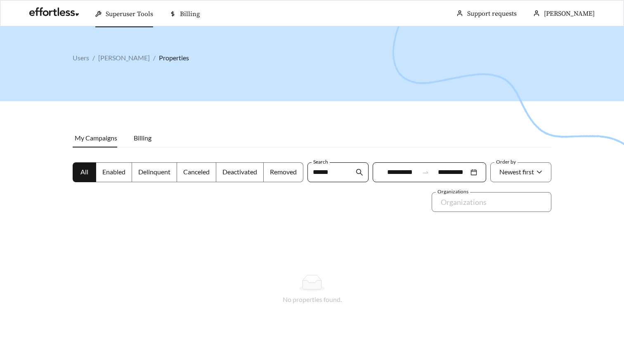
click at [121, 171] on span "Enabled" at bounding box center [113, 171] width 23 height 8
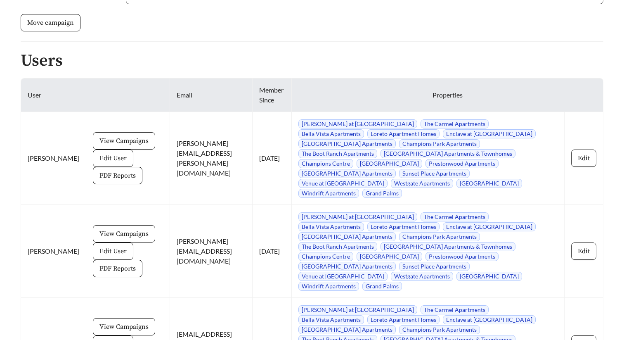
scroll to position [741, 0]
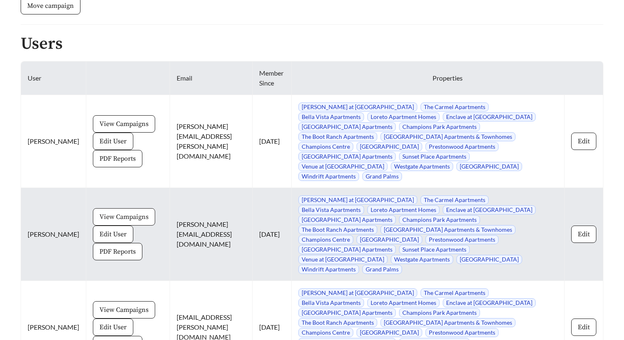
click at [115, 212] on span "View Campaigns" at bounding box center [123, 217] width 49 height 10
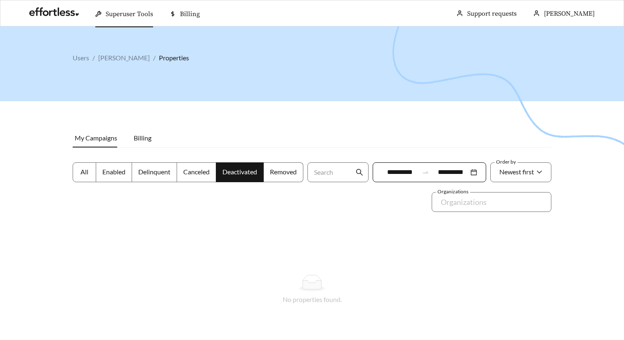
click at [78, 173] on label "All" at bounding box center [85, 172] width 24 height 20
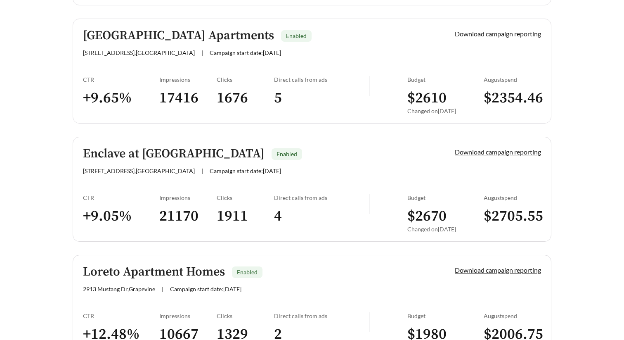
scroll to position [1767, 0]
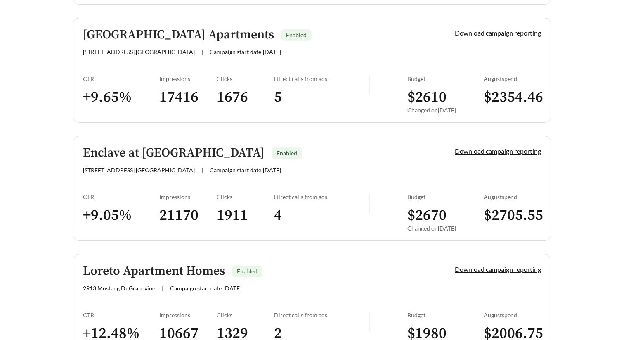
click at [203, 192] on link "Enclave at [GEOGRAPHIC_DATA] Enabled [STREET_ADDRESS] | Campaign start date: [D…" at bounding box center [312, 188] width 479 height 105
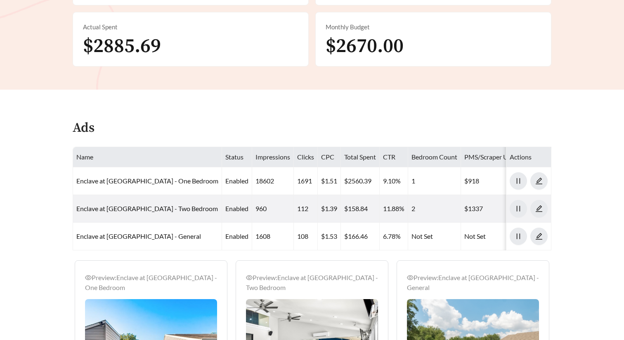
scroll to position [334, 0]
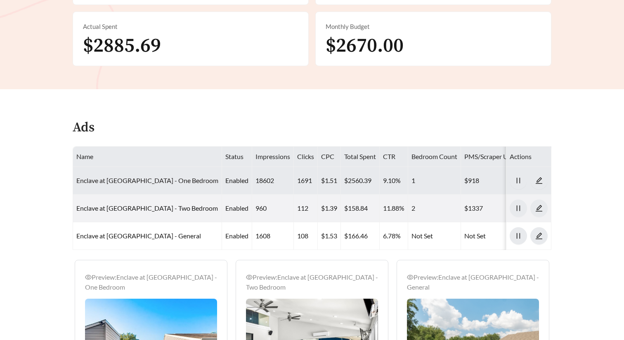
click at [196, 178] on link "Enclave at [GEOGRAPHIC_DATA] - One Bedroom" at bounding box center [147, 180] width 142 height 8
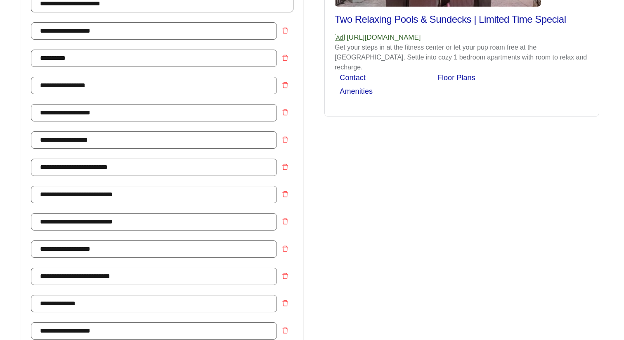
scroll to position [225, 0]
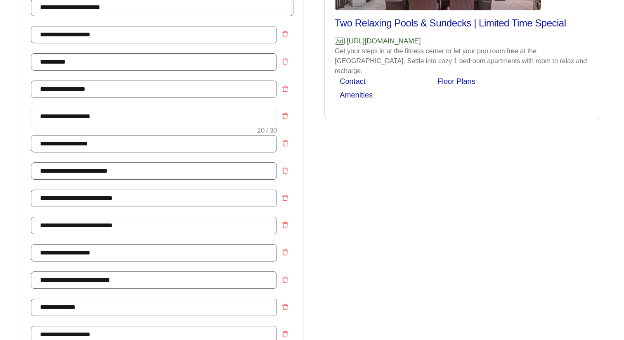
drag, startPoint x: 130, startPoint y: 116, endPoint x: -5, endPoint y: 116, distance: 134.5
drag, startPoint x: 105, startPoint y: 90, endPoint x: -5, endPoint y: 101, distance: 110.7
paste input "**********"
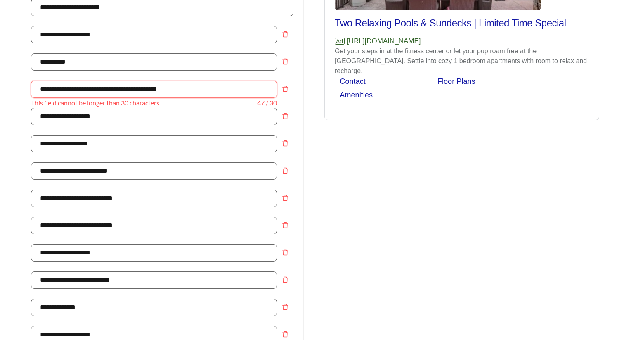
drag, startPoint x: 217, startPoint y: 89, endPoint x: -5, endPoint y: 106, distance: 222.6
drag, startPoint x: 190, startPoint y: 87, endPoint x: 29, endPoint y: 88, distance: 161.3
click at [29, 88] on div "**********" at bounding box center [162, 272] width 282 height 781
paste input "text"
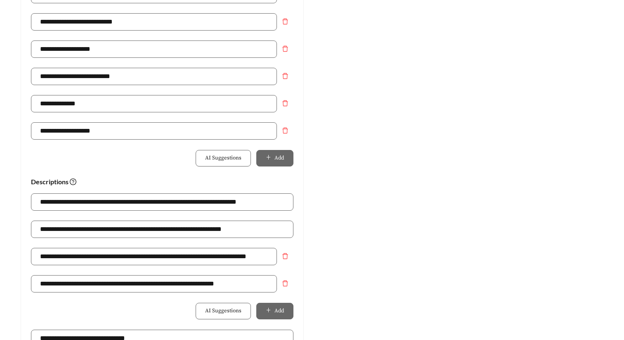
scroll to position [673, 0]
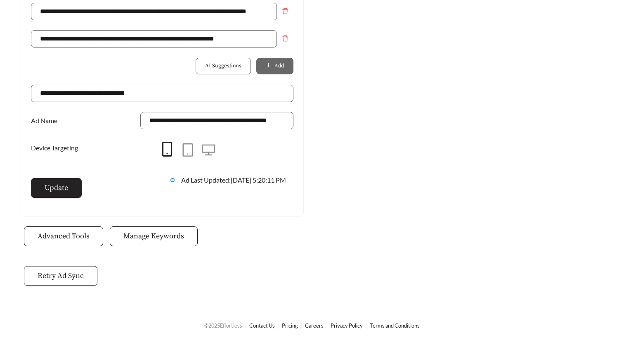
type input "**********"
click at [62, 185] on span "Update" at bounding box center [57, 187] width 24 height 11
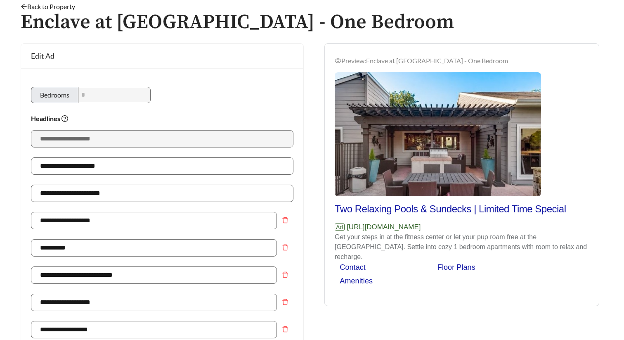
scroll to position [5, 0]
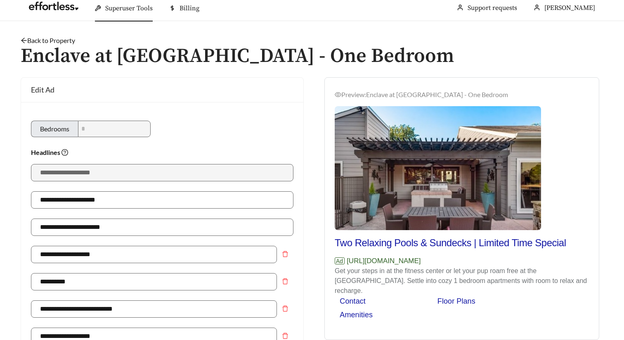
click at [51, 37] on link "Back to Property" at bounding box center [48, 40] width 54 height 8
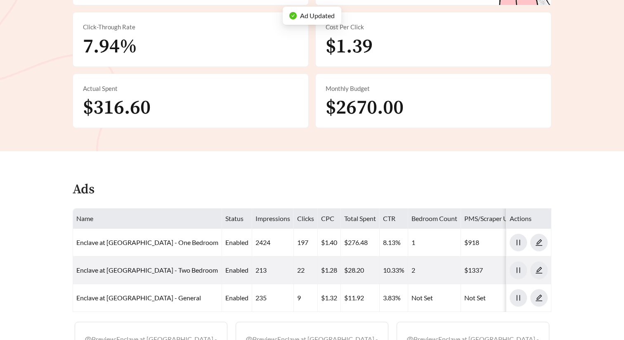
scroll to position [378, 0]
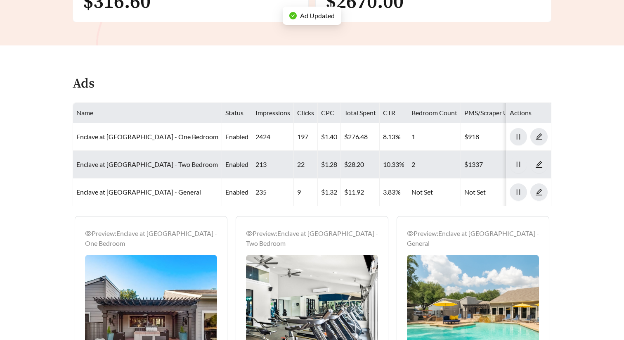
click at [168, 161] on link "Enclave at [GEOGRAPHIC_DATA] - Two Bedroom" at bounding box center [147, 164] width 142 height 8
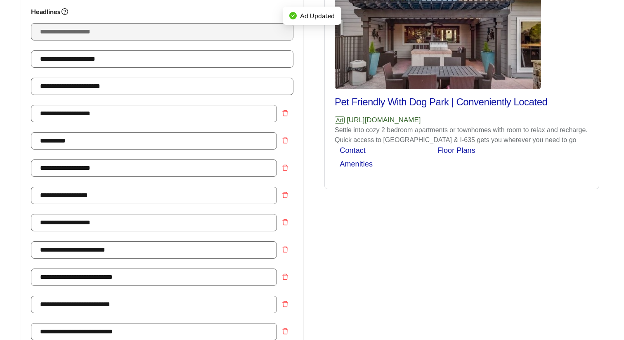
scroll to position [160, 0]
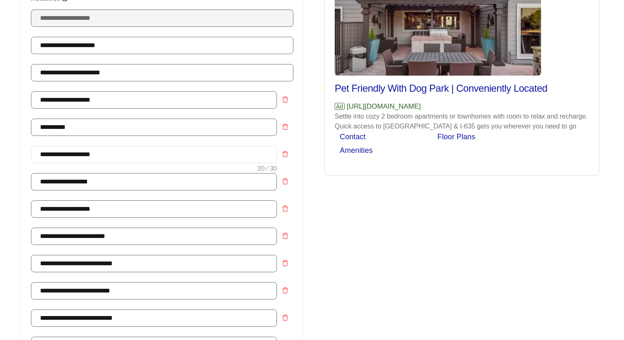
drag, startPoint x: 95, startPoint y: 156, endPoint x: -1, endPoint y: 154, distance: 96.1
click at [0, 154] on html "**********" at bounding box center [312, 10] width 624 height 340
paste input "********"
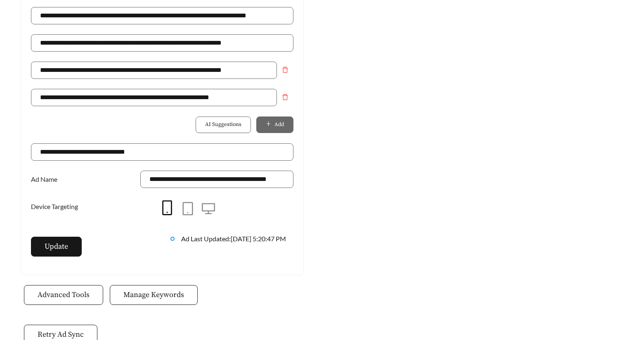
scroll to position [634, 0]
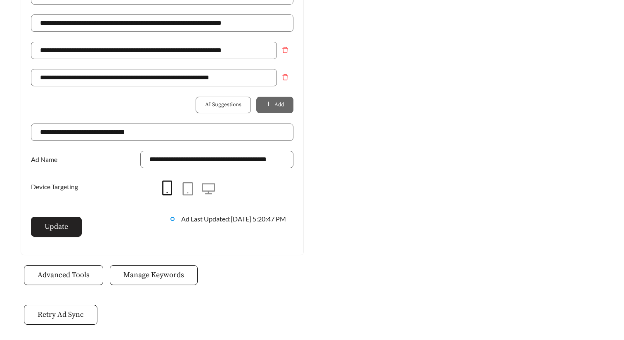
type input "**********"
click at [69, 221] on button "Update" at bounding box center [56, 227] width 51 height 20
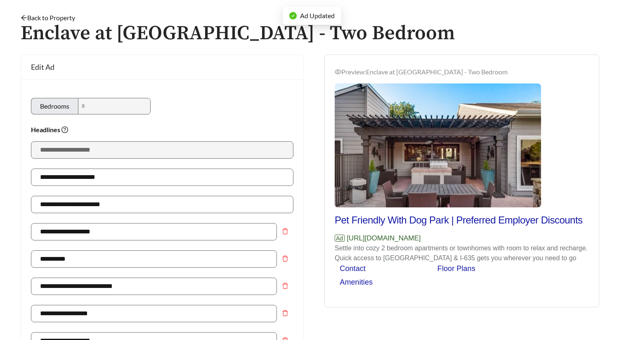
scroll to position [13, 0]
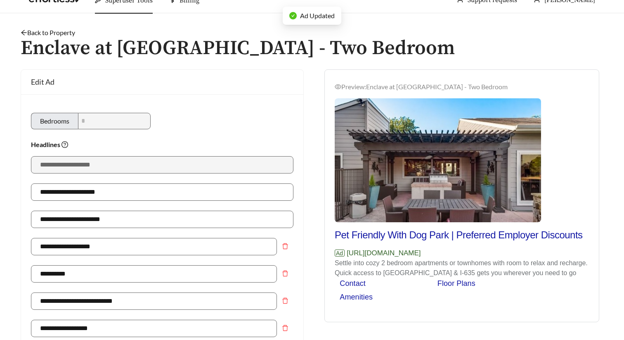
click at [59, 33] on link "Back to Property" at bounding box center [48, 32] width 54 height 8
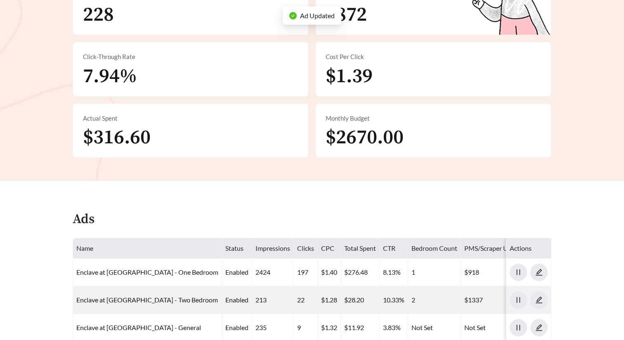
scroll to position [300, 0]
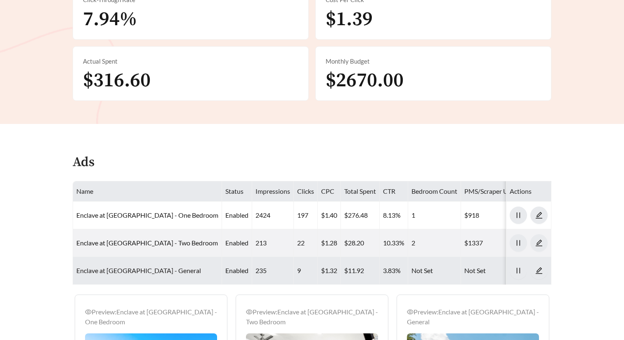
click at [137, 270] on link "Enclave at [GEOGRAPHIC_DATA] - General" at bounding box center [138, 270] width 125 height 8
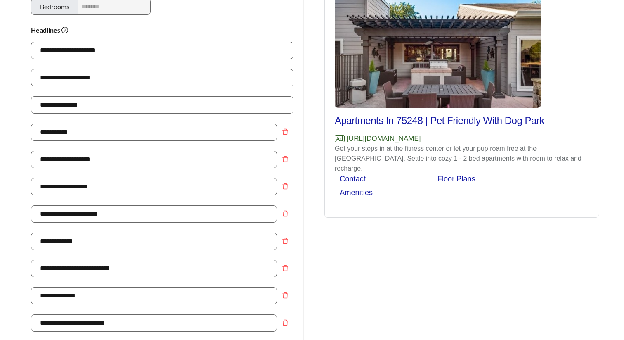
scroll to position [181, 0]
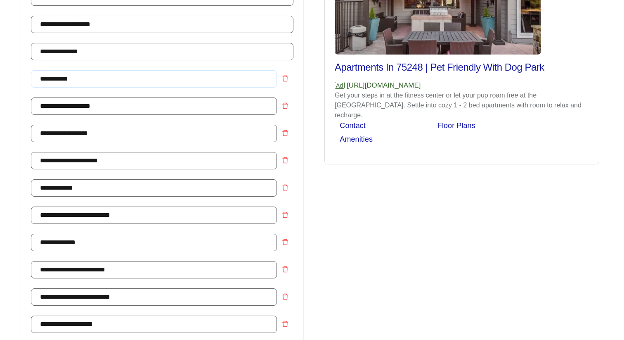
click at [79, 79] on input "**********" at bounding box center [154, 78] width 246 height 17
type input "**********"
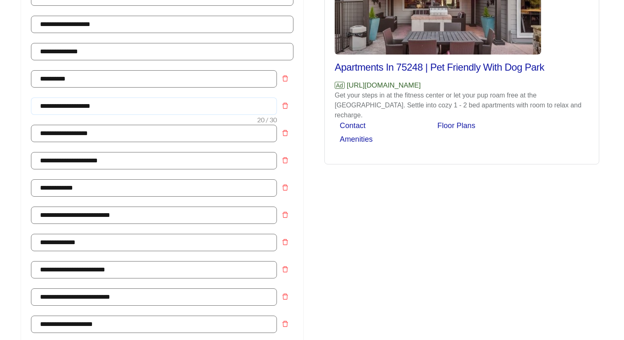
click at [144, 101] on input "**********" at bounding box center [154, 105] width 246 height 17
drag, startPoint x: 131, startPoint y: 103, endPoint x: -5, endPoint y: 98, distance: 136.2
paste input "********"
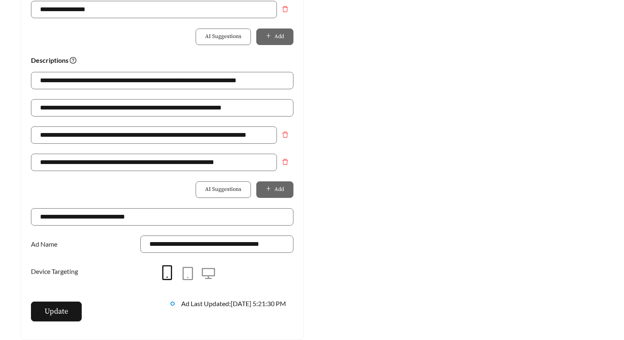
scroll to position [562, 0]
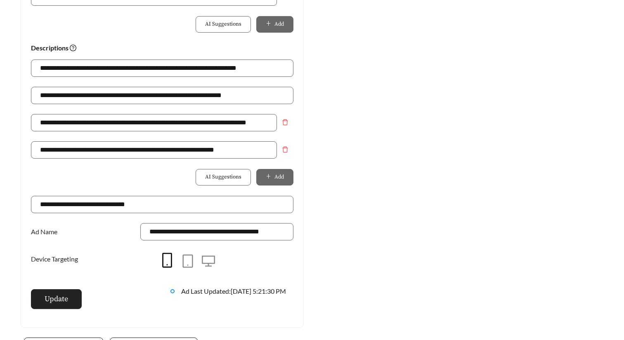
type input "**********"
click at [61, 300] on span "Update" at bounding box center [57, 298] width 24 height 11
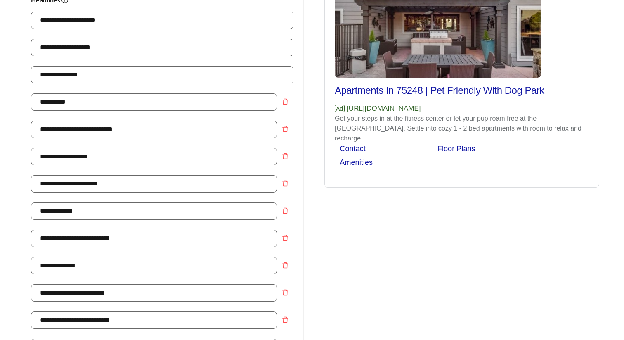
scroll to position [0, 0]
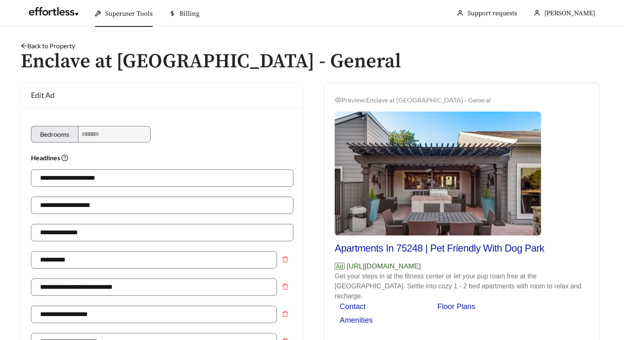
click at [64, 44] on link "Back to Property" at bounding box center [48, 46] width 54 height 8
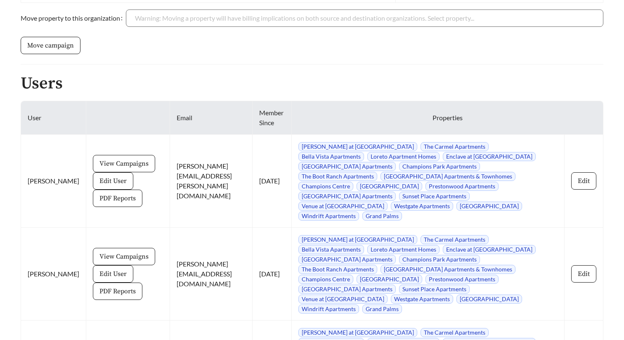
scroll to position [789, 0]
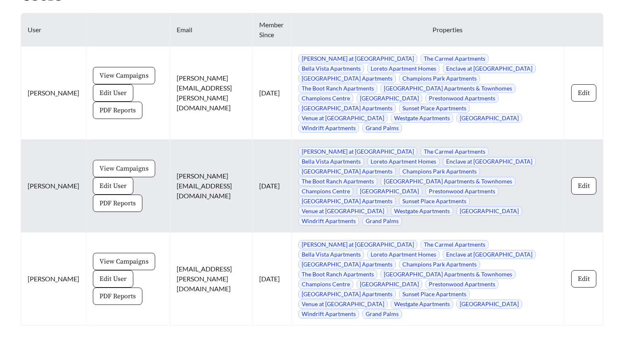
click at [99, 163] on span "View Campaigns" at bounding box center [123, 168] width 49 height 10
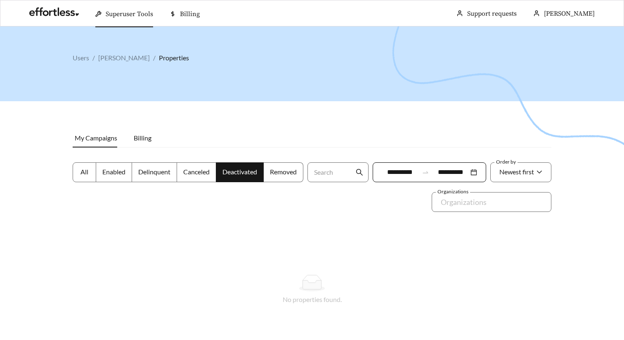
click at [83, 173] on span "All" at bounding box center [84, 171] width 8 height 8
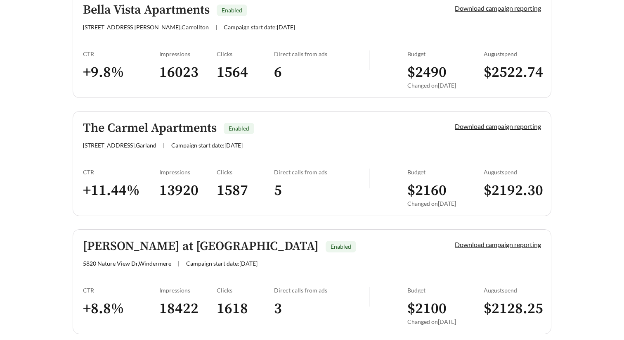
scroll to position [2183, 0]
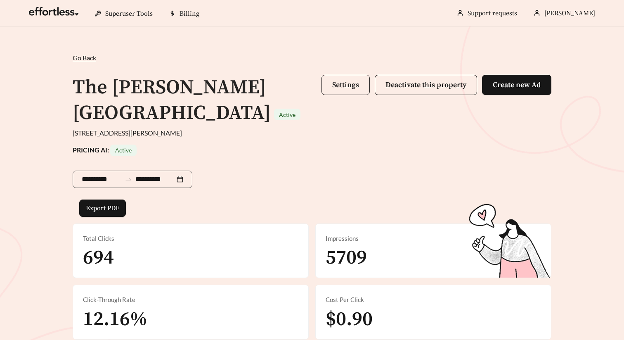
click at [351, 83] on span "Settings" at bounding box center [345, 84] width 27 height 9
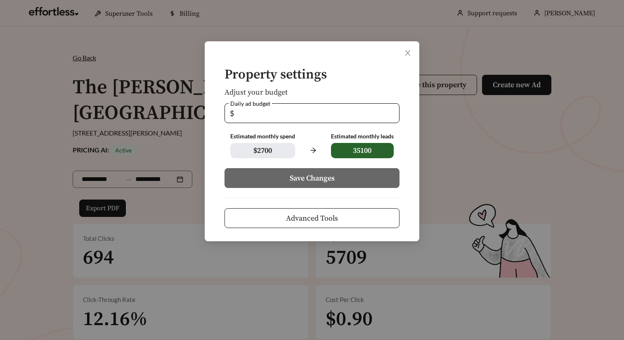
click at [350, 212] on button "Advanced Tools" at bounding box center [311, 218] width 175 height 20
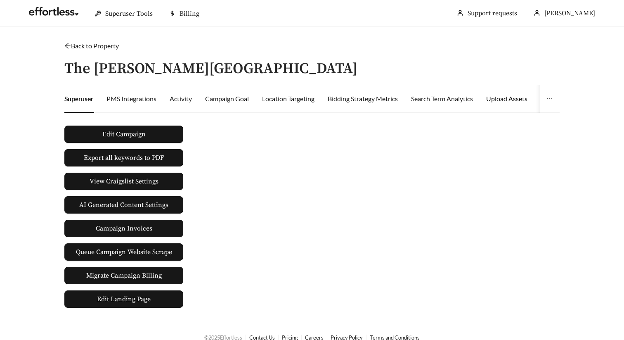
click at [512, 97] on div "Upload Assets" at bounding box center [506, 99] width 41 height 10
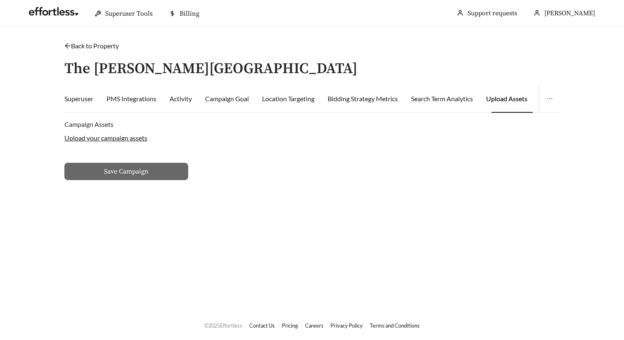
click at [136, 134] on label "Upload your campaign assets" at bounding box center [105, 138] width 83 height 8
click at [0, 0] on input "Upload your campaign assets" at bounding box center [0, 0] width 0 height 0
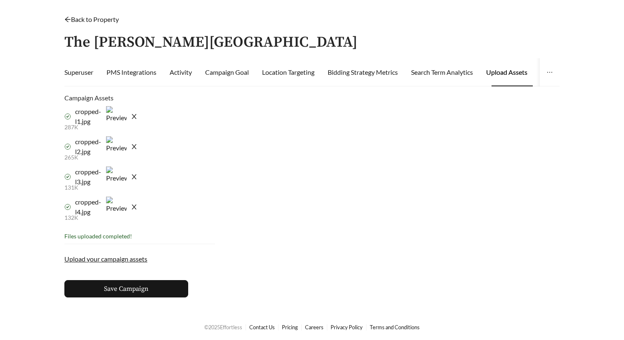
scroll to position [28, 0]
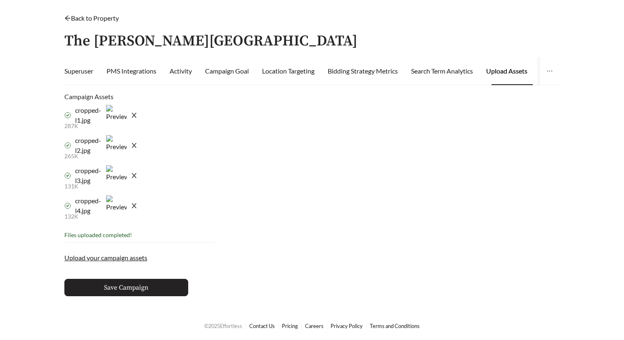
click at [164, 286] on button "Save Campaign" at bounding box center [126, 286] width 124 height 17
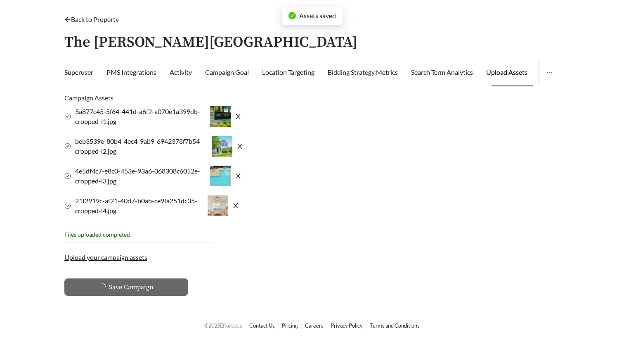
scroll to position [26, 0]
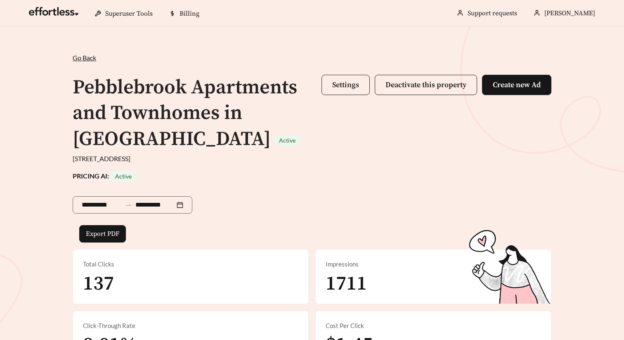
click at [342, 89] on button "Settings" at bounding box center [345, 85] width 48 height 20
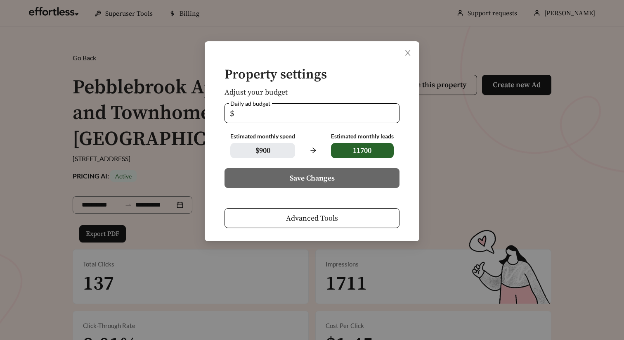
click at [306, 222] on span "Advanced Tools" at bounding box center [312, 217] width 52 height 11
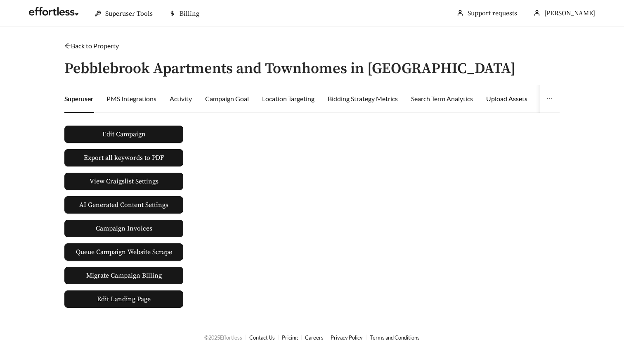
click at [512, 101] on div "Upload Assets" at bounding box center [506, 99] width 41 height 10
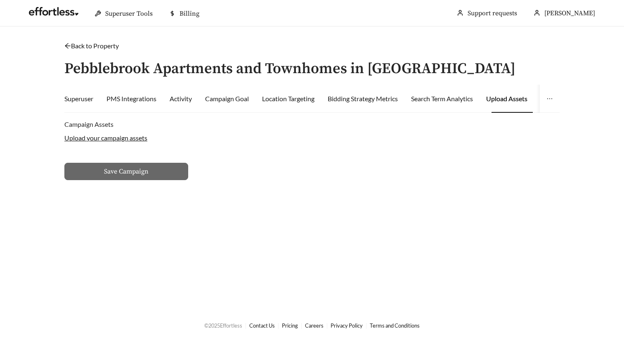
click at [137, 136] on label "Upload your campaign assets" at bounding box center [105, 138] width 83 height 8
click at [0, 0] on input "Upload your campaign assets" at bounding box center [0, 0] width 0 height 0
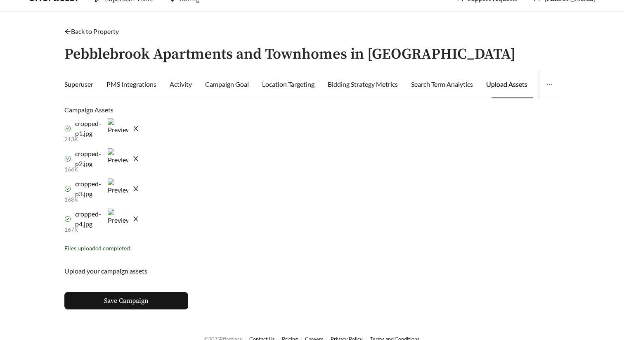
scroll to position [28, 0]
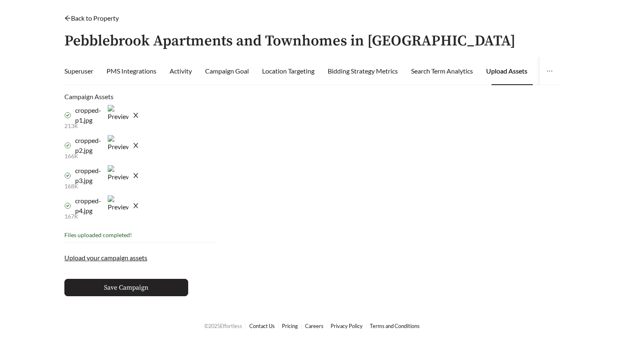
click at [124, 287] on span "Save Campaign" at bounding box center [126, 287] width 45 height 10
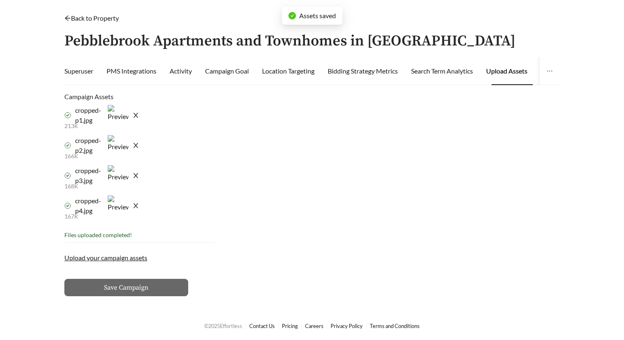
scroll to position [26, 0]
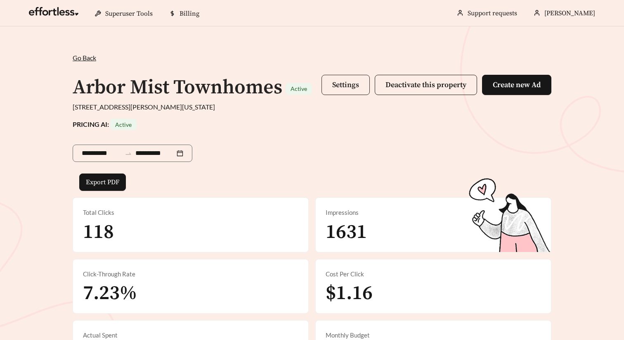
click at [343, 80] on button "Settings" at bounding box center [345, 85] width 48 height 20
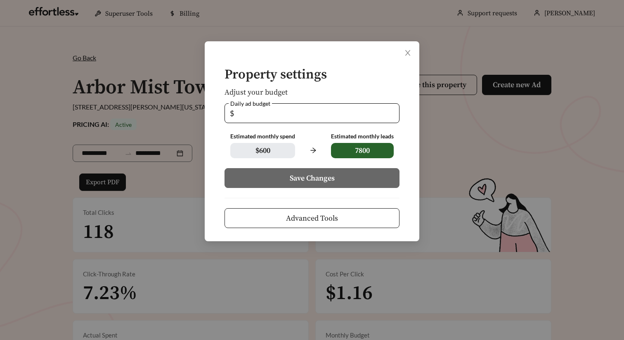
click at [327, 222] on span "Advanced Tools" at bounding box center [312, 217] width 52 height 11
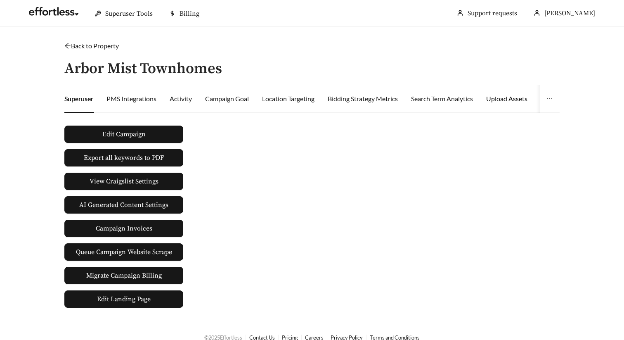
click at [513, 101] on div "Upload Assets" at bounding box center [506, 99] width 41 height 10
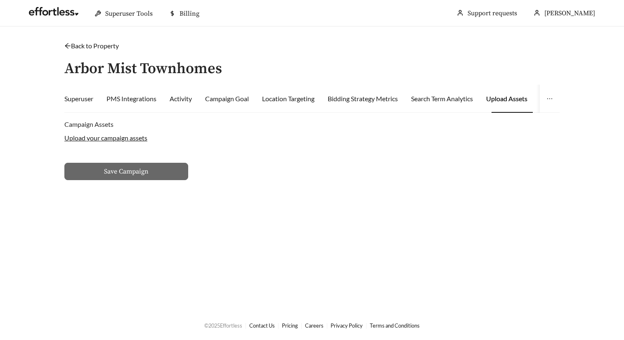
click at [135, 136] on label "Upload your campaign assets" at bounding box center [105, 138] width 83 height 8
click at [0, 0] on input "Upload your campaign assets" at bounding box center [0, 0] width 0 height 0
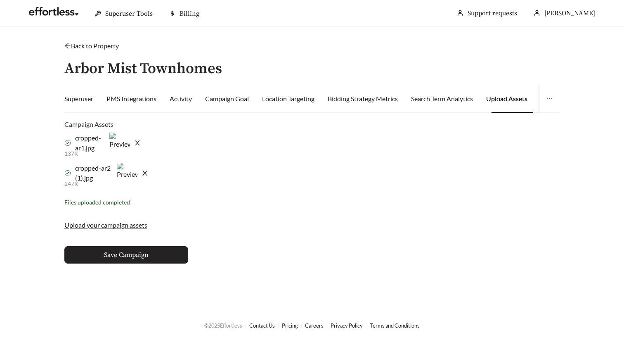
click at [182, 254] on button "Save Campaign" at bounding box center [126, 254] width 124 height 17
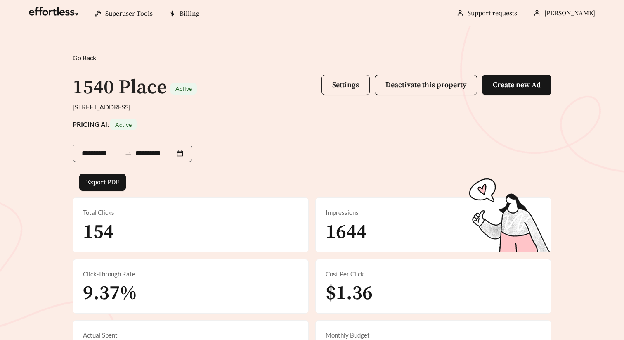
click at [343, 92] on button "Settings" at bounding box center [345, 85] width 48 height 20
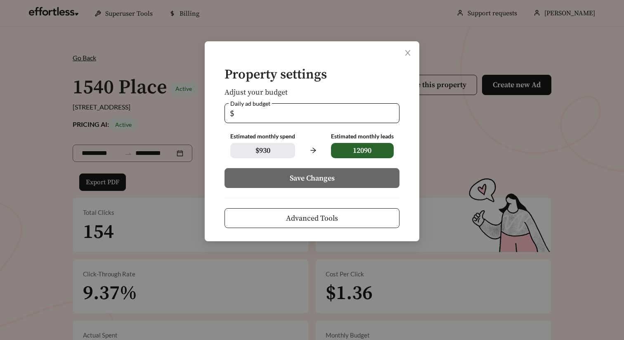
click at [325, 215] on span "Advanced Tools" at bounding box center [312, 217] width 52 height 11
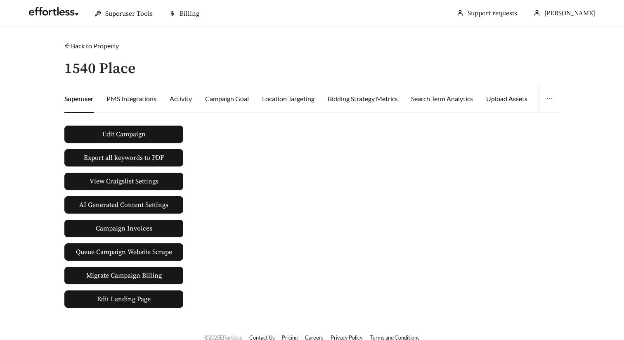
click at [514, 98] on div "Upload Assets" at bounding box center [506, 99] width 41 height 10
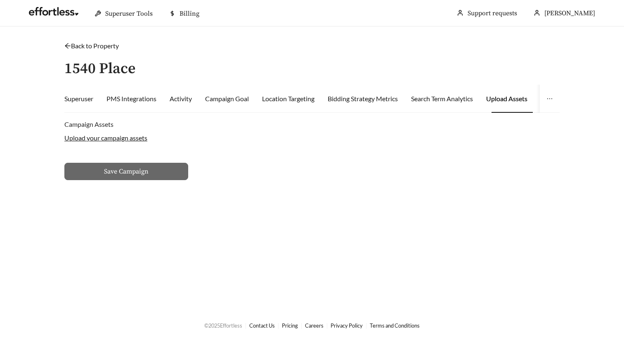
click at [134, 134] on label "Upload your campaign assets" at bounding box center [105, 138] width 83 height 8
click at [0, 0] on input "Upload your campaign assets" at bounding box center [0, 0] width 0 height 0
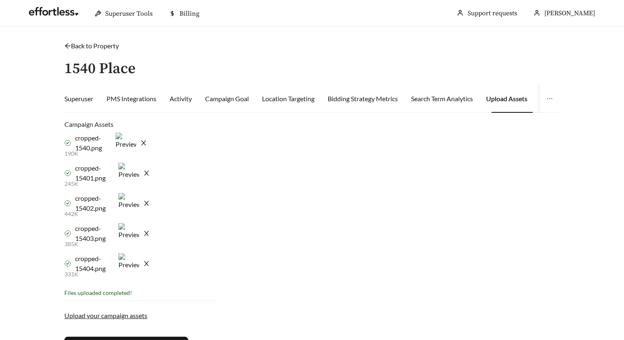
scroll to position [58, 0]
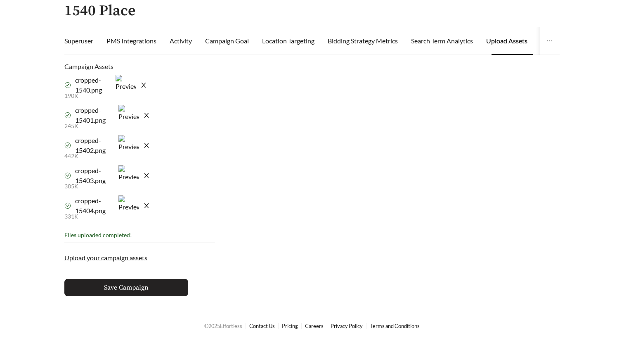
click at [164, 280] on button "Save Campaign" at bounding box center [126, 286] width 124 height 17
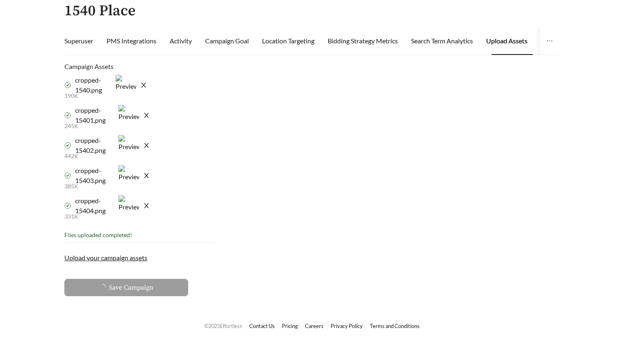
scroll to position [56, 0]
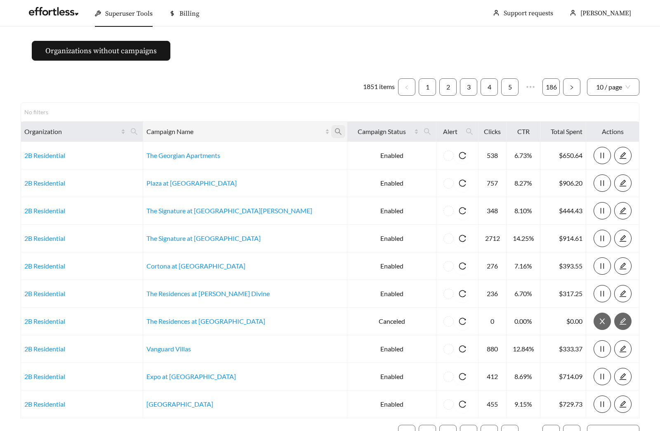
click at [335, 132] on icon "search" at bounding box center [338, 131] width 7 height 7
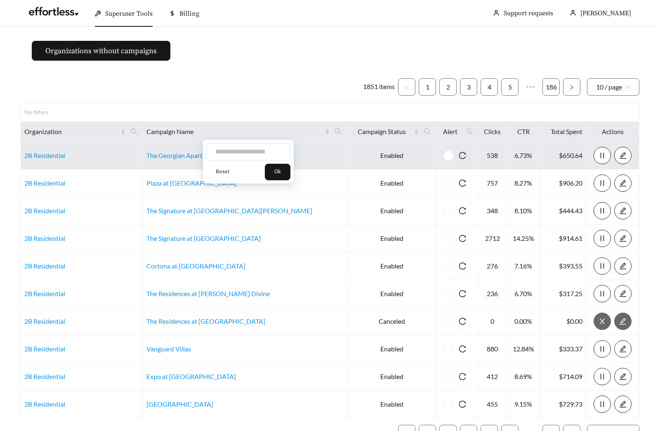
click at [236, 149] on input "text" at bounding box center [248, 151] width 84 height 17
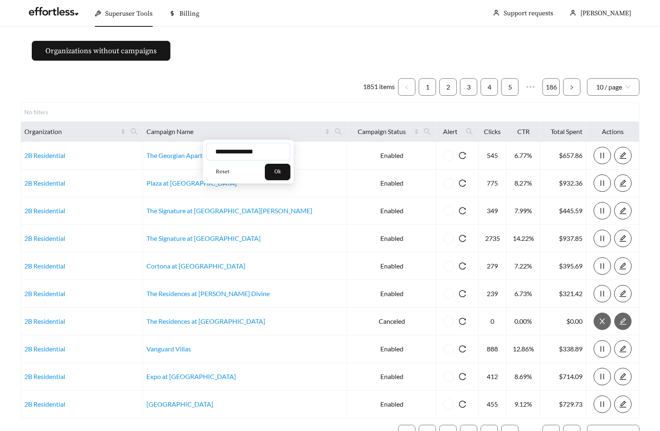
type input "**********"
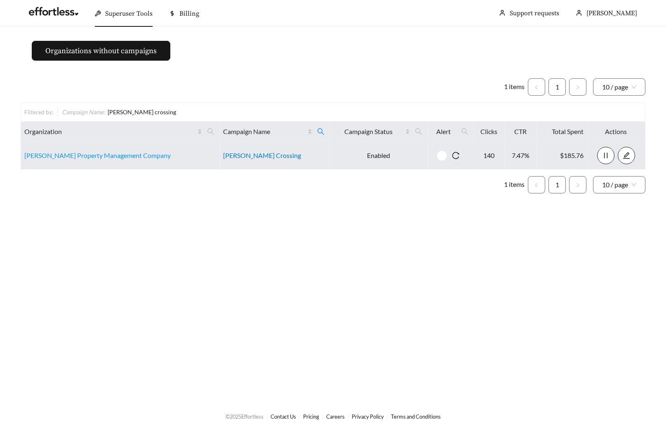
click at [230, 157] on link "[PERSON_NAME] Crossing" at bounding box center [262, 155] width 78 height 8
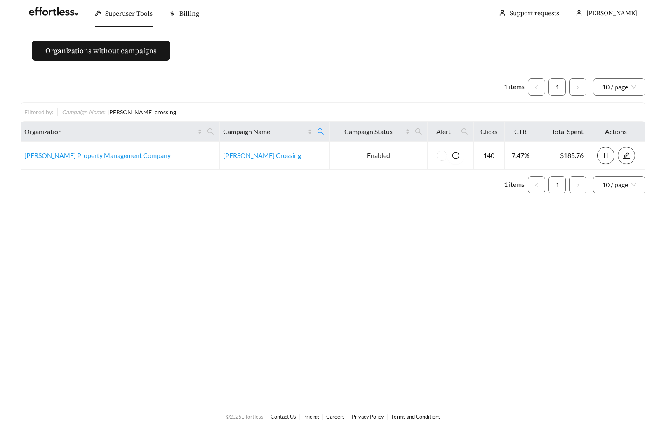
click at [250, 59] on main "Organizations without campaigns 1 items 1 10 / page Filtered by: Campaign Name …" at bounding box center [333, 213] width 666 height 375
drag, startPoint x: 153, startPoint y: 114, endPoint x: 107, endPoint y: 116, distance: 46.2
click at [107, 116] on div "Filtered by: Campaign Name : [PERSON_NAME] crossing" at bounding box center [333, 112] width 618 height 9
click at [170, 112] on div "Filtered by: Campaign Name : [PERSON_NAME] crossing" at bounding box center [333, 112] width 618 height 9
drag, startPoint x: 164, startPoint y: 113, endPoint x: 61, endPoint y: 115, distance: 102.3
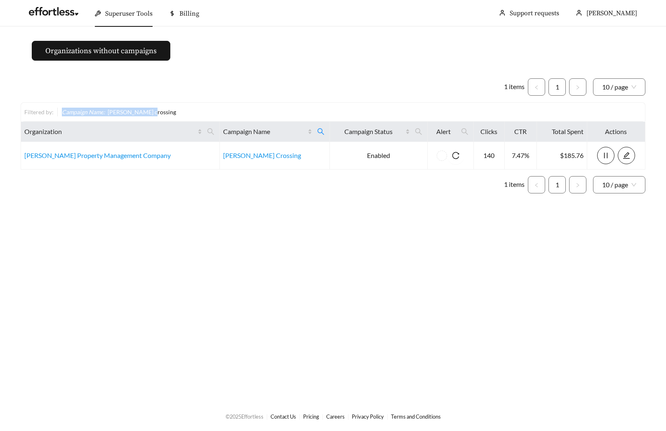
click at [61, 115] on div "Filtered by: Campaign Name : [PERSON_NAME] crossing" at bounding box center [333, 112] width 618 height 9
drag, startPoint x: 54, startPoint y: 113, endPoint x: 15, endPoint y: 113, distance: 39.2
click at [15, 113] on main "Organizations without campaigns 1 items 1 10 / page Filtered by: Campaign Name …" at bounding box center [333, 213] width 666 height 375
drag, startPoint x: 155, startPoint y: 113, endPoint x: 7, endPoint y: 112, distance: 147.3
click at [7, 112] on main "Organizations without campaigns 1 items 1 10 / page Filtered by: Campaign Name …" at bounding box center [333, 213] width 666 height 375
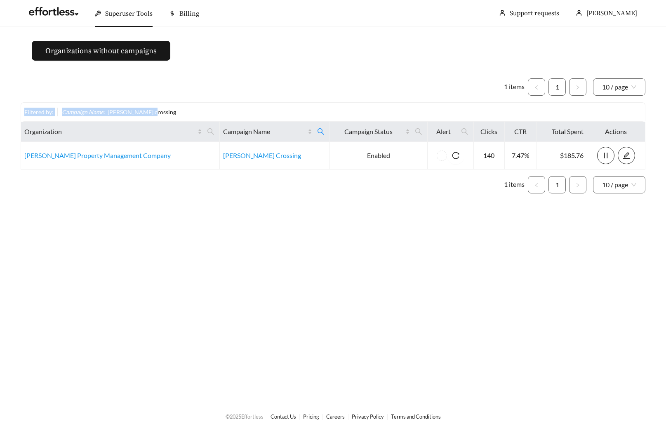
click at [133, 100] on div "1 items 1 10 / page Filtered by: Campaign Name : [PERSON_NAME] crossing Organiz…" at bounding box center [333, 135] width 625 height 115
drag, startPoint x: 153, startPoint y: 110, endPoint x: 12, endPoint y: 112, distance: 141.9
click at [12, 112] on main "Organizations without campaigns 1 items 1 10 / page Filtered by: Campaign Name …" at bounding box center [333, 213] width 666 height 375
click at [113, 93] on ul "1 items 1 10 / page" at bounding box center [333, 86] width 625 height 17
drag, startPoint x: 161, startPoint y: 114, endPoint x: 33, endPoint y: 115, distance: 127.9
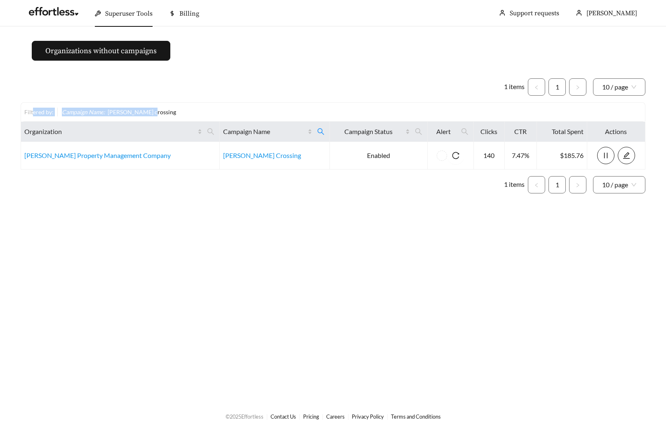
click at [33, 115] on div "Filtered by: Campaign Name : [PERSON_NAME] crossing" at bounding box center [333, 112] width 618 height 9
drag, startPoint x: 24, startPoint y: 113, endPoint x: 157, endPoint y: 113, distance: 132.4
click at [157, 113] on div "Filtered by: Campaign Name : [PERSON_NAME] crossing" at bounding box center [333, 112] width 618 height 9
click at [163, 113] on div "Filtered by: Campaign Name : [PERSON_NAME] crossing" at bounding box center [333, 112] width 618 height 9
drag, startPoint x: 159, startPoint y: 113, endPoint x: 24, endPoint y: 112, distance: 135.7
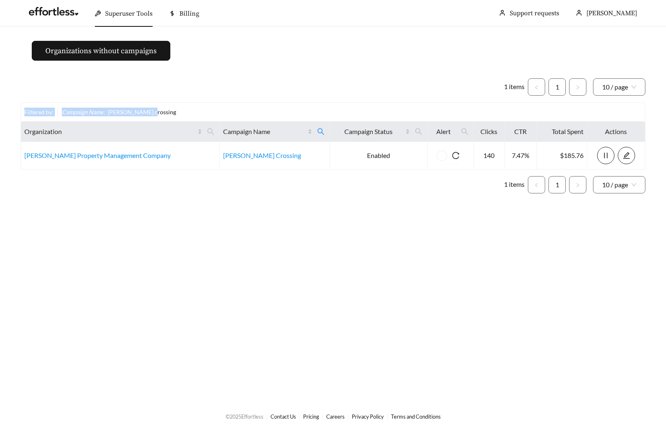
click at [24, 112] on div "Filtered by: Campaign Name : corder crossing" at bounding box center [333, 111] width 625 height 19
click at [170, 114] on div "Filtered by: Campaign Name : corder crossing" at bounding box center [333, 112] width 618 height 9
drag, startPoint x: 174, startPoint y: 113, endPoint x: 22, endPoint y: 114, distance: 152.2
click at [22, 114] on div "Filtered by: Campaign Name : corder crossing" at bounding box center [333, 111] width 625 height 19
click at [167, 112] on div "Filtered by: Campaign Name : corder crossing" at bounding box center [333, 112] width 618 height 9
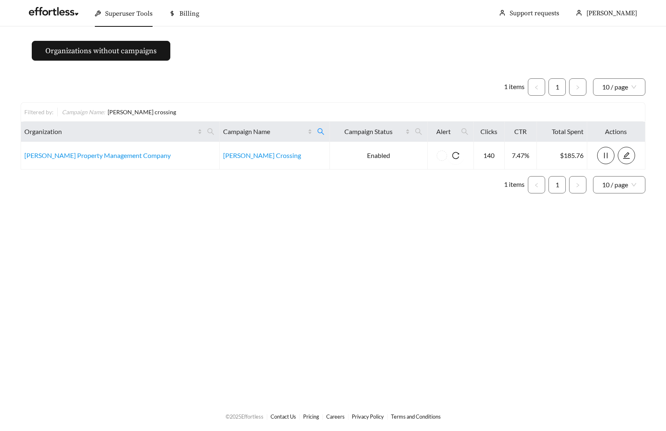
click at [62, 233] on main "Organizations without campaigns 1 items 1 10 / page Filtered by: Campaign Name …" at bounding box center [333, 213] width 666 height 375
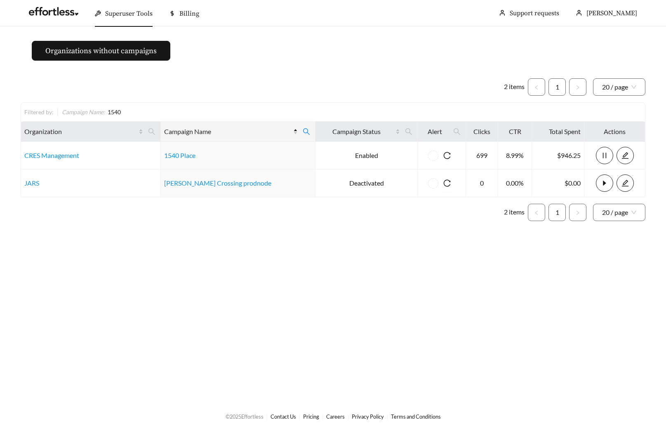
click at [423, 41] on main "Organizations without campaigns 2 items 1 20 / page Filtered by: Campaign Name …" at bounding box center [333, 213] width 666 height 375
drag, startPoint x: 422, startPoint y: 40, endPoint x: 408, endPoint y: 54, distance: 19.5
click at [408, 54] on main "Organizations without campaigns 2 items 1 20 / page Filtered by: Campaign Name …" at bounding box center [333, 213] width 666 height 375
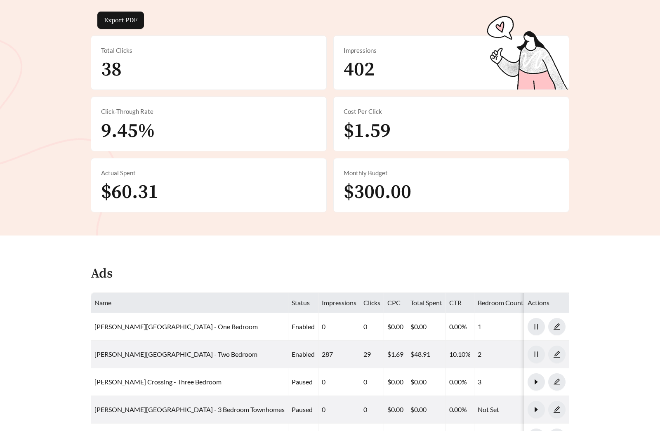
scroll to position [186, 0]
